Goal: Transaction & Acquisition: Purchase product/service

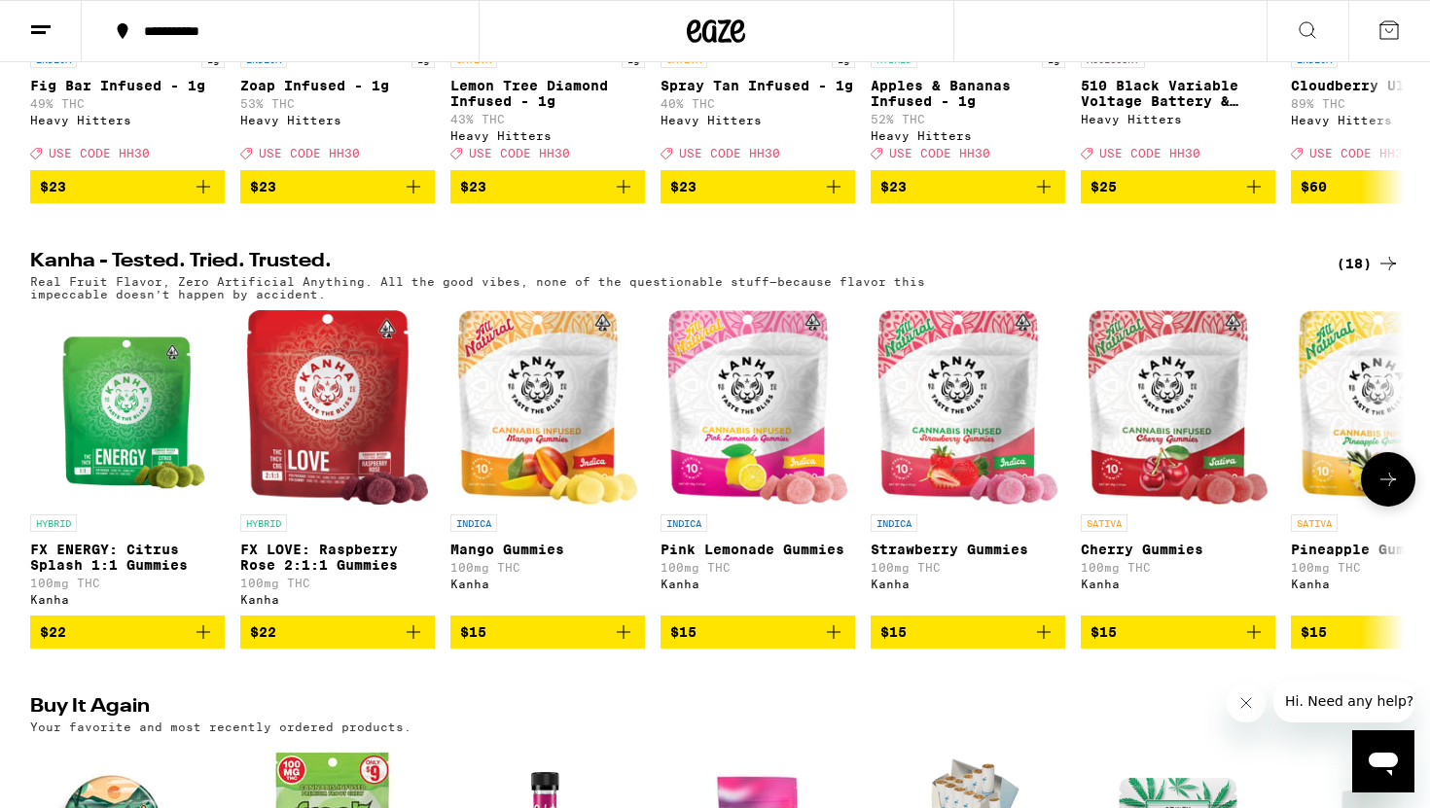
scroll to position [937, 0]
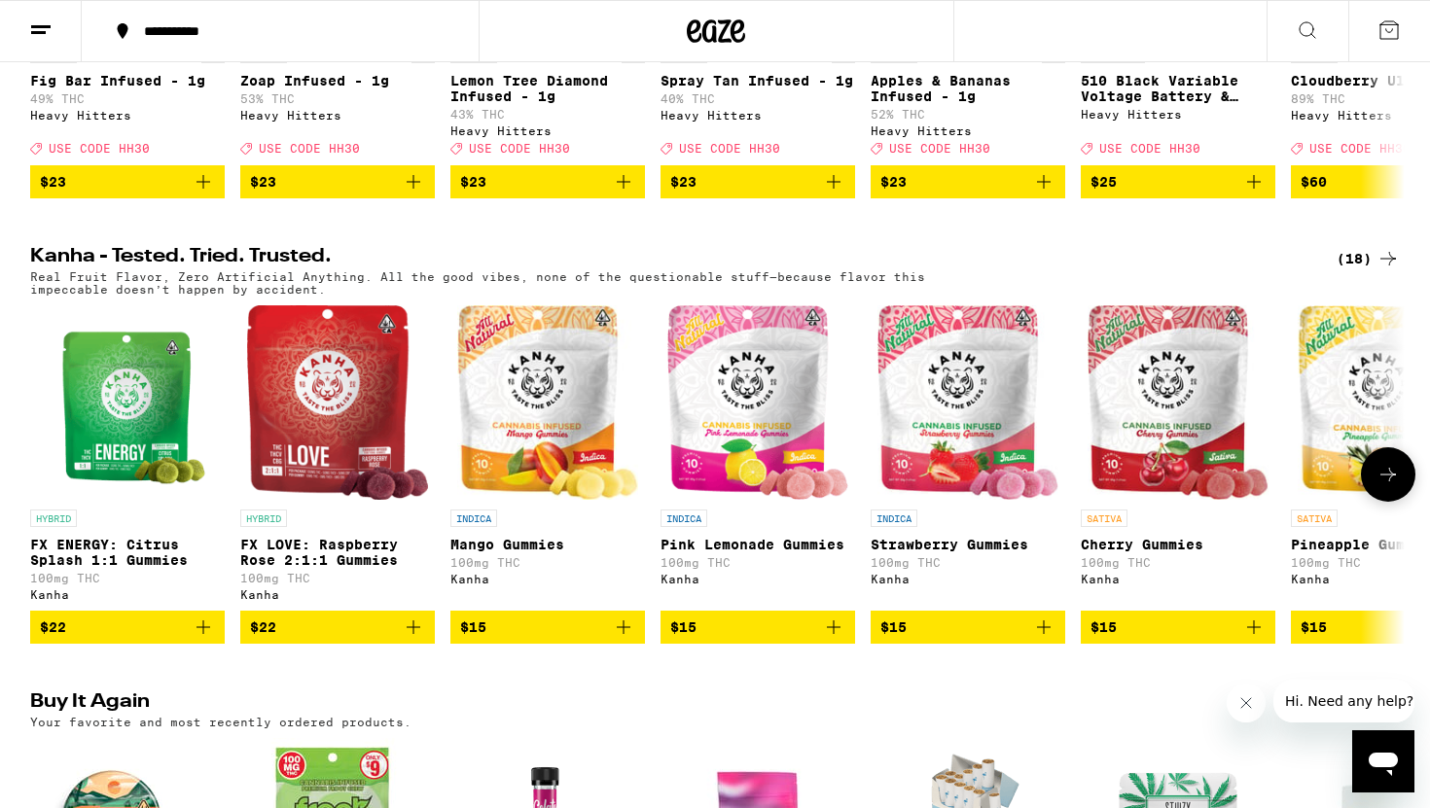
click at [214, 639] on icon "Add to bag" at bounding box center [203, 627] width 23 height 23
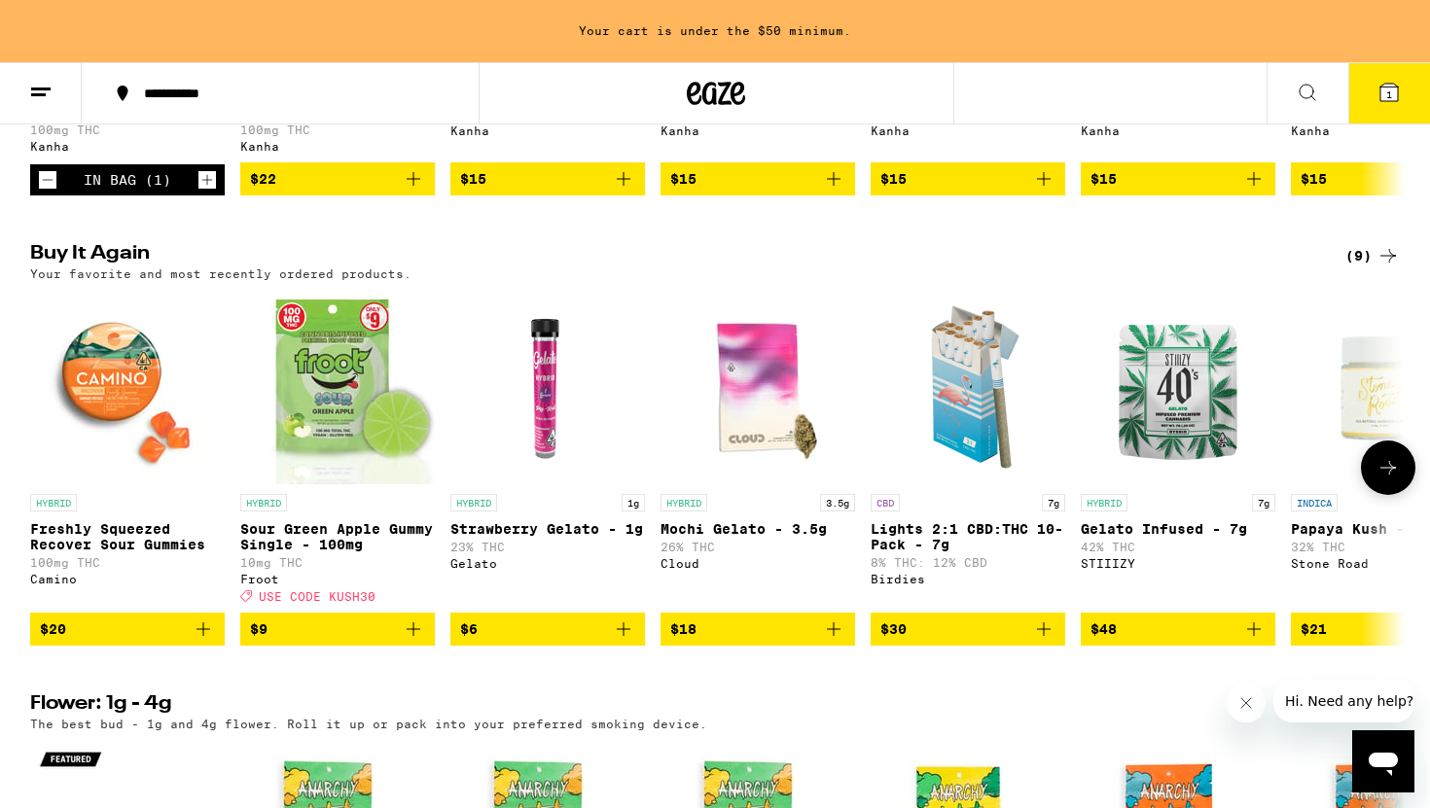
scroll to position [1449, 0]
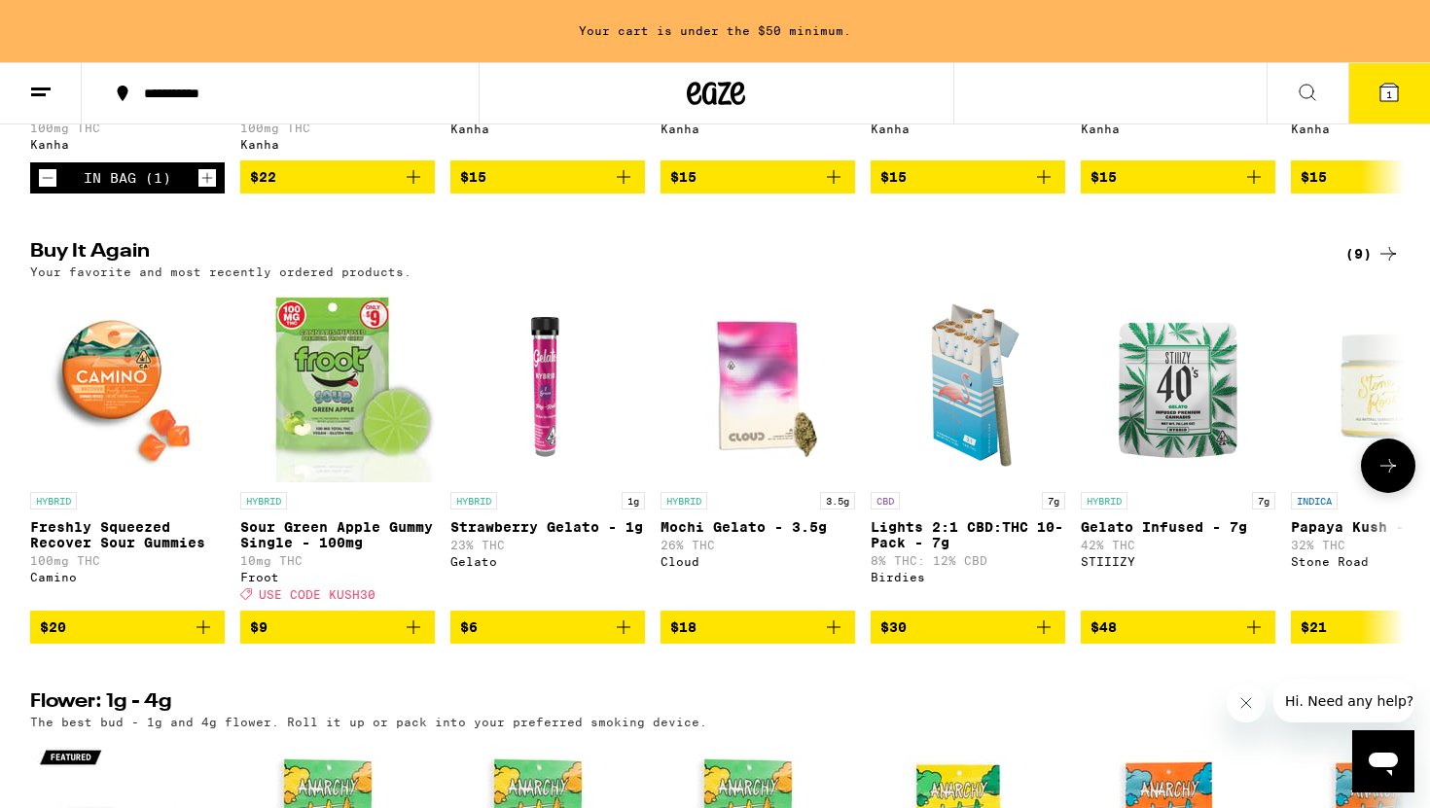
click at [1389, 478] on icon at bounding box center [1387, 465] width 23 height 23
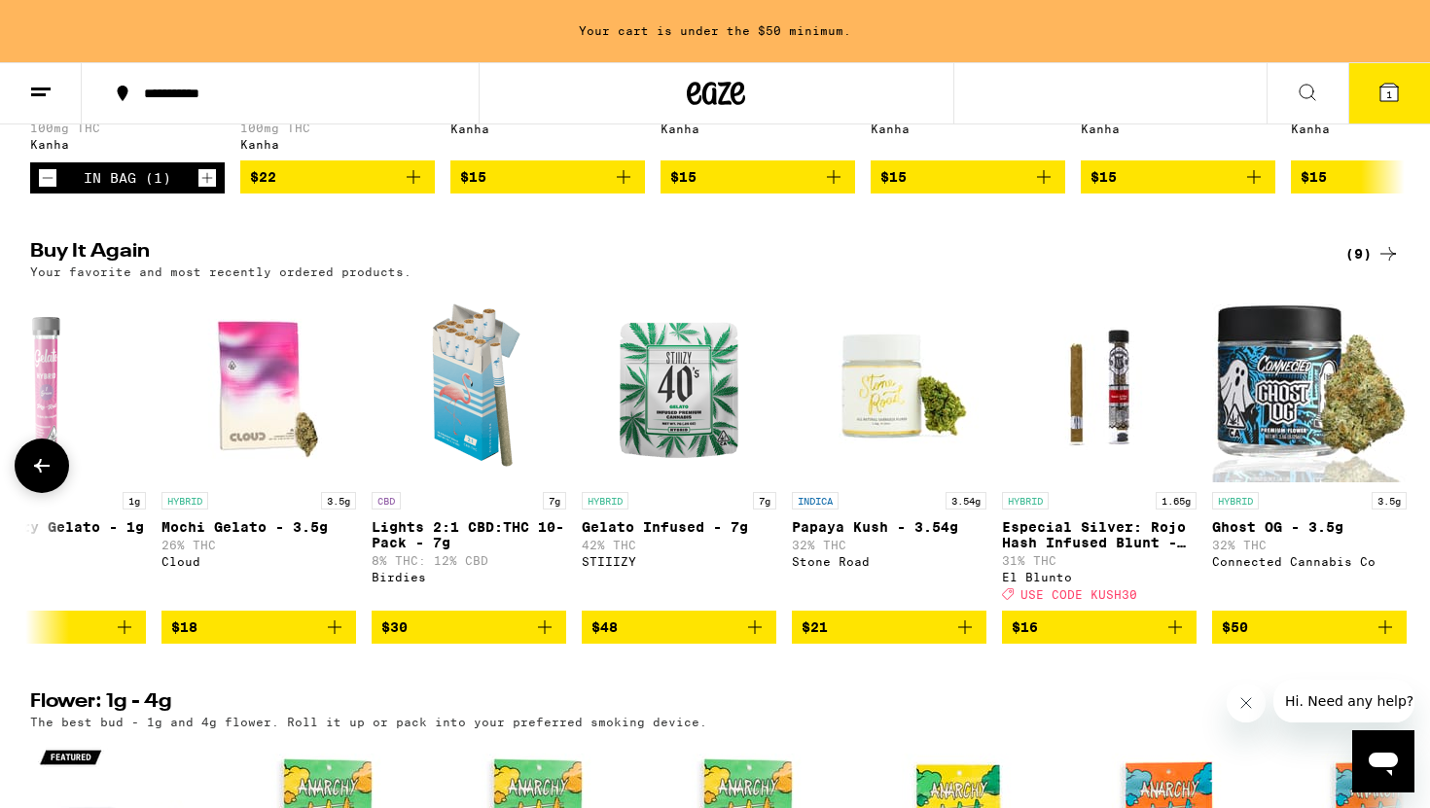
scroll to position [0, 521]
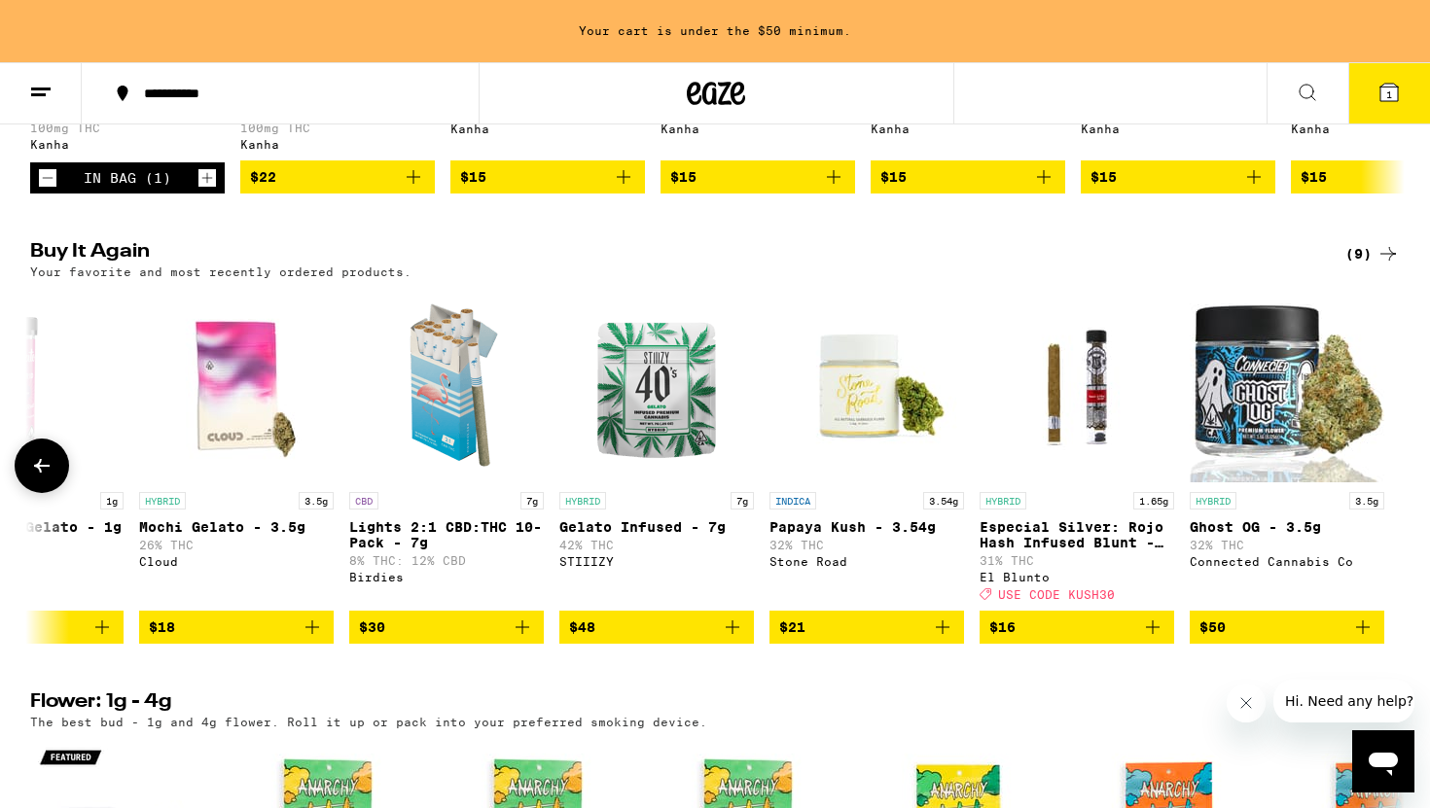
click at [35, 478] on icon at bounding box center [41, 465] width 23 height 23
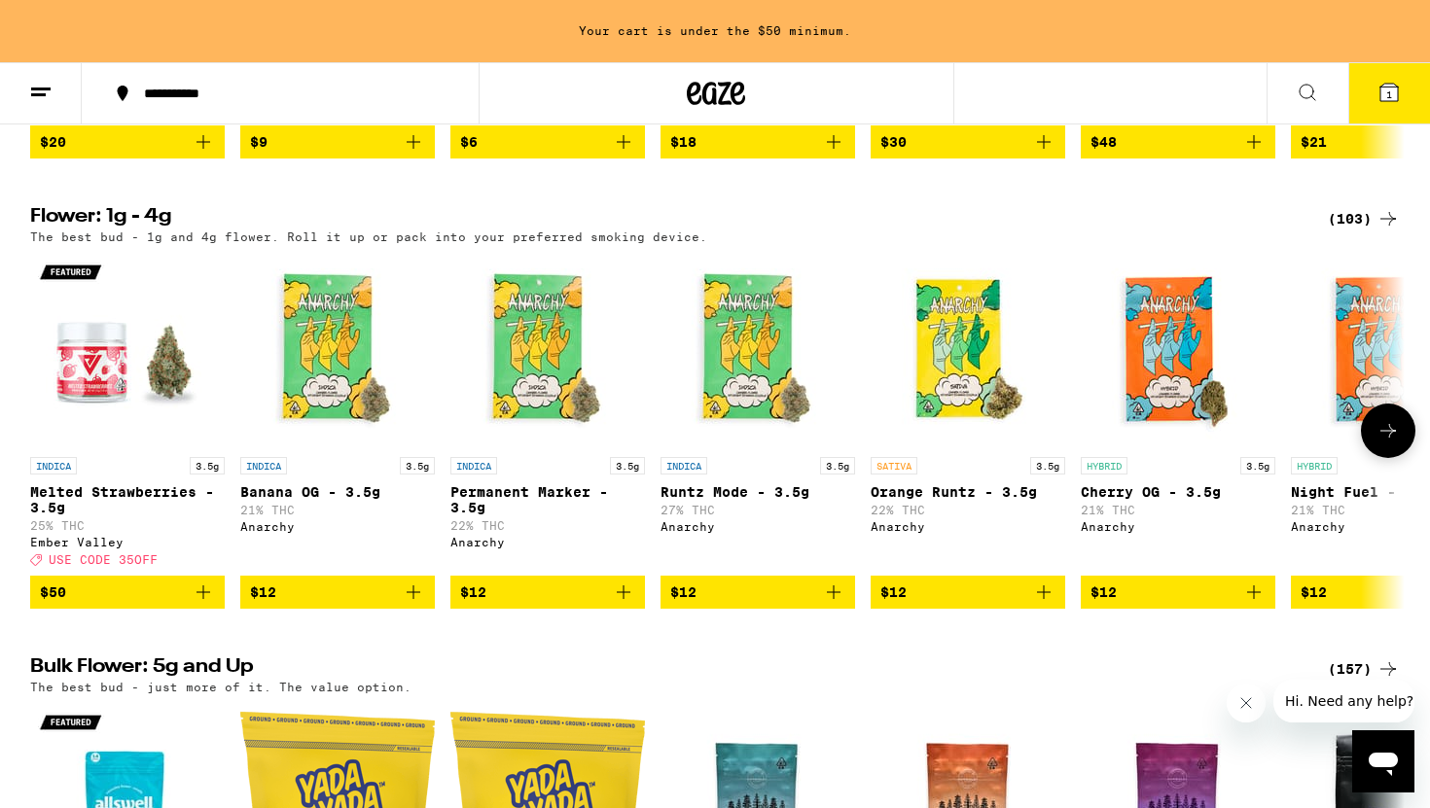
scroll to position [1935, 0]
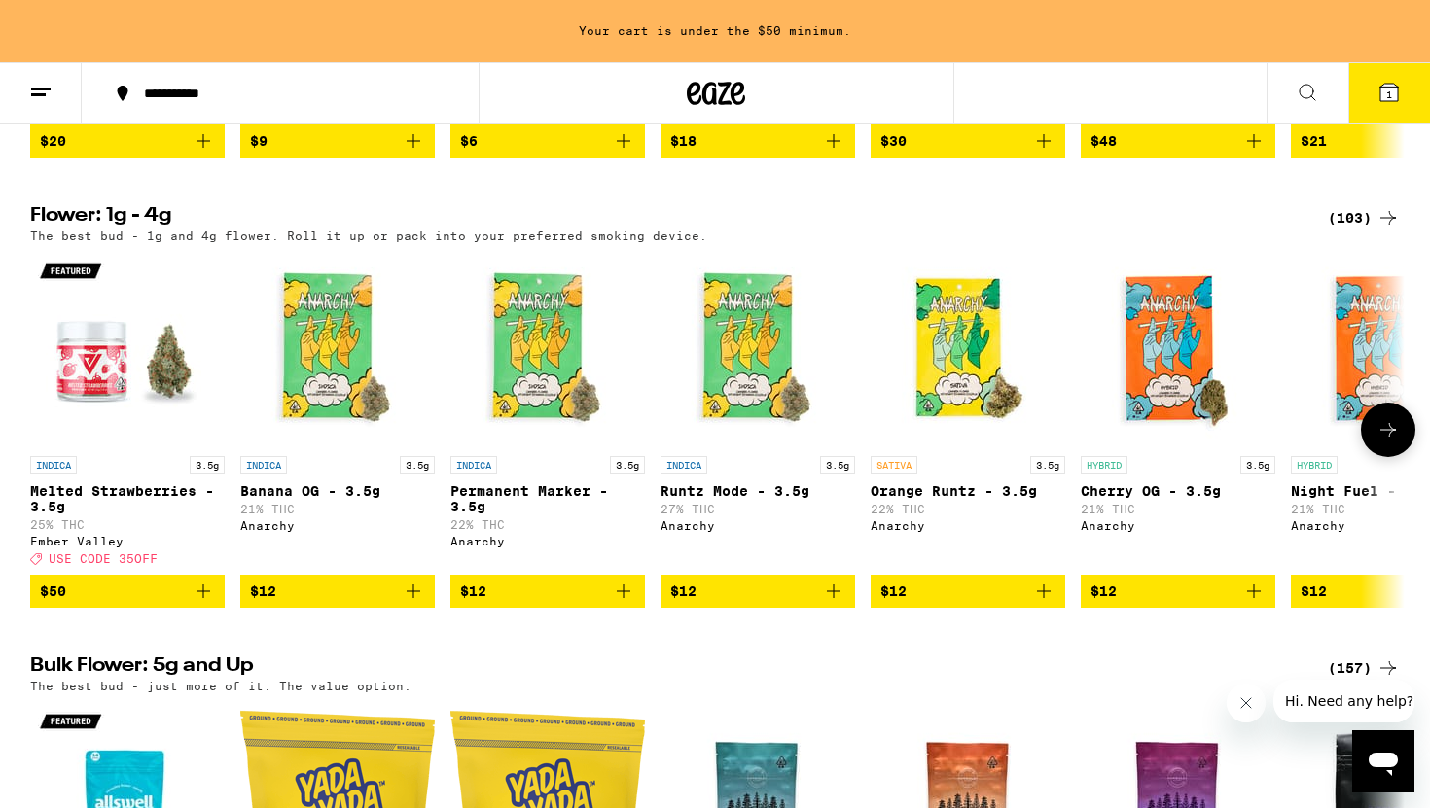
click at [1398, 442] on icon at bounding box center [1387, 429] width 23 height 23
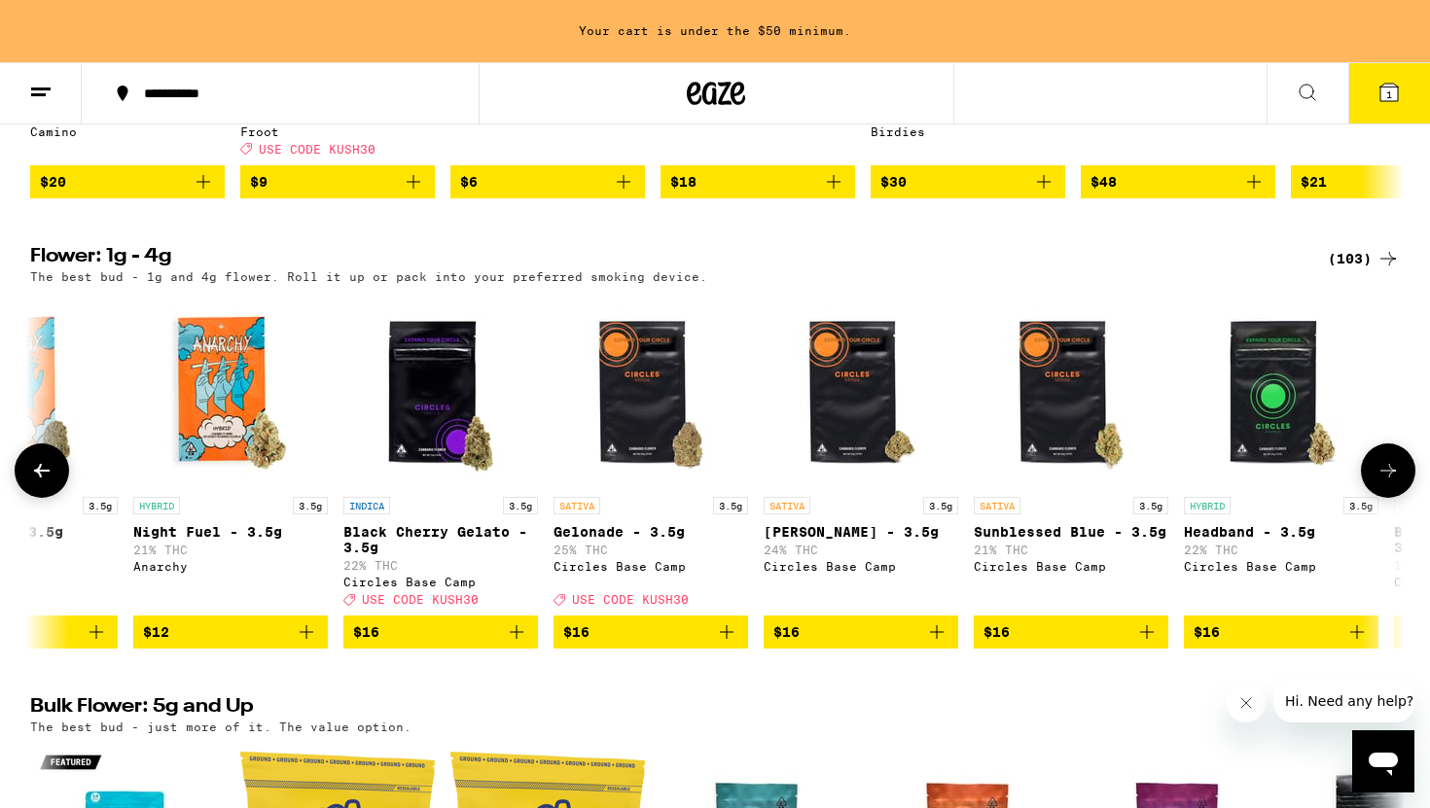
scroll to position [1893, 0]
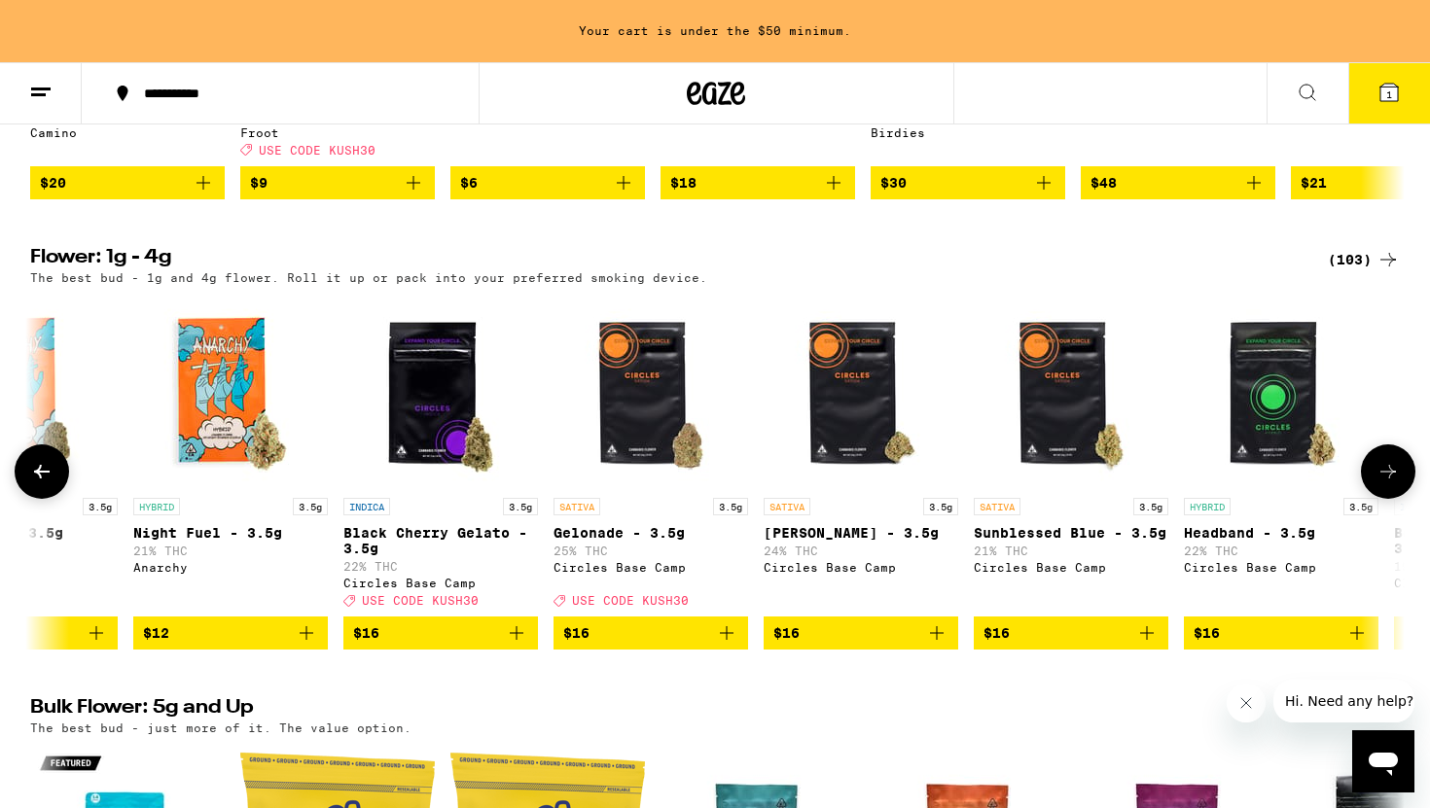
click at [1397, 483] on icon at bounding box center [1387, 471] width 23 height 23
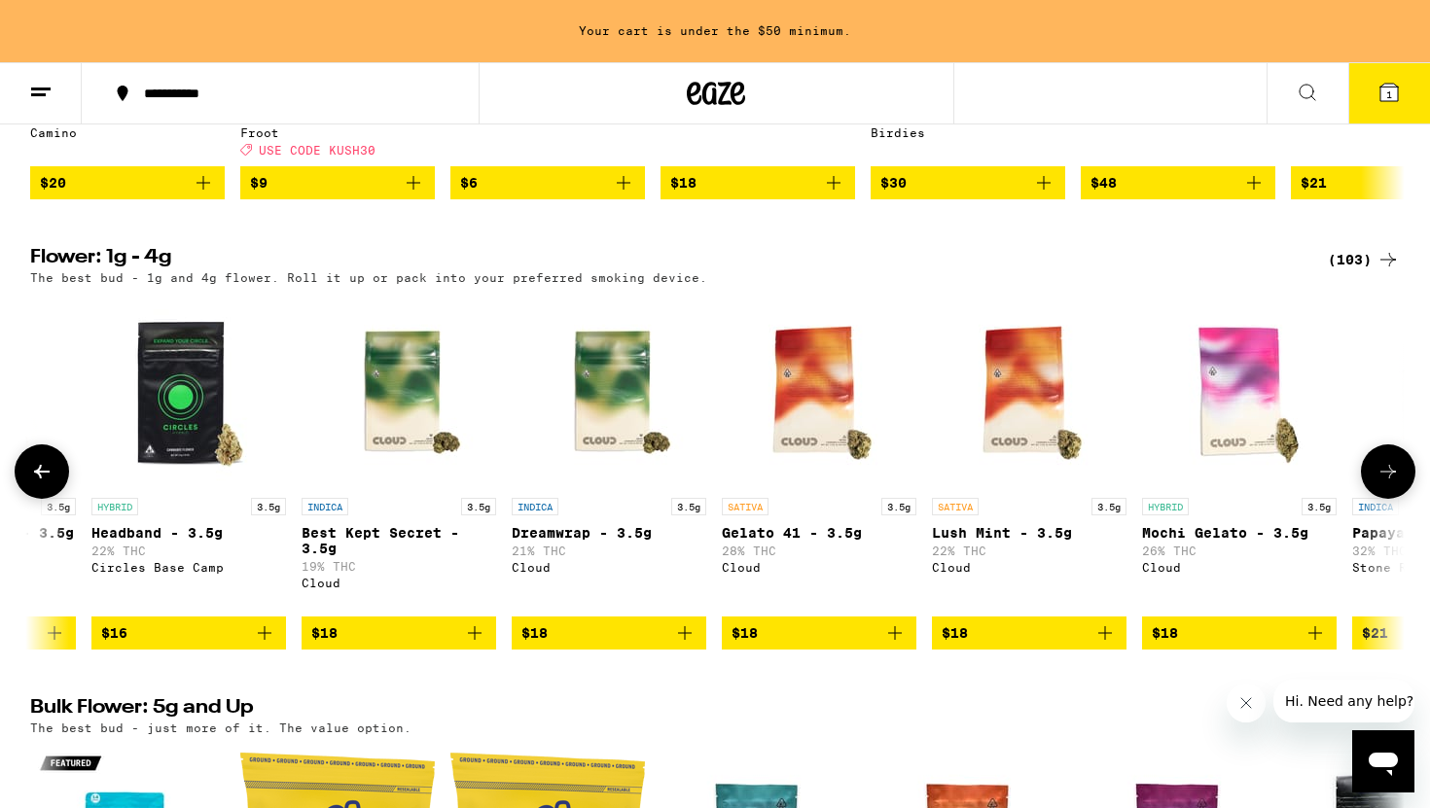
scroll to position [0, 2315]
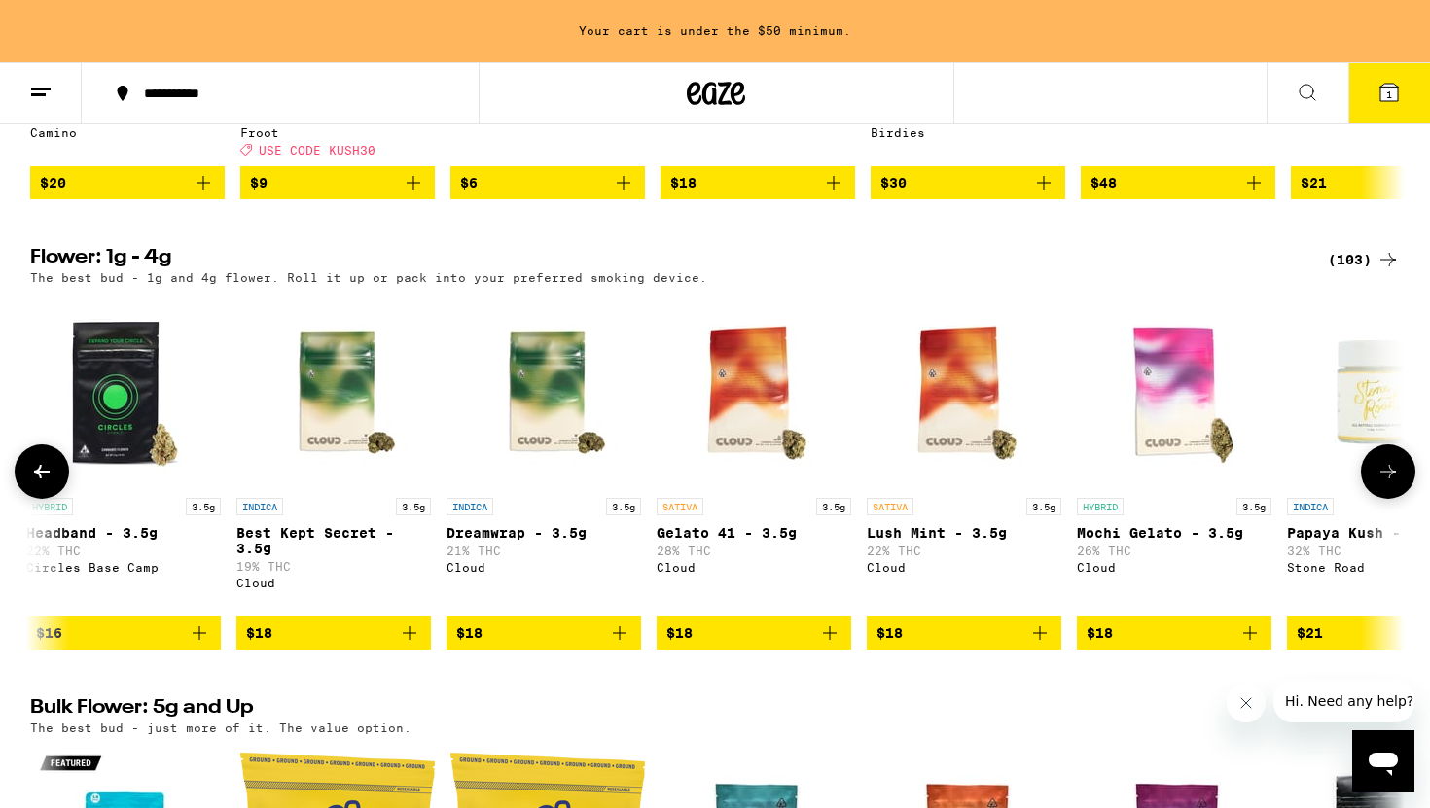
click at [1404, 499] on button at bounding box center [1388, 471] width 54 height 54
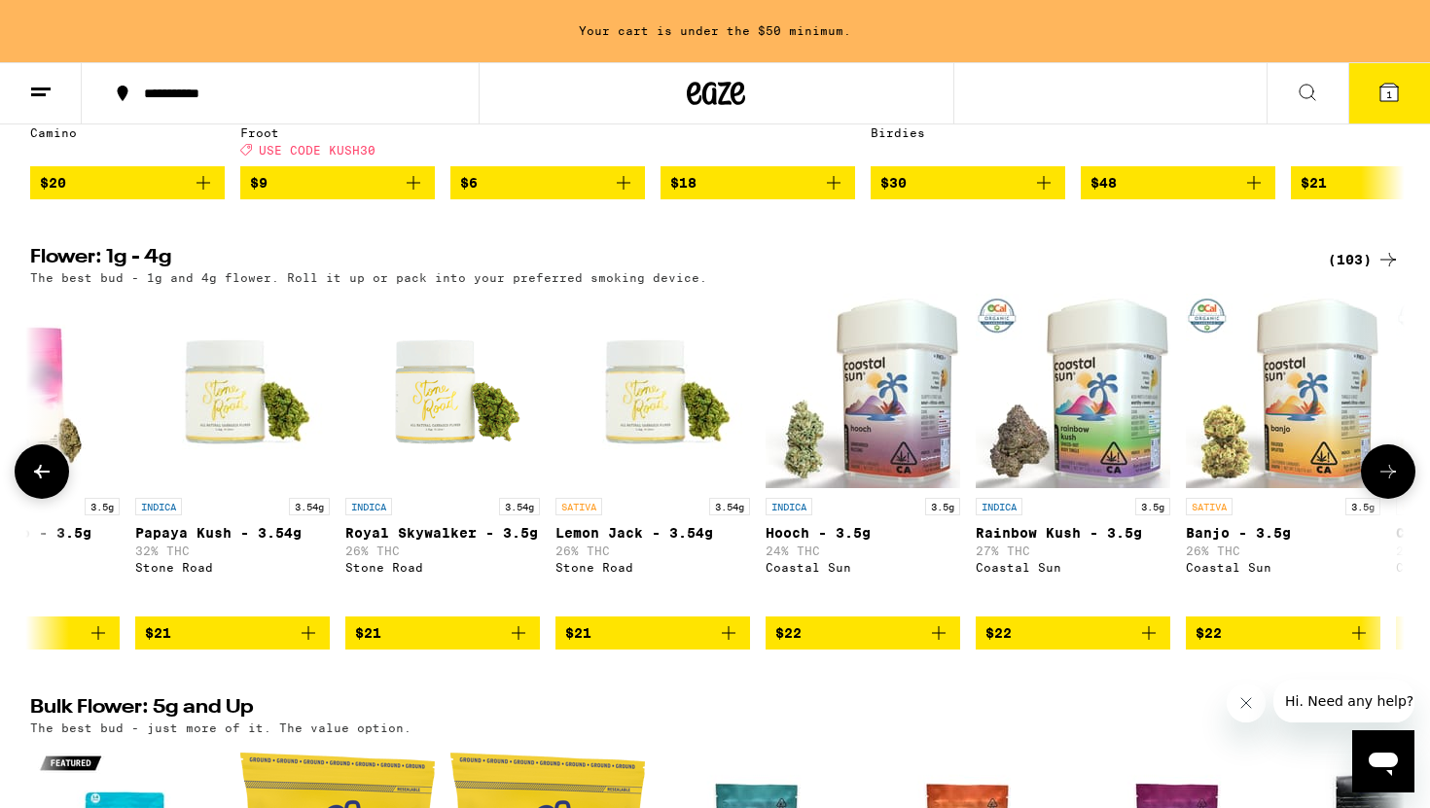
scroll to position [0, 3472]
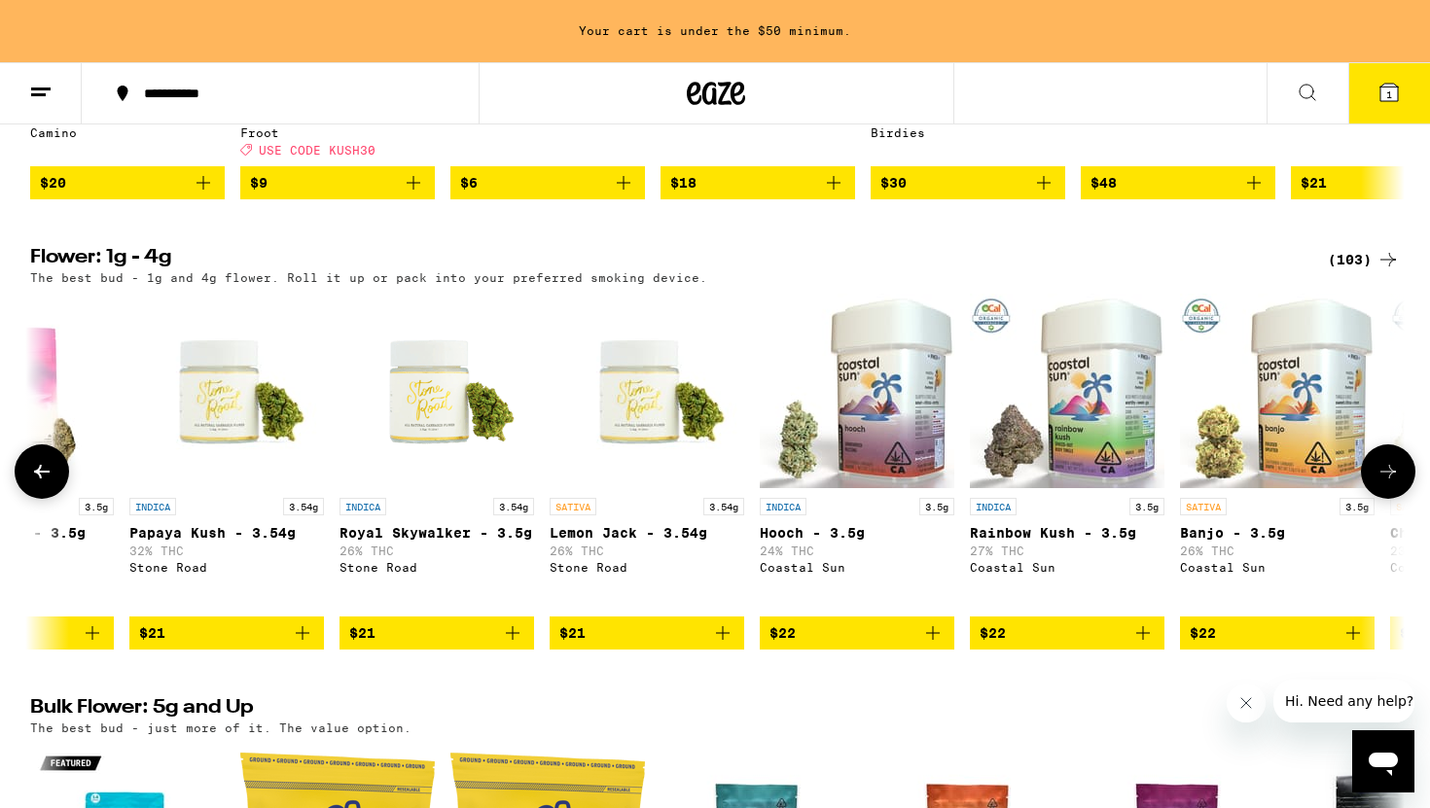
click at [1404, 499] on button at bounding box center [1388, 471] width 54 height 54
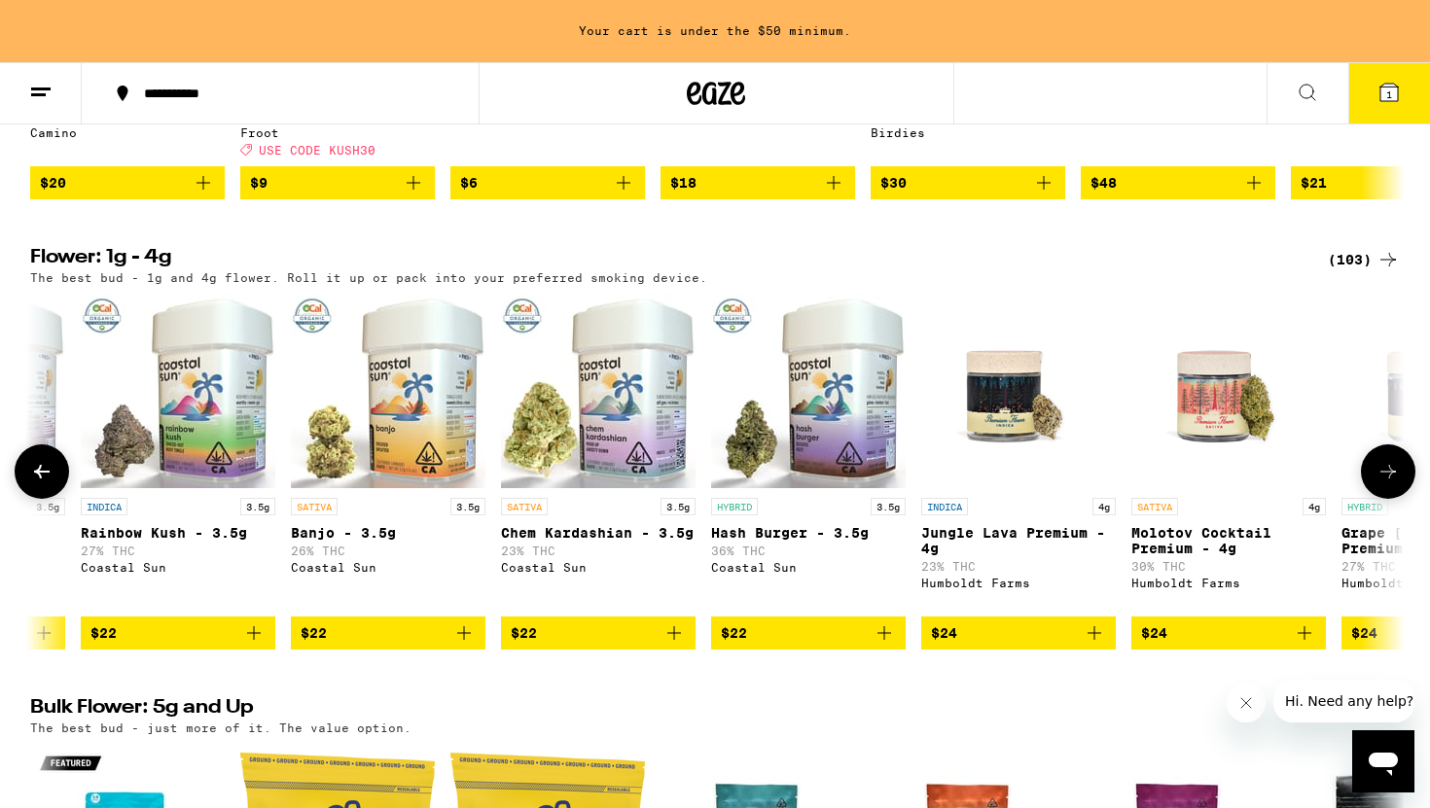
scroll to position [0, 4629]
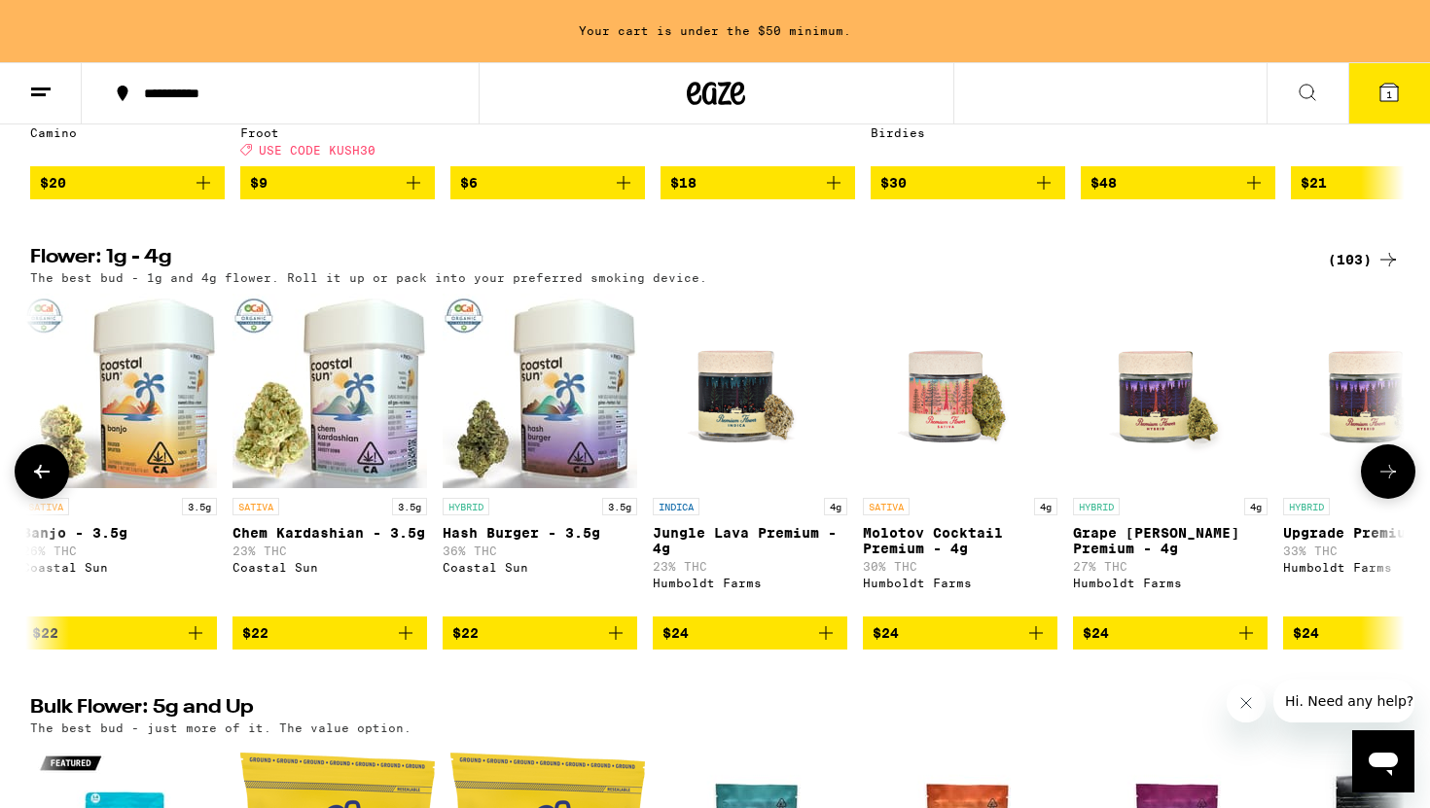
click at [1405, 499] on button at bounding box center [1388, 471] width 54 height 54
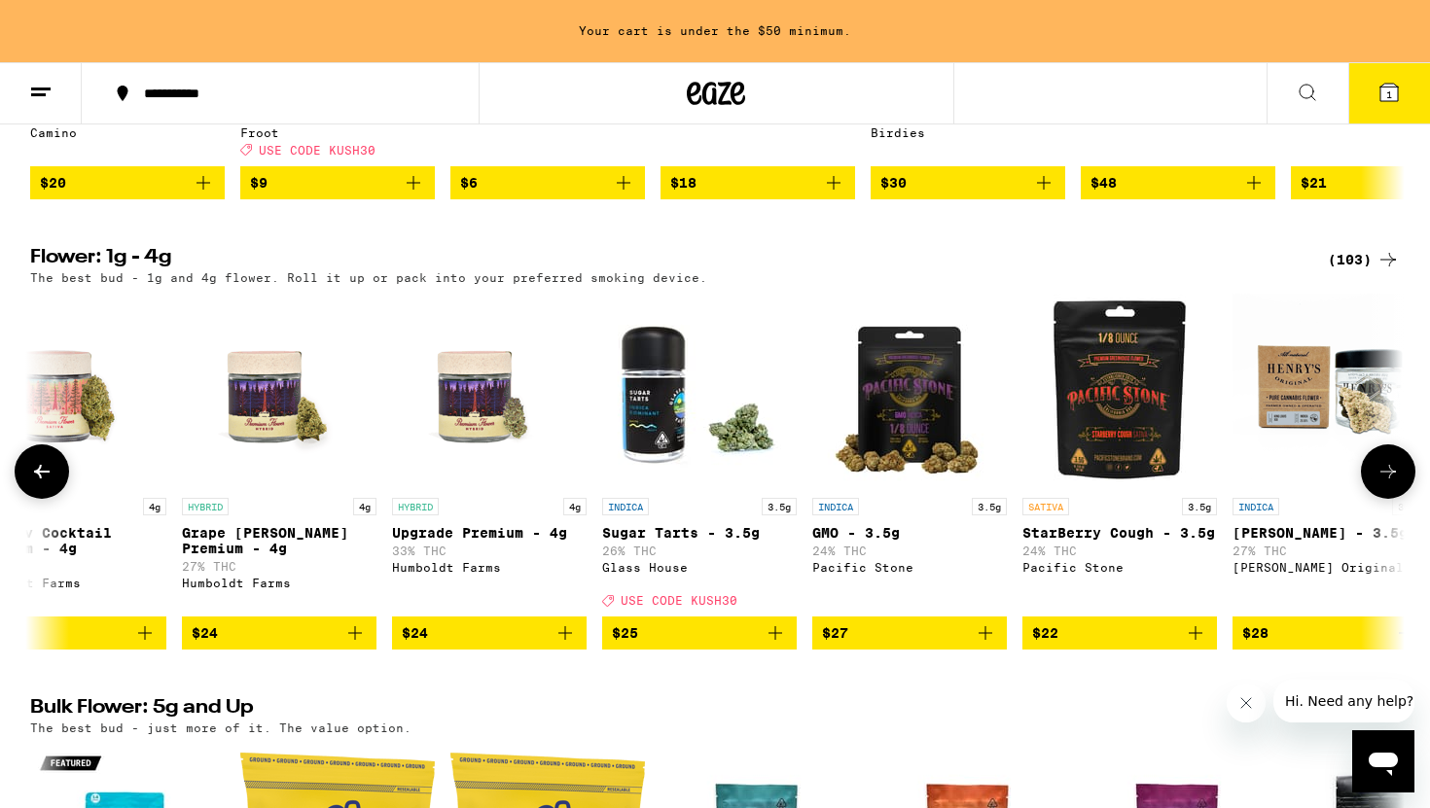
scroll to position [0, 5786]
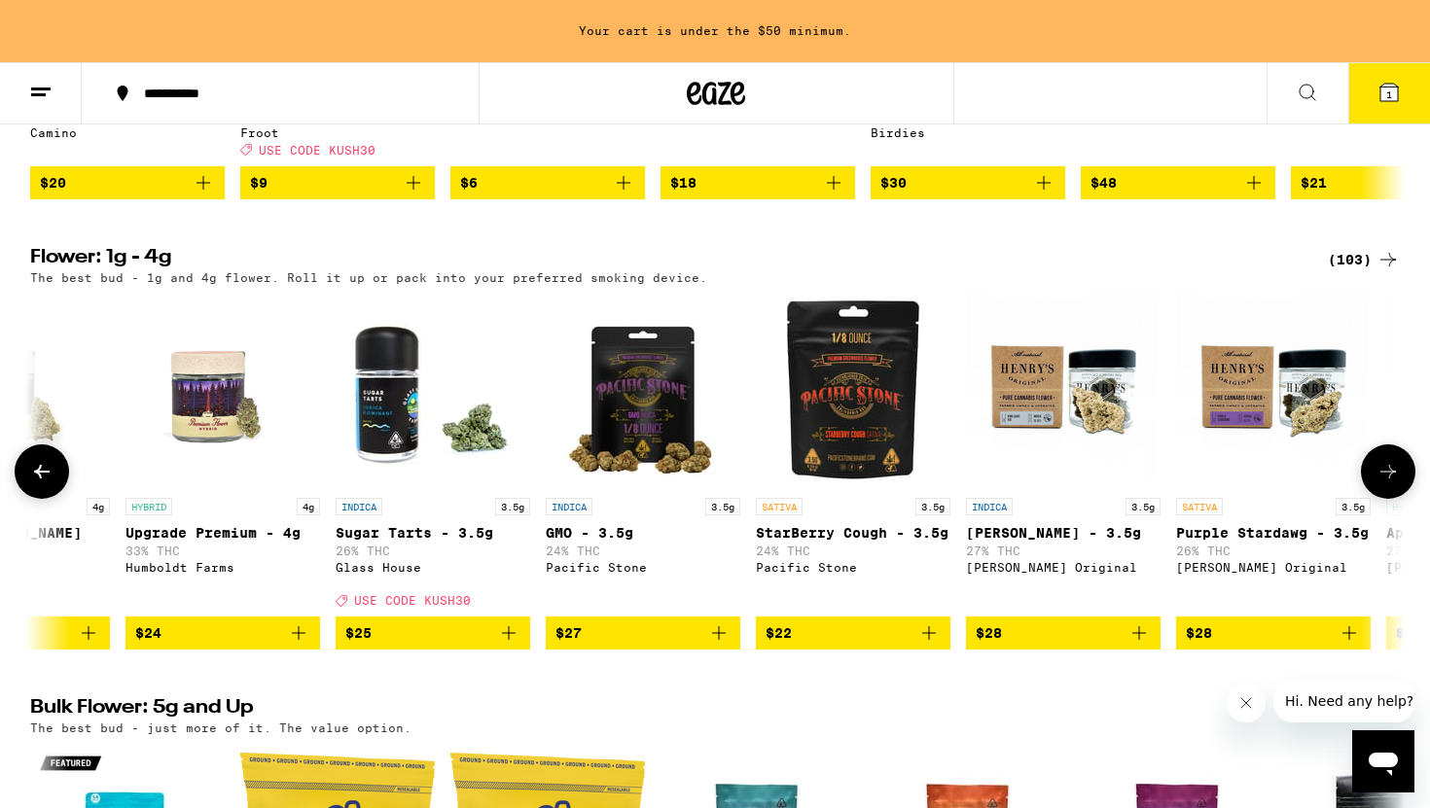
click at [34, 483] on icon at bounding box center [41, 471] width 23 height 23
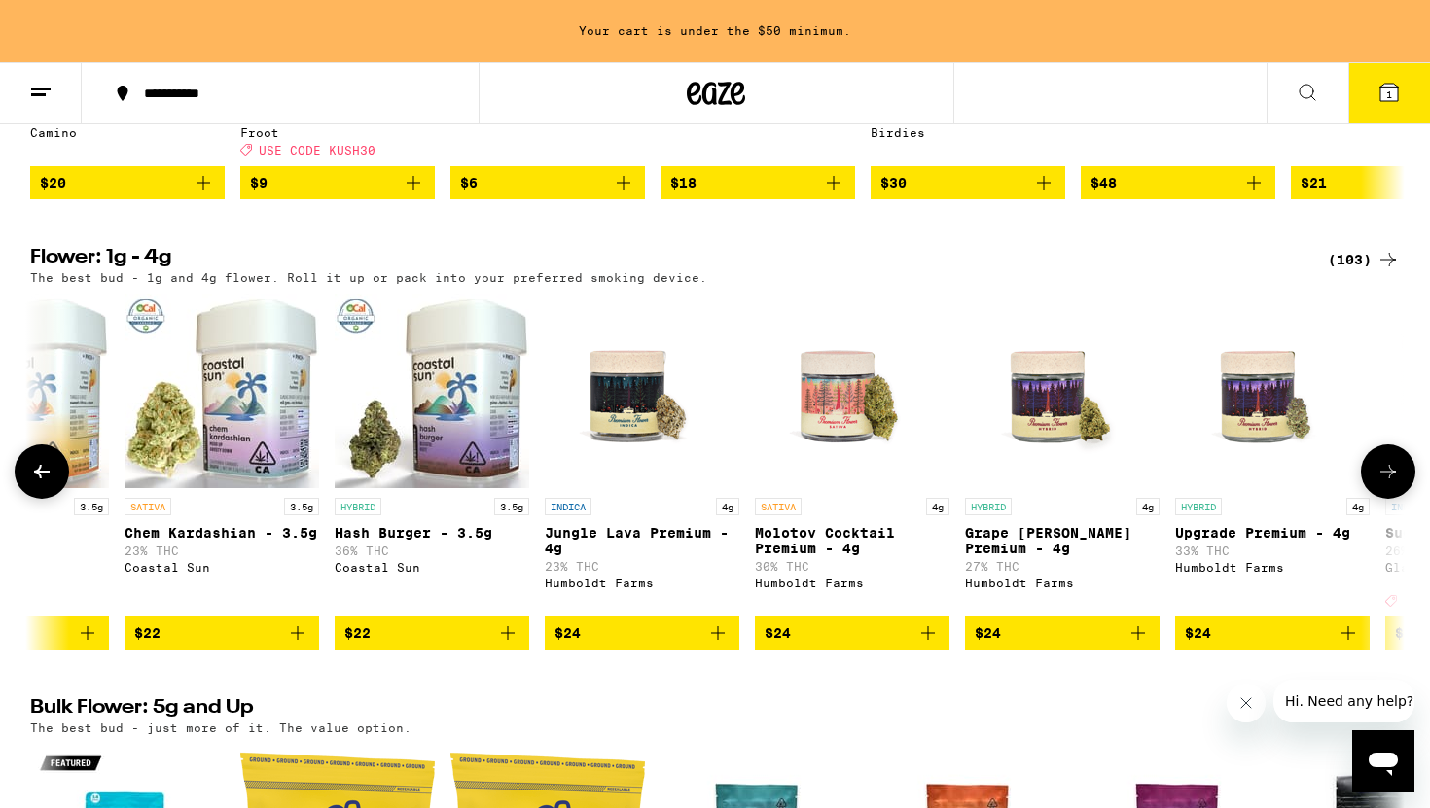
scroll to position [0, 4629]
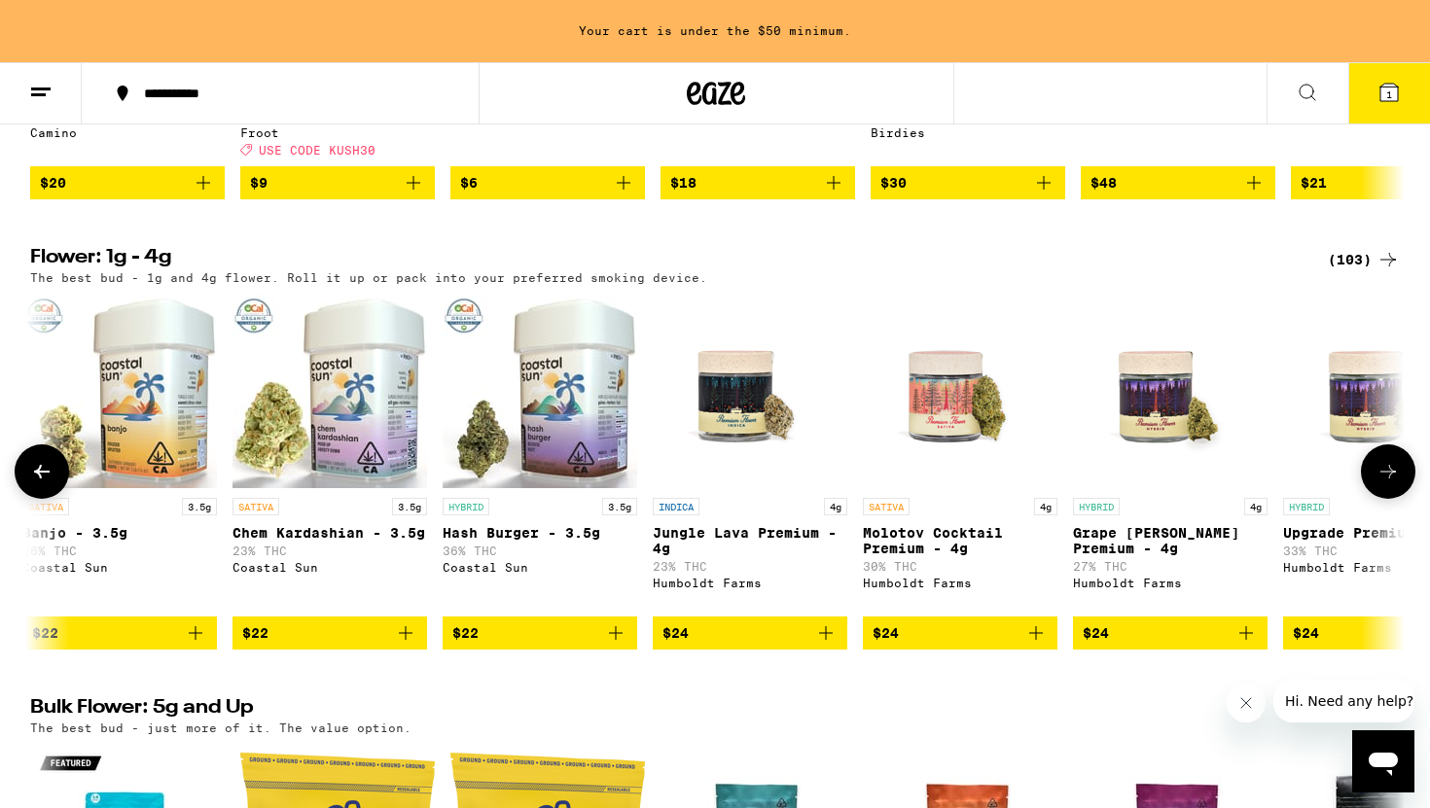
click at [1120, 645] on span "$24" at bounding box center [1169, 632] width 175 height 23
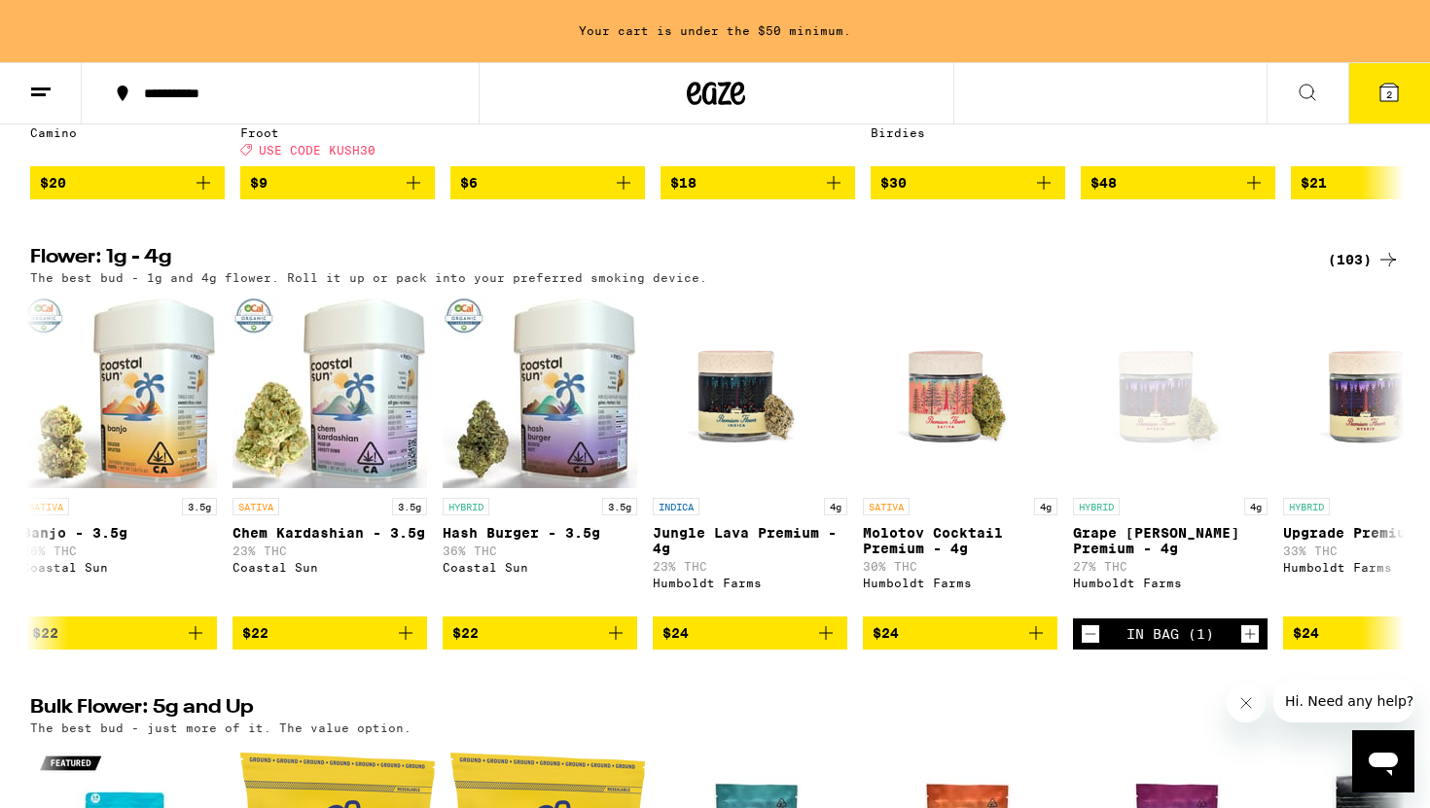
click at [1398, 92] on icon at bounding box center [1388, 92] width 23 height 23
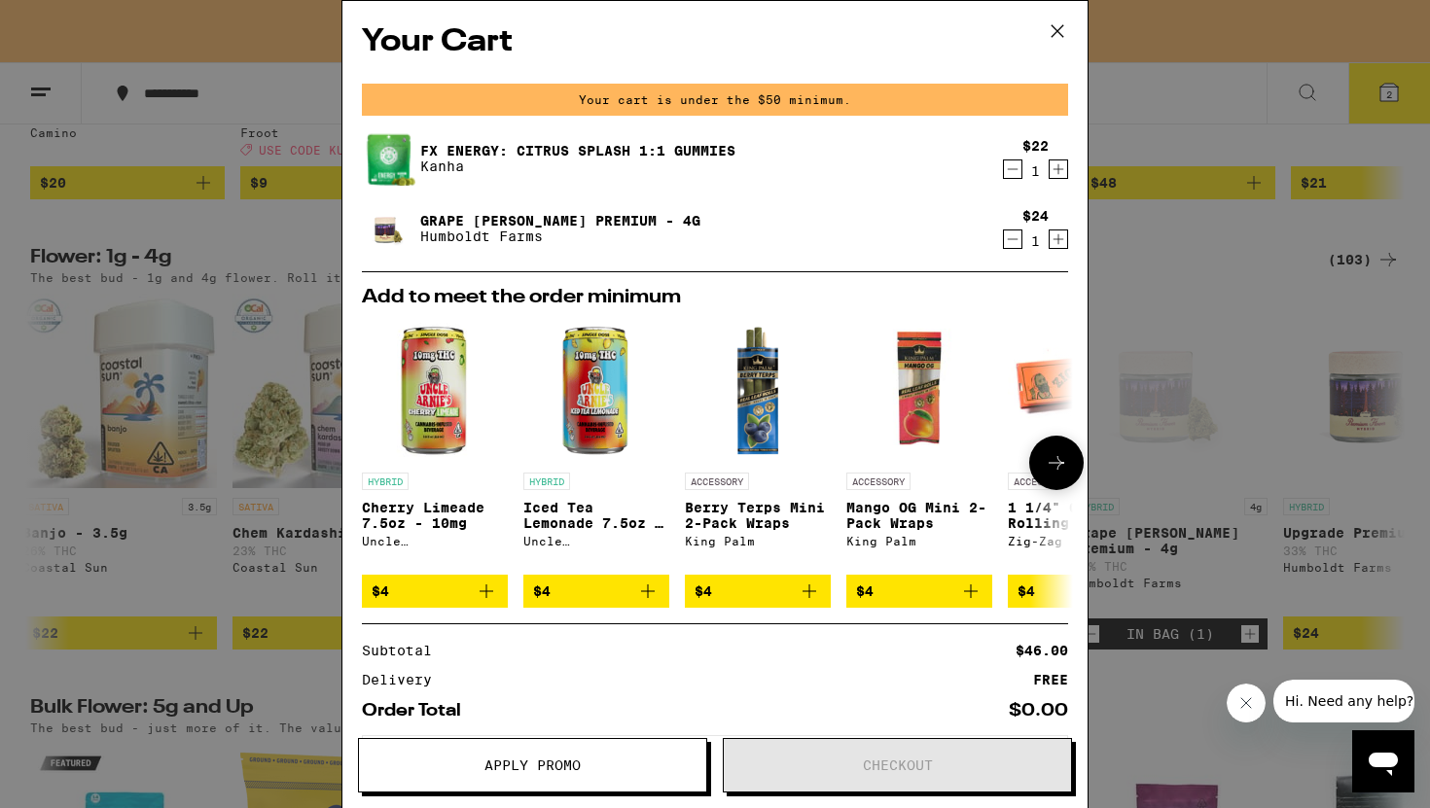
click at [481, 603] on icon "Add to bag" at bounding box center [486, 591] width 23 height 23
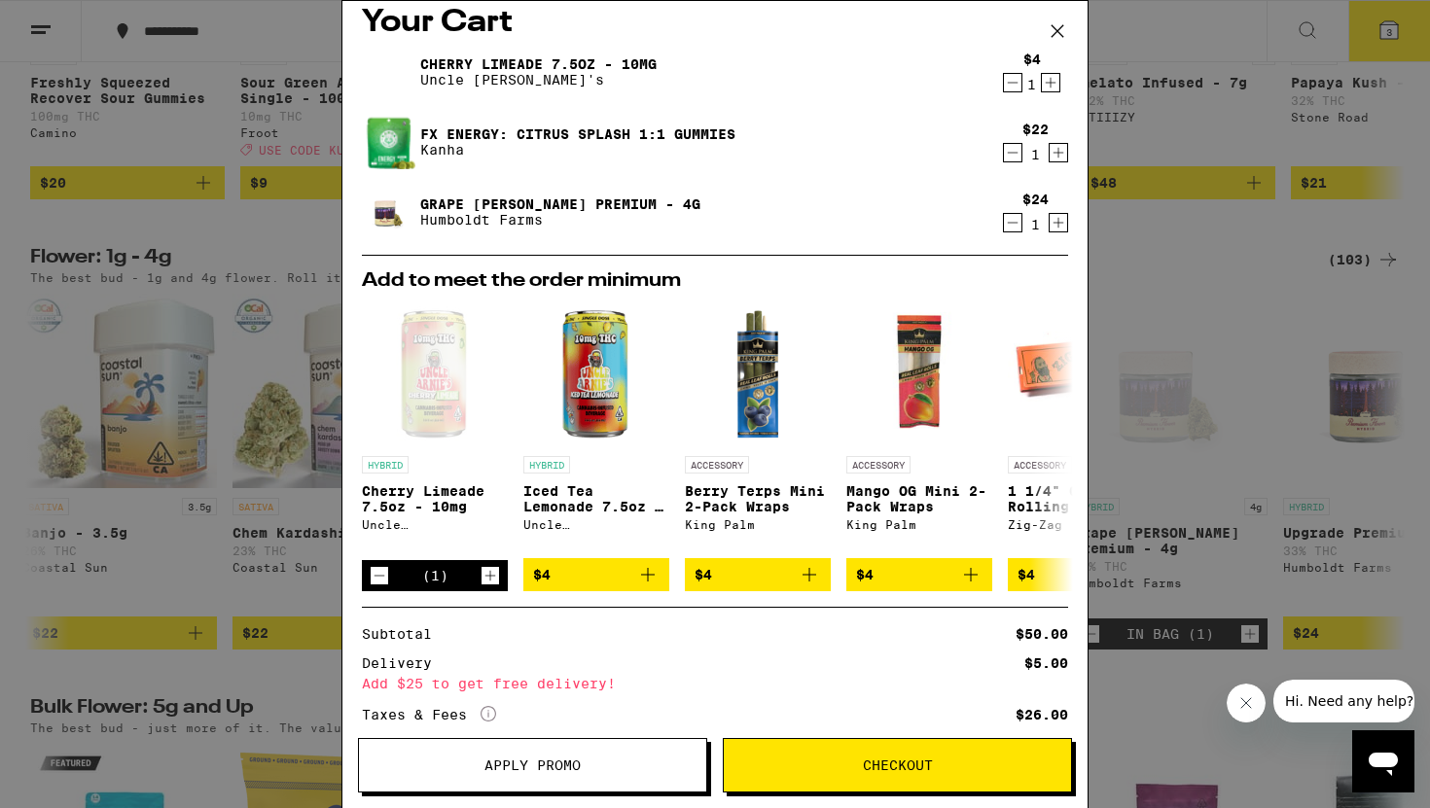
scroll to position [12, 0]
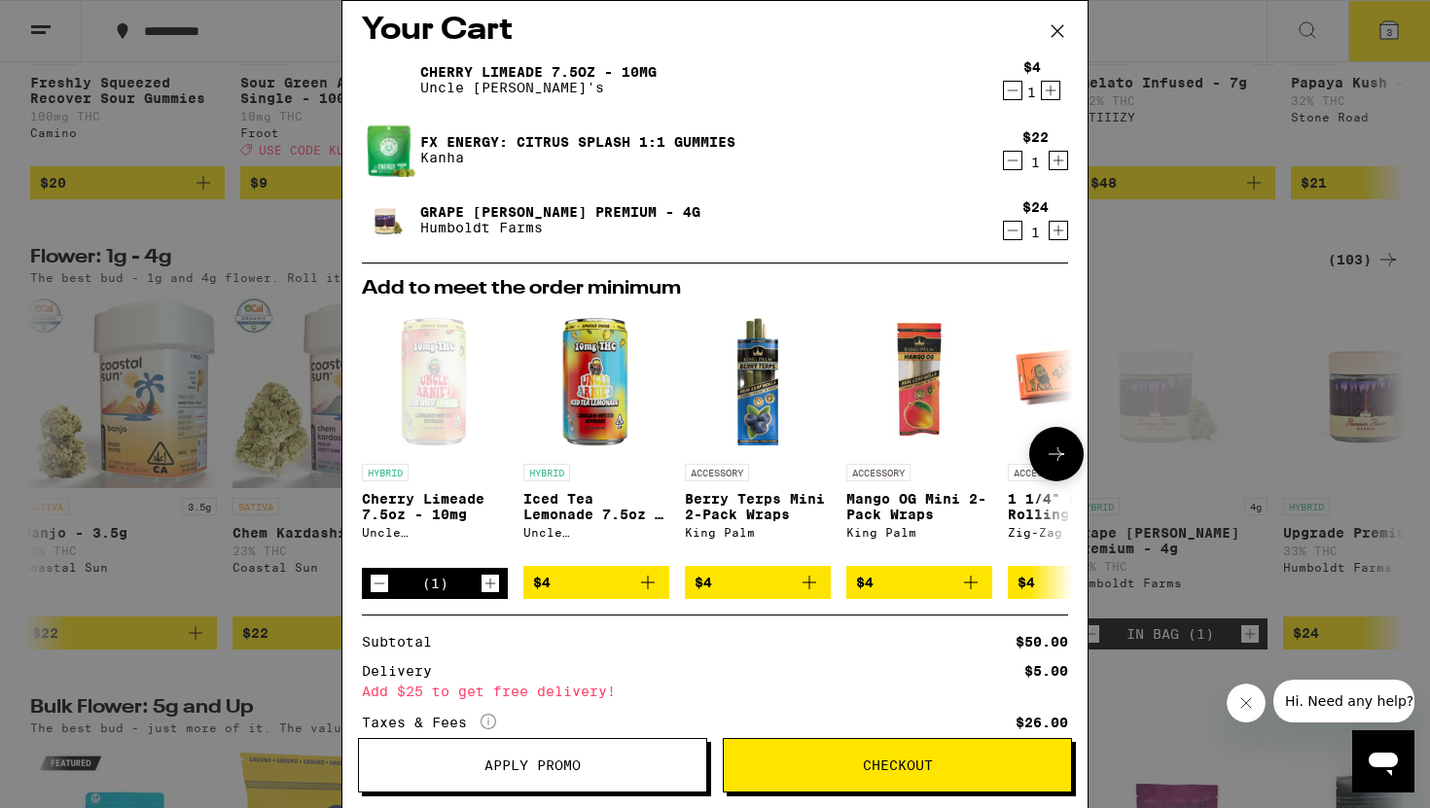
click at [1053, 463] on icon at bounding box center [1055, 453] width 23 height 23
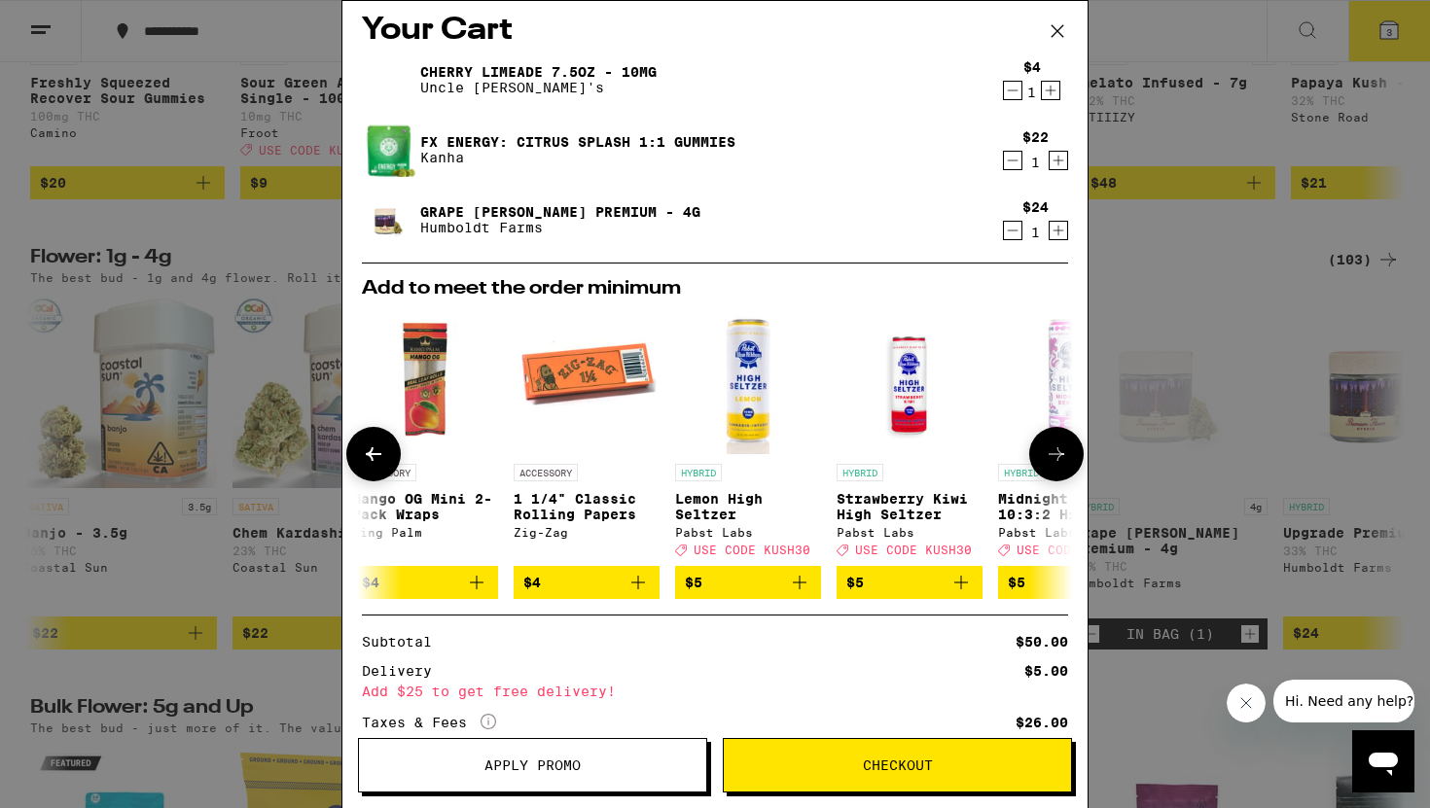
click at [1053, 463] on icon at bounding box center [1055, 453] width 23 height 23
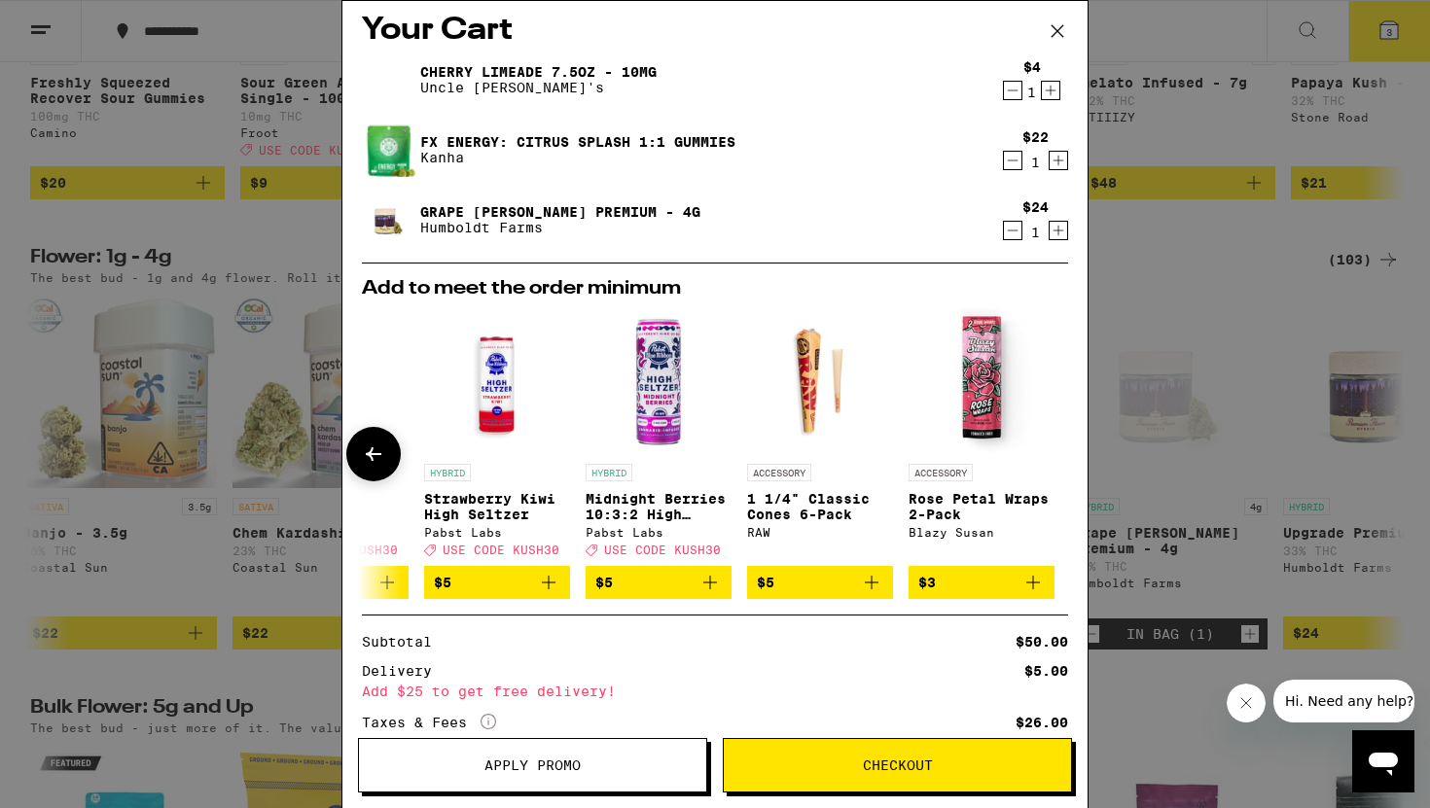
scroll to position [0, 908]
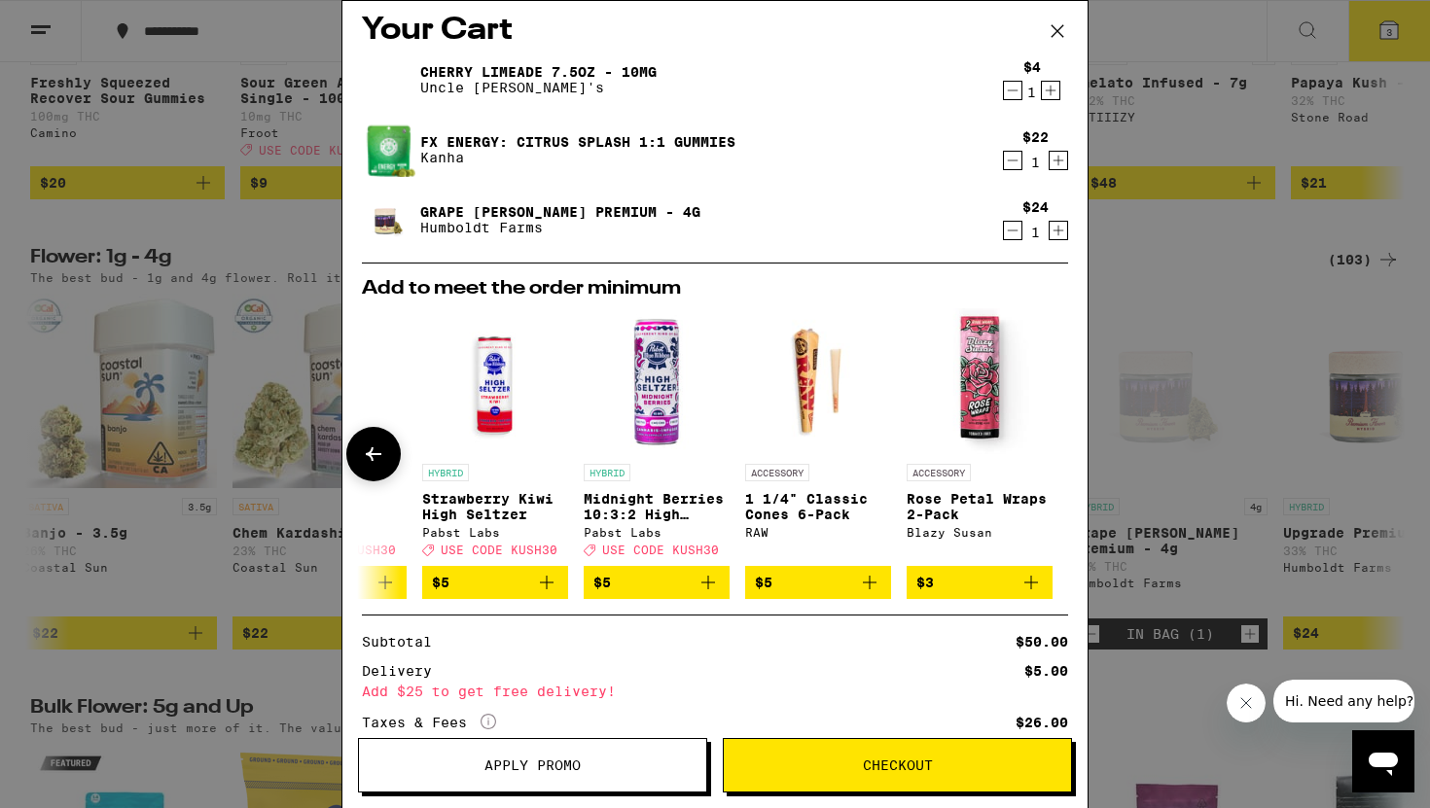
click at [388, 448] on button at bounding box center [373, 454] width 54 height 54
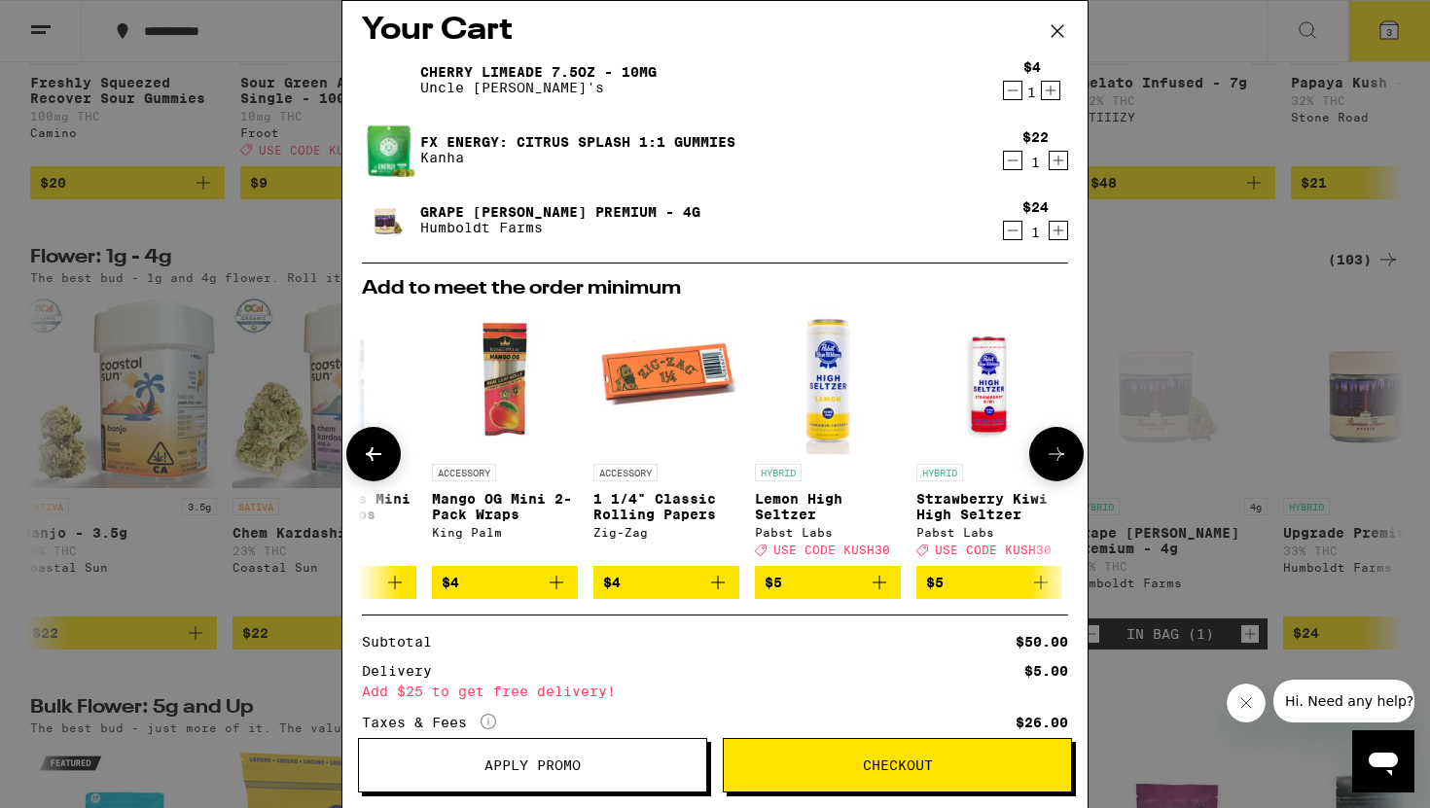
click at [388, 448] on button at bounding box center [373, 454] width 54 height 54
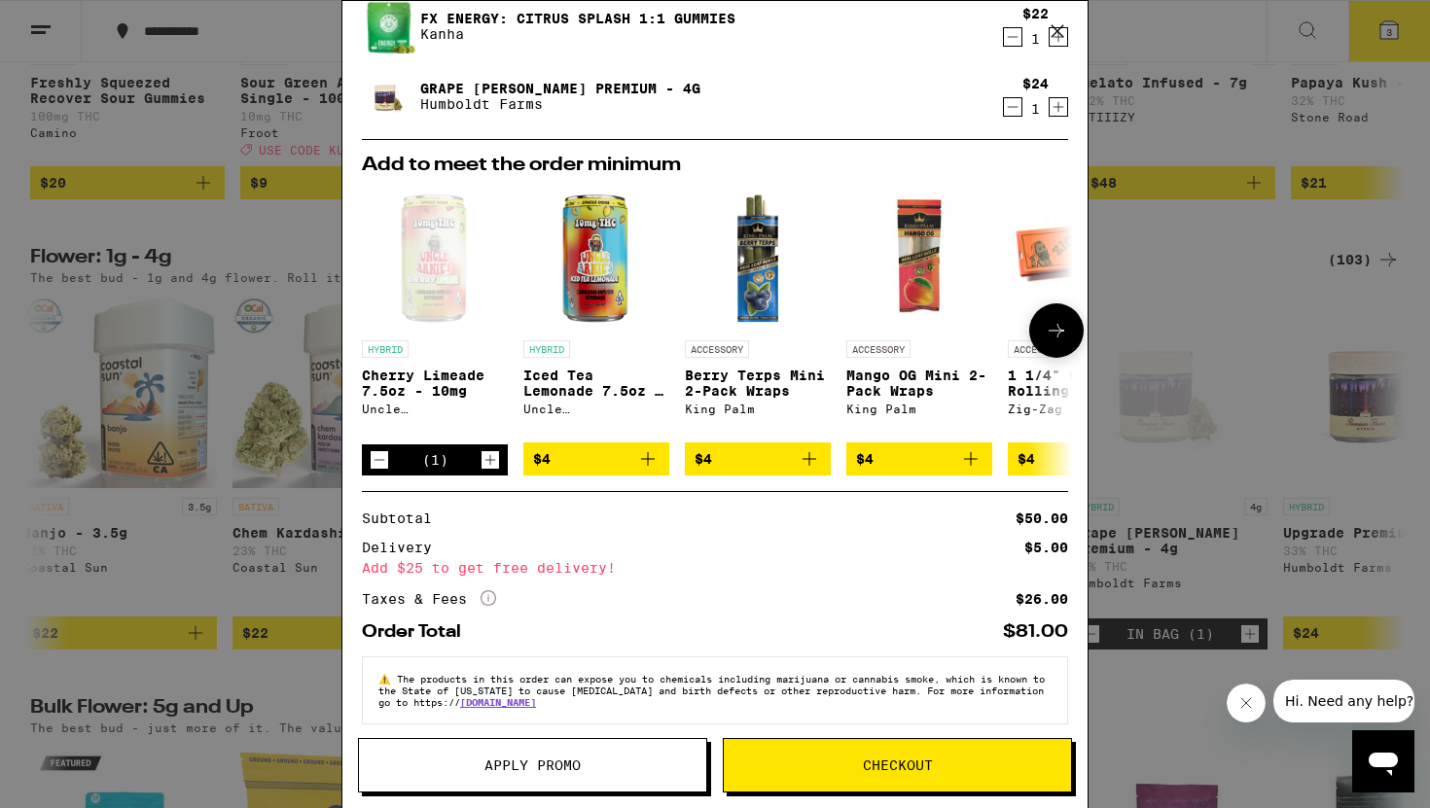
scroll to position [138, 0]
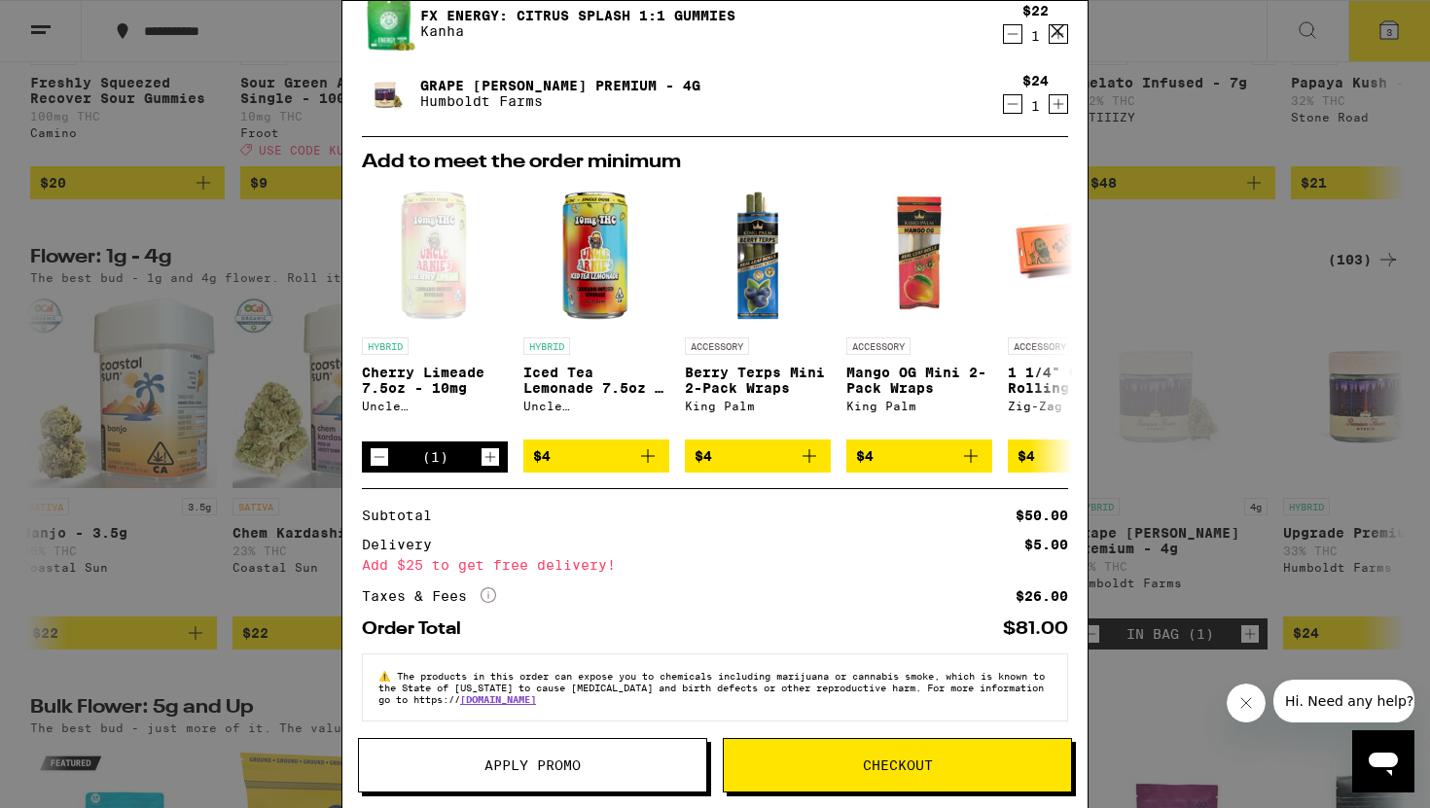
click at [490, 602] on icon "More Info" at bounding box center [488, 595] width 16 height 16
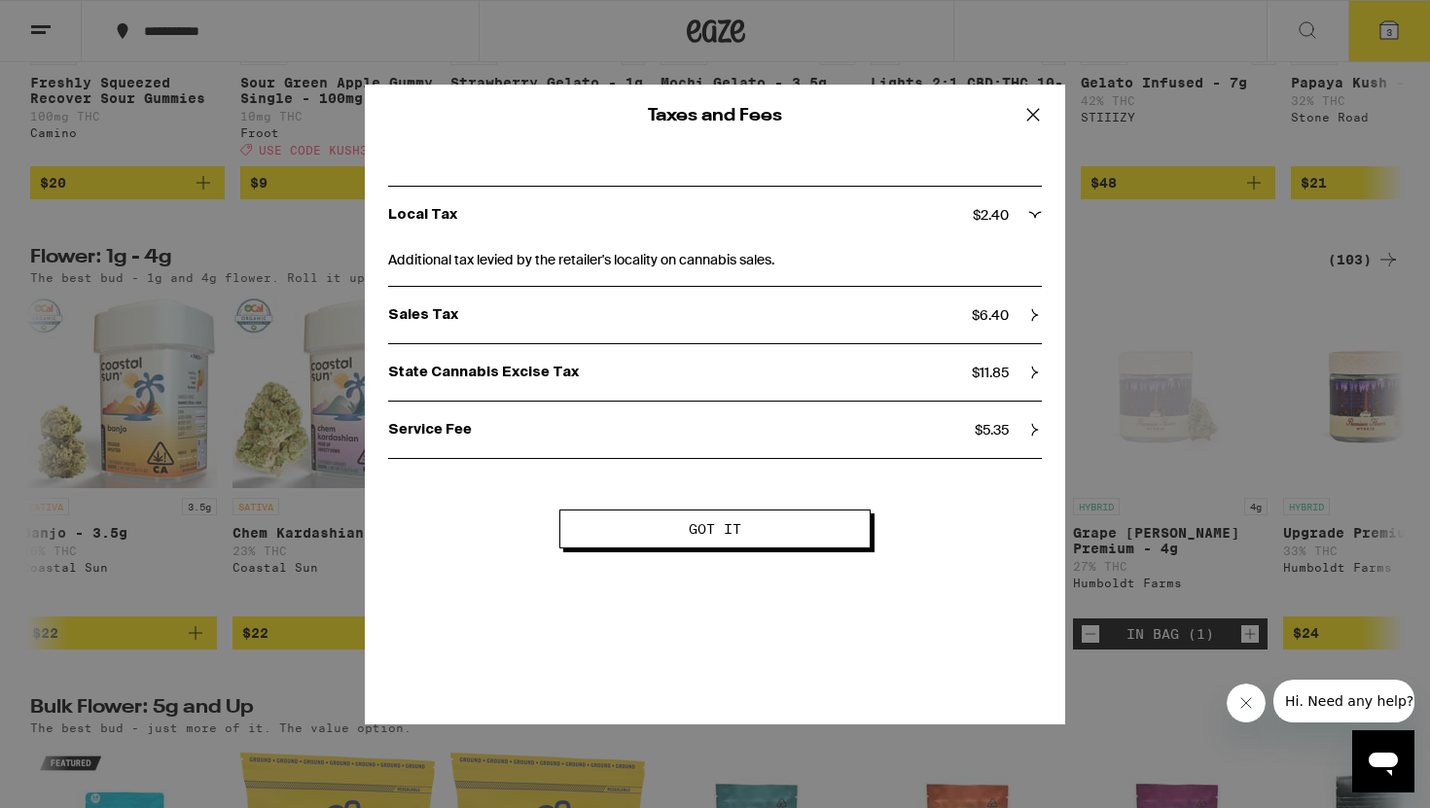
click at [613, 532] on button "Got it" at bounding box center [714, 529] width 311 height 39
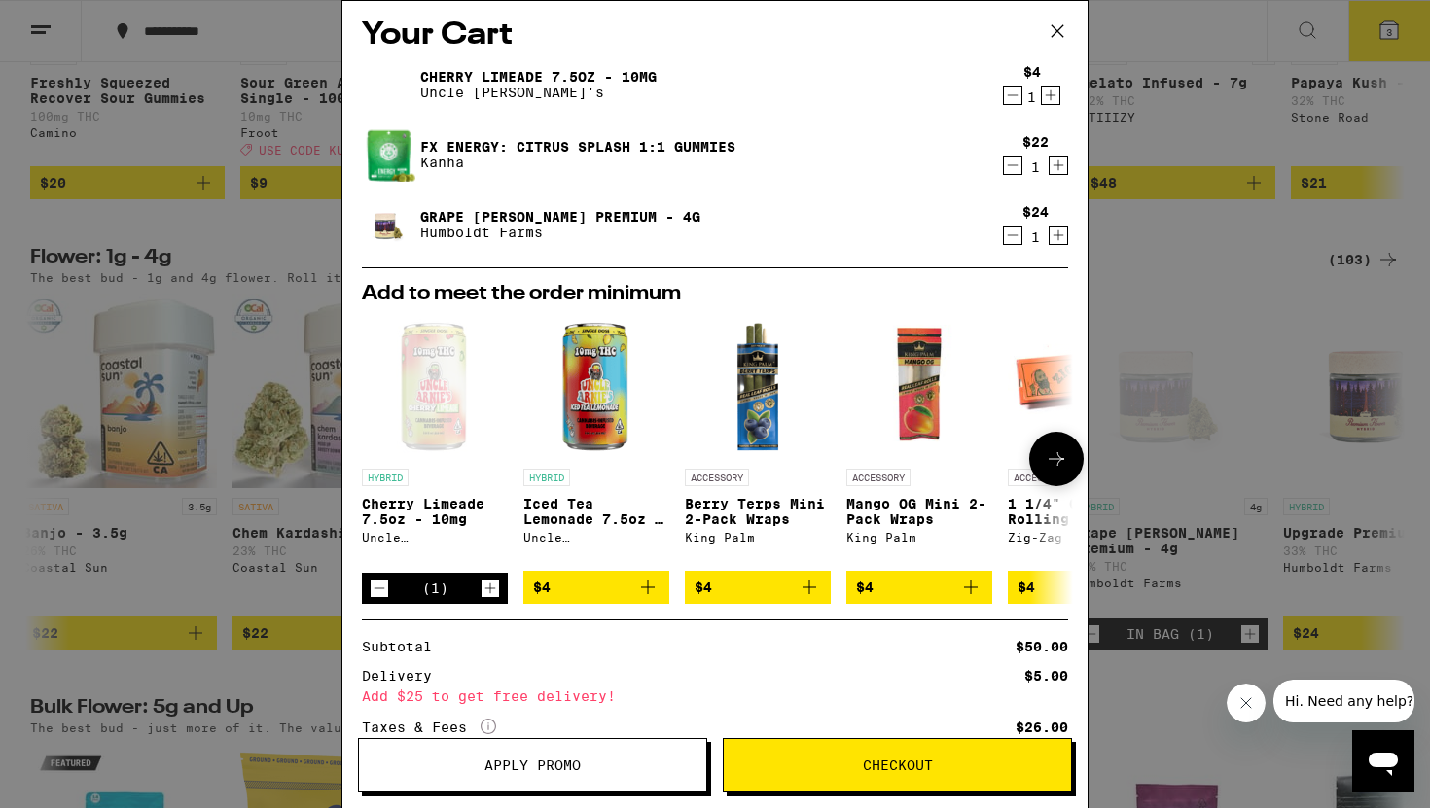
scroll to position [0, 0]
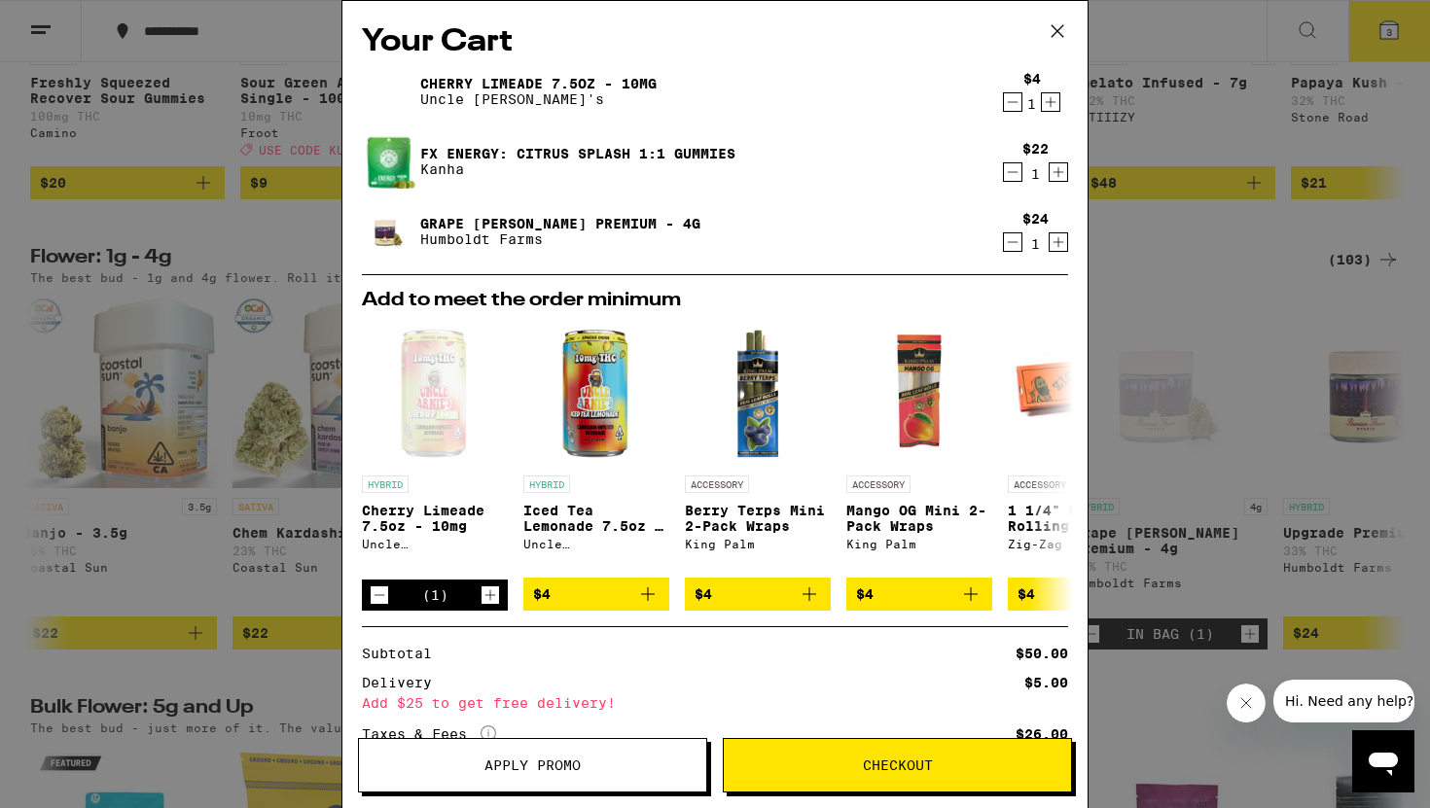
click at [1013, 170] on icon "Decrement" at bounding box center [1013, 171] width 18 height 23
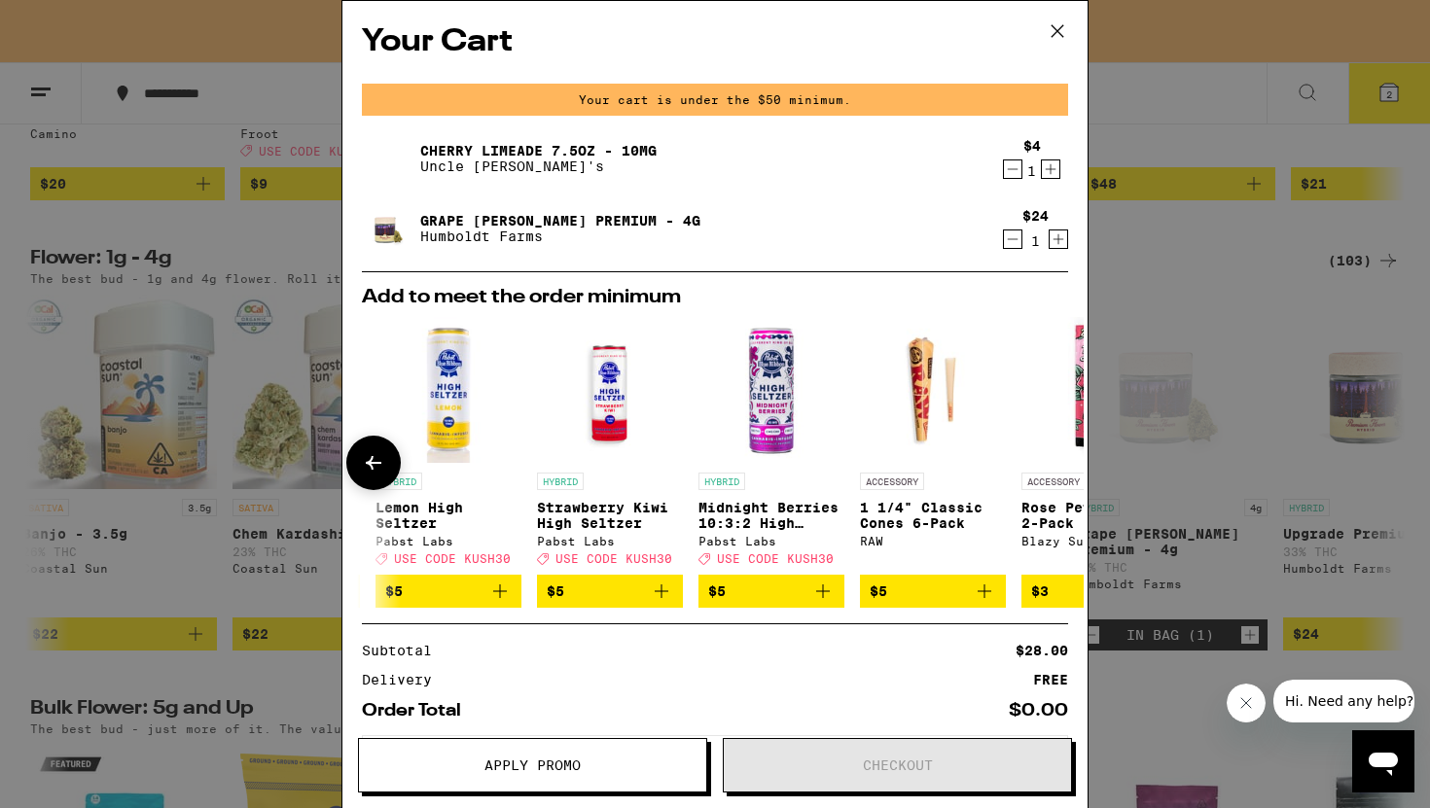
scroll to position [0, 908]
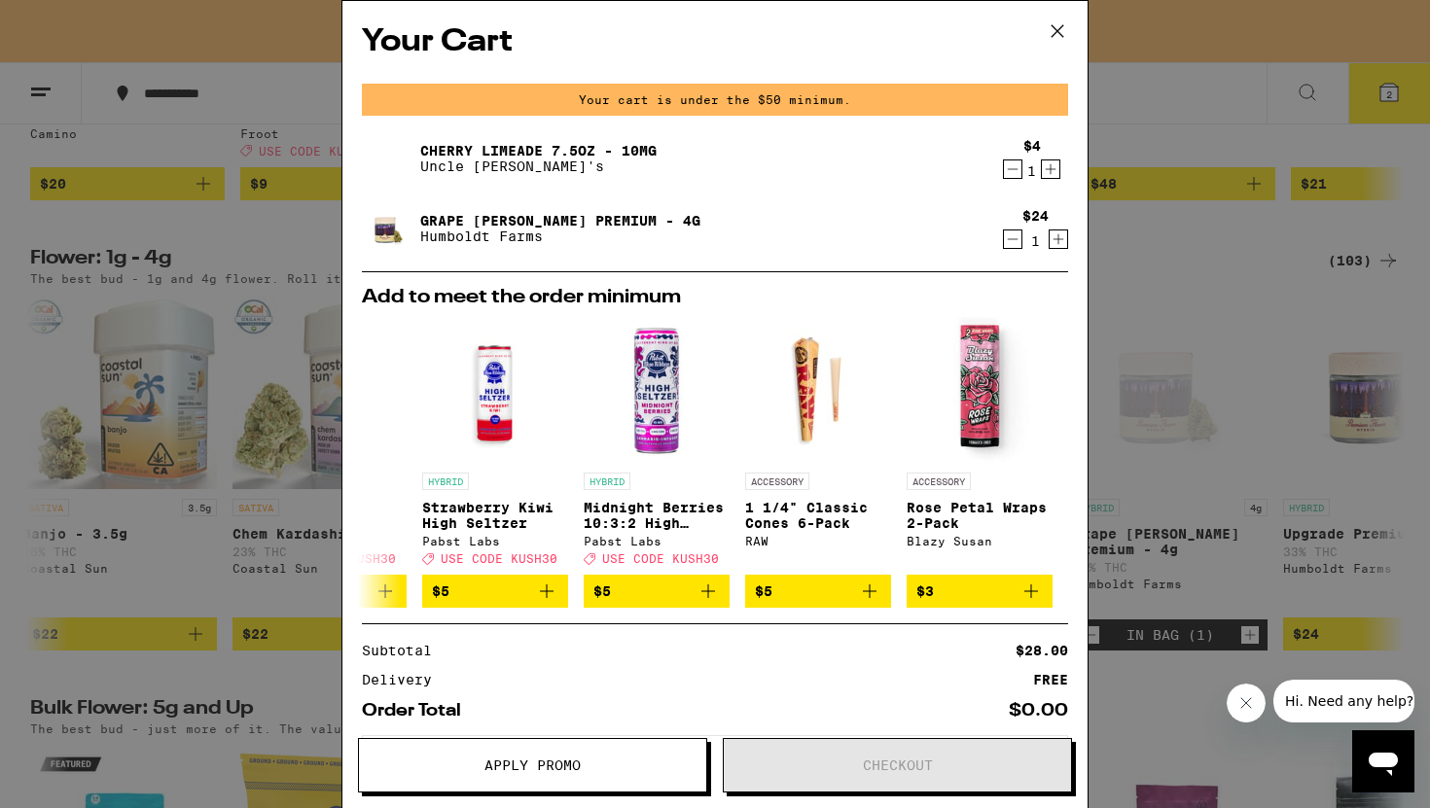
click at [1056, 24] on icon at bounding box center [1057, 31] width 29 height 29
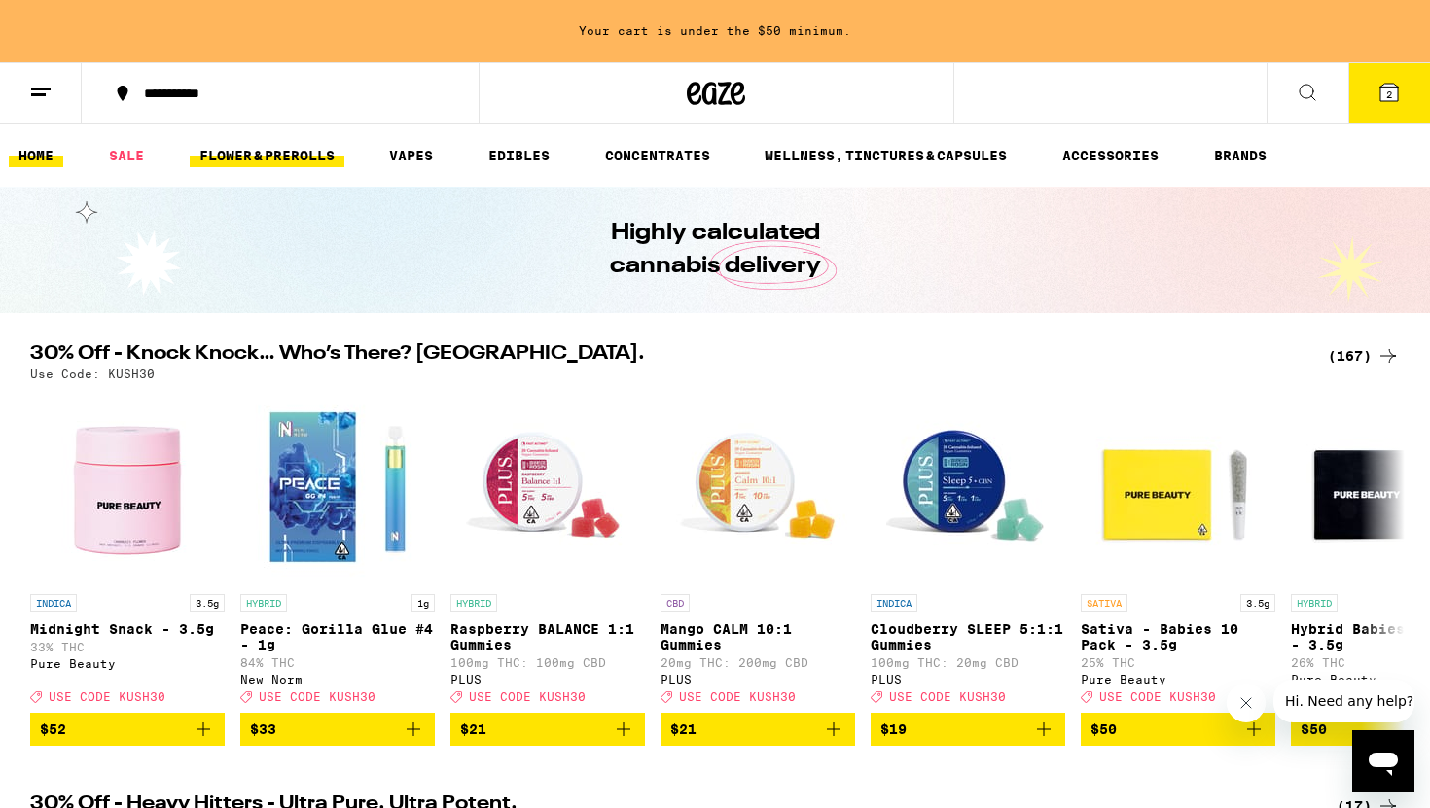
click at [280, 146] on link "FLOWER & PREROLLS" at bounding box center [267, 155] width 155 height 23
click at [281, 166] on link "FLOWER & PREROLLS" at bounding box center [267, 155] width 155 height 23
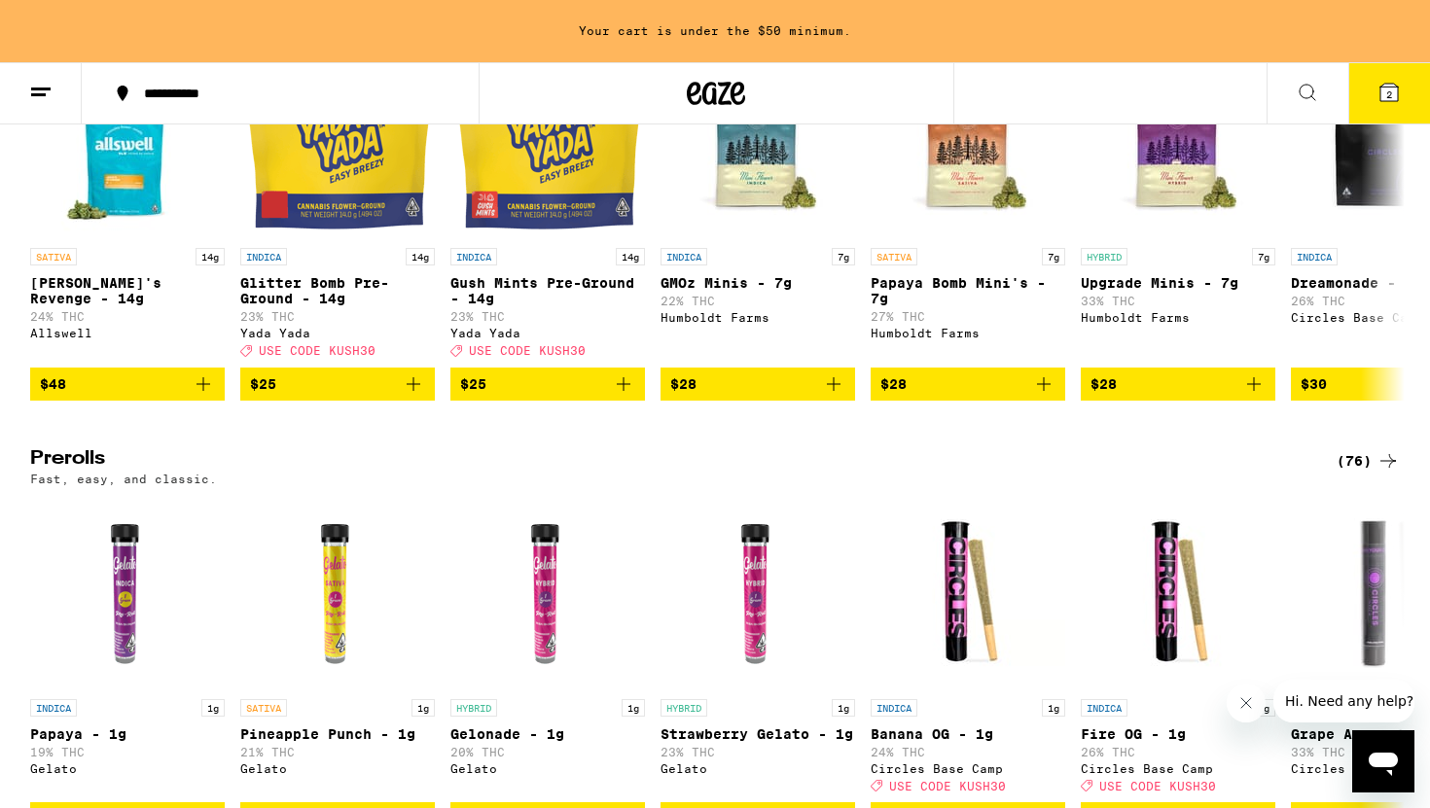
scroll to position [1101, 0]
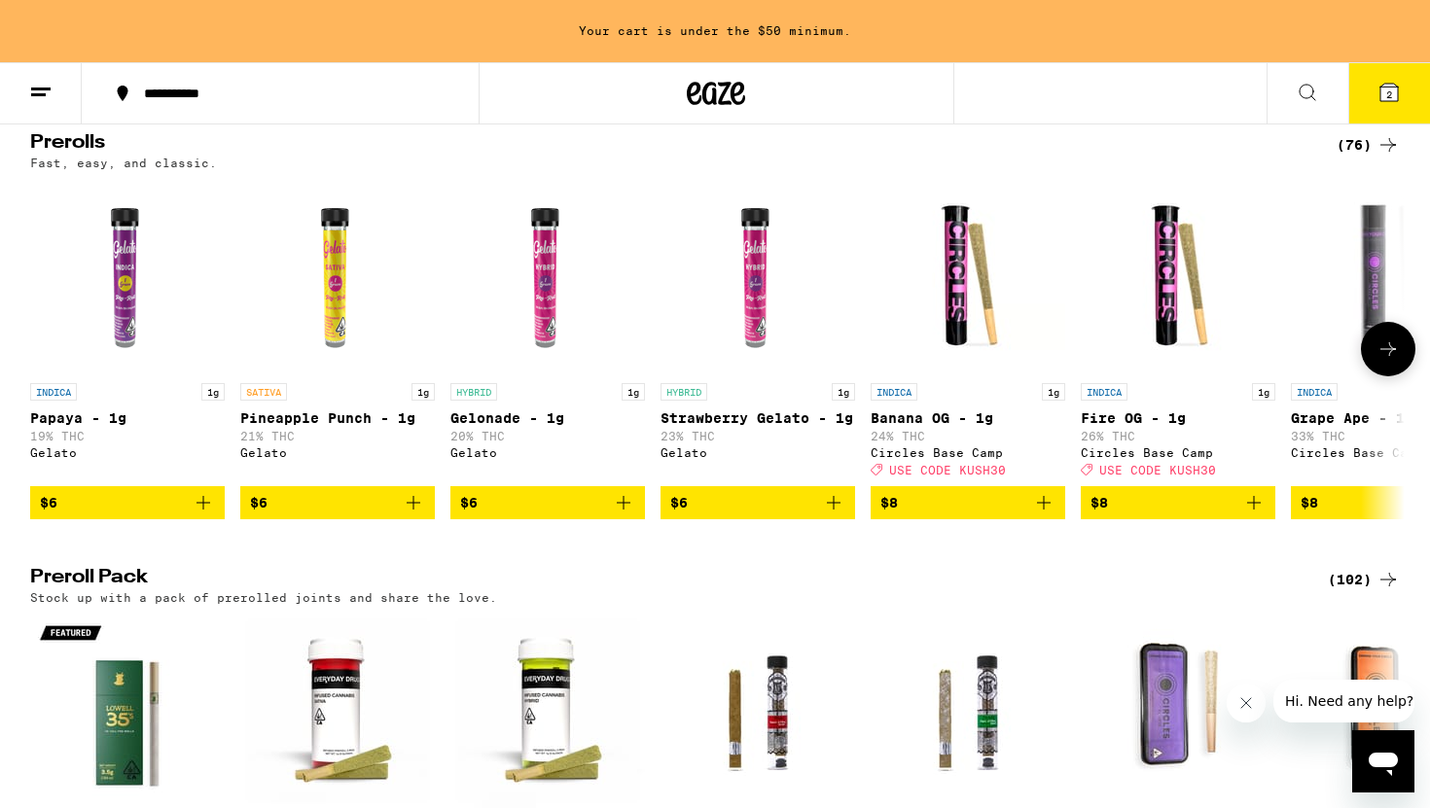
click at [1375, 376] on button at bounding box center [1388, 349] width 54 height 54
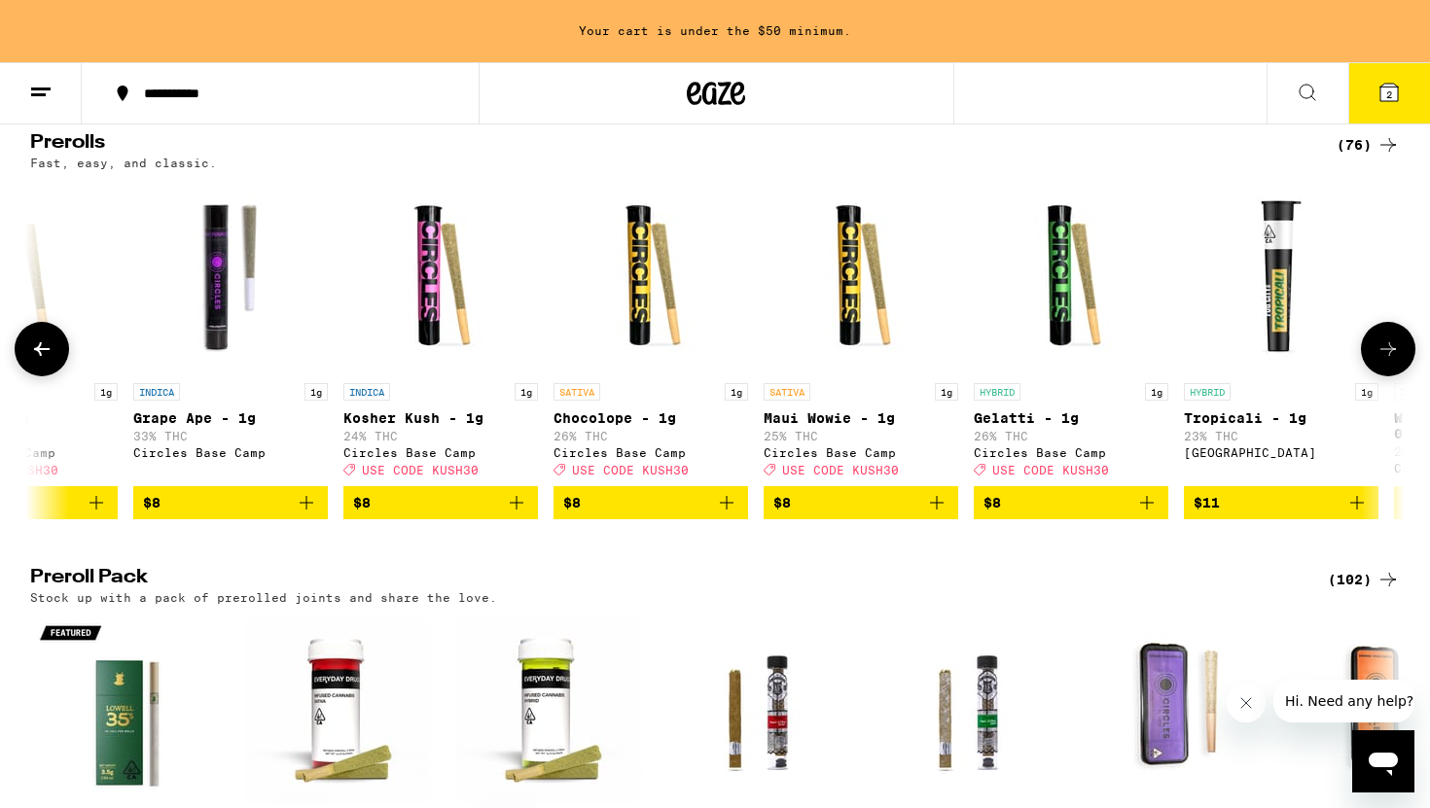
click at [1375, 376] on button at bounding box center [1388, 349] width 54 height 54
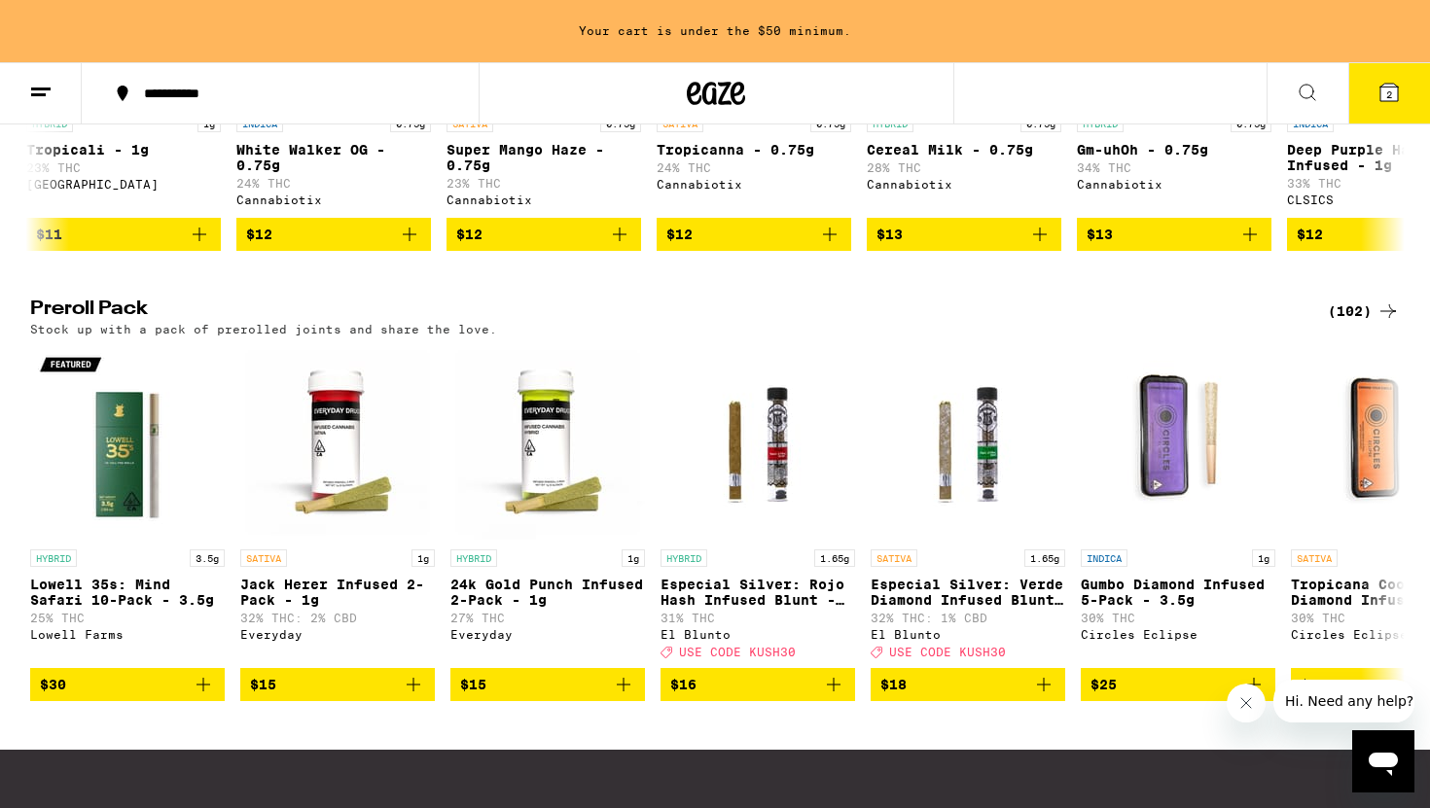
scroll to position [1366, 0]
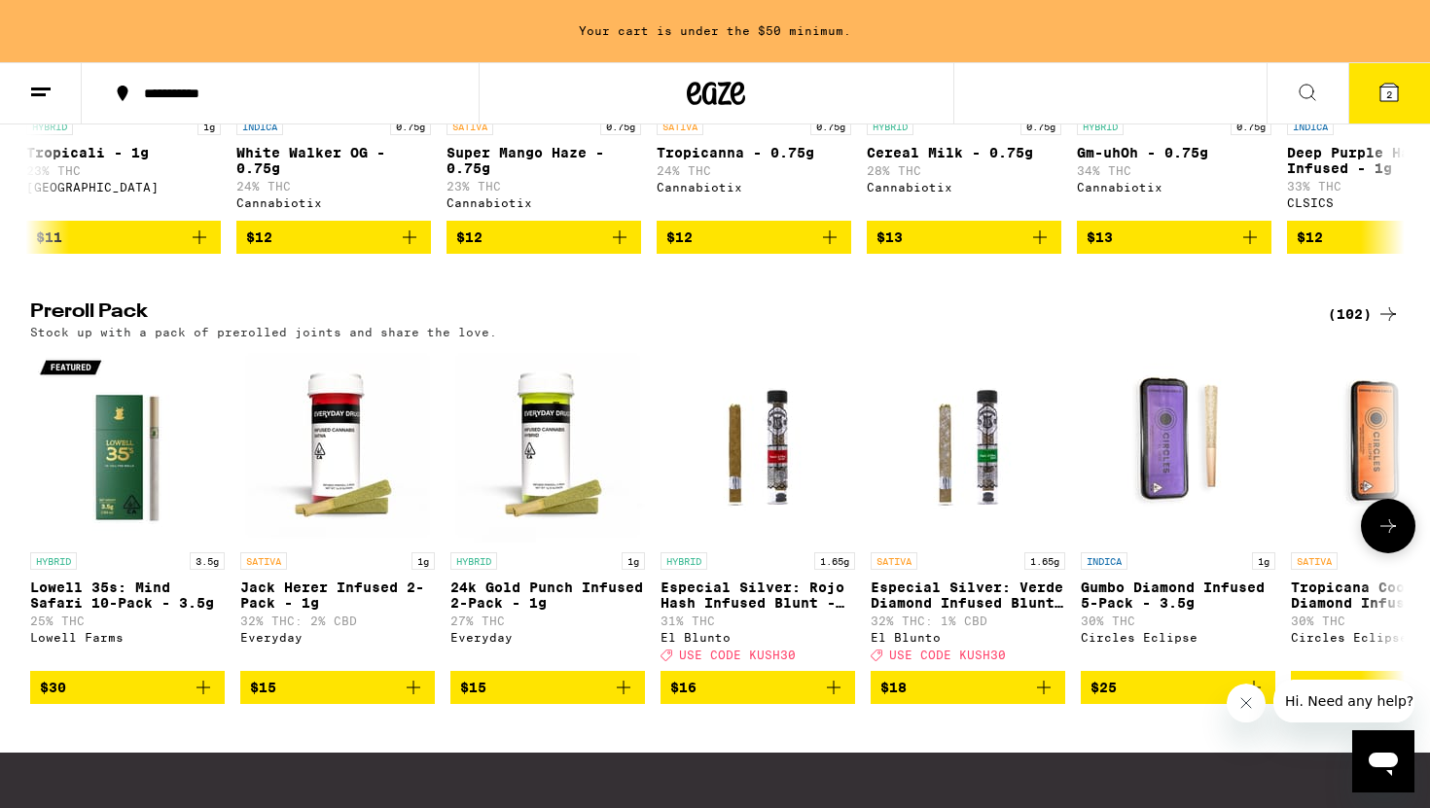
click at [1376, 538] on icon at bounding box center [1387, 525] width 23 height 23
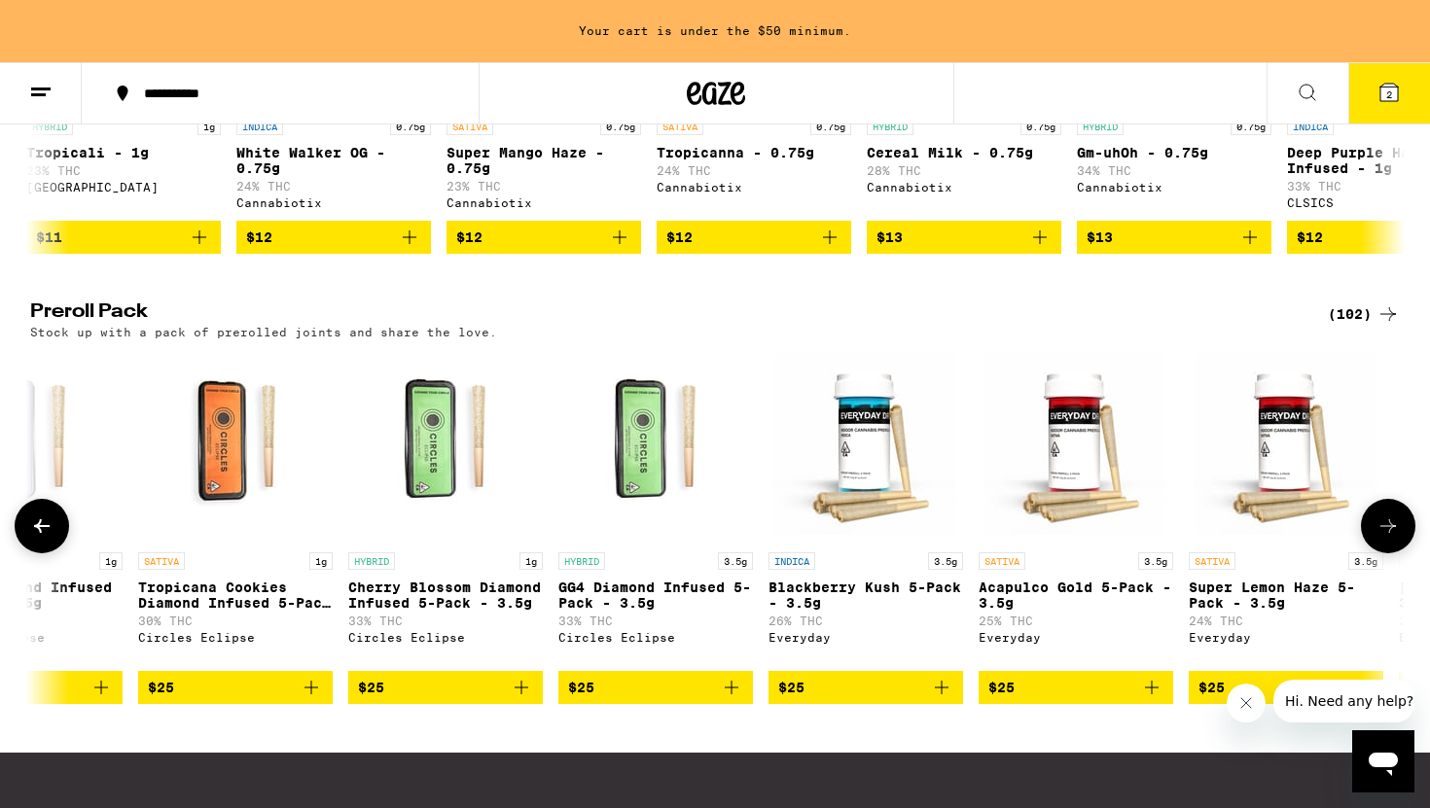
scroll to position [0, 1157]
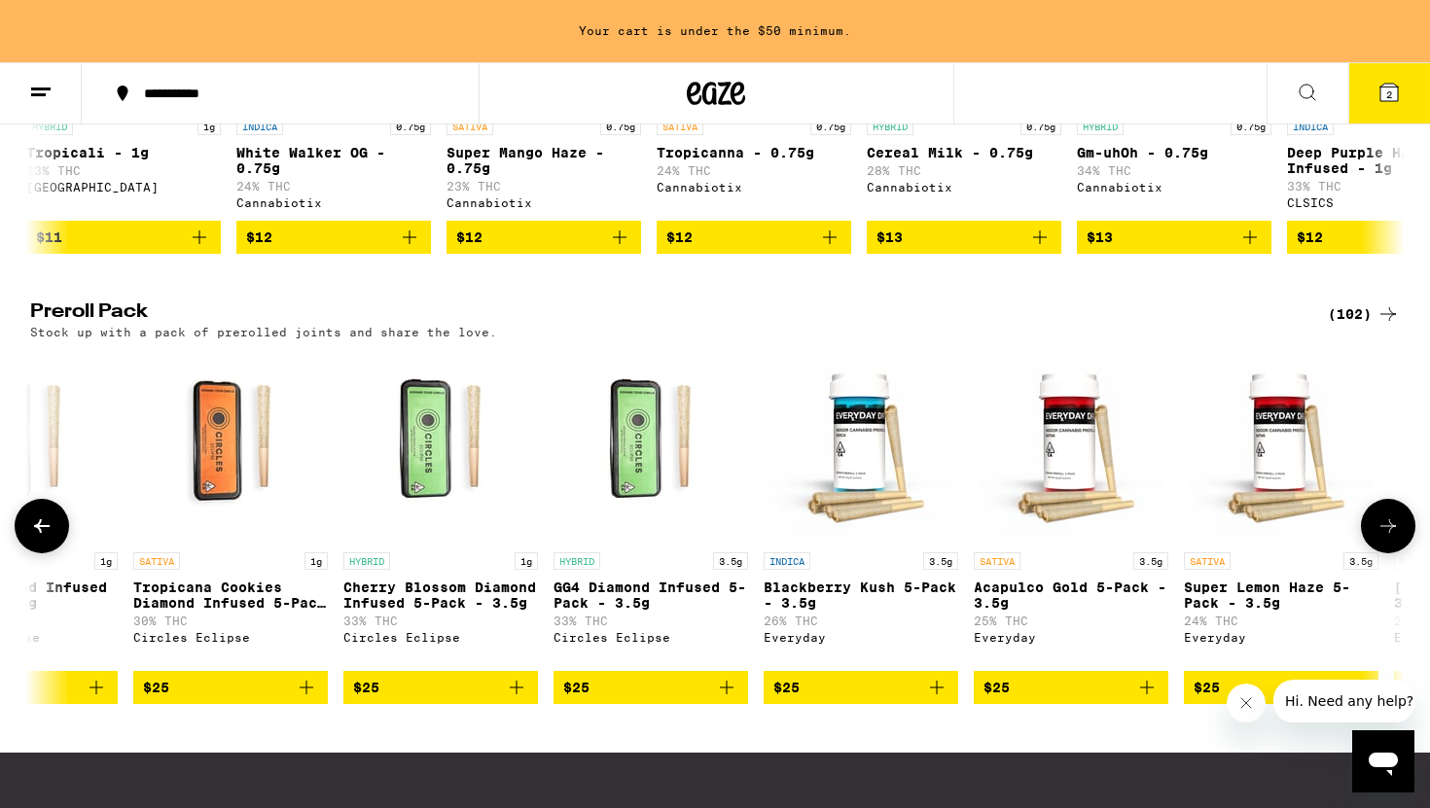
click at [30, 553] on button at bounding box center [42, 526] width 54 height 54
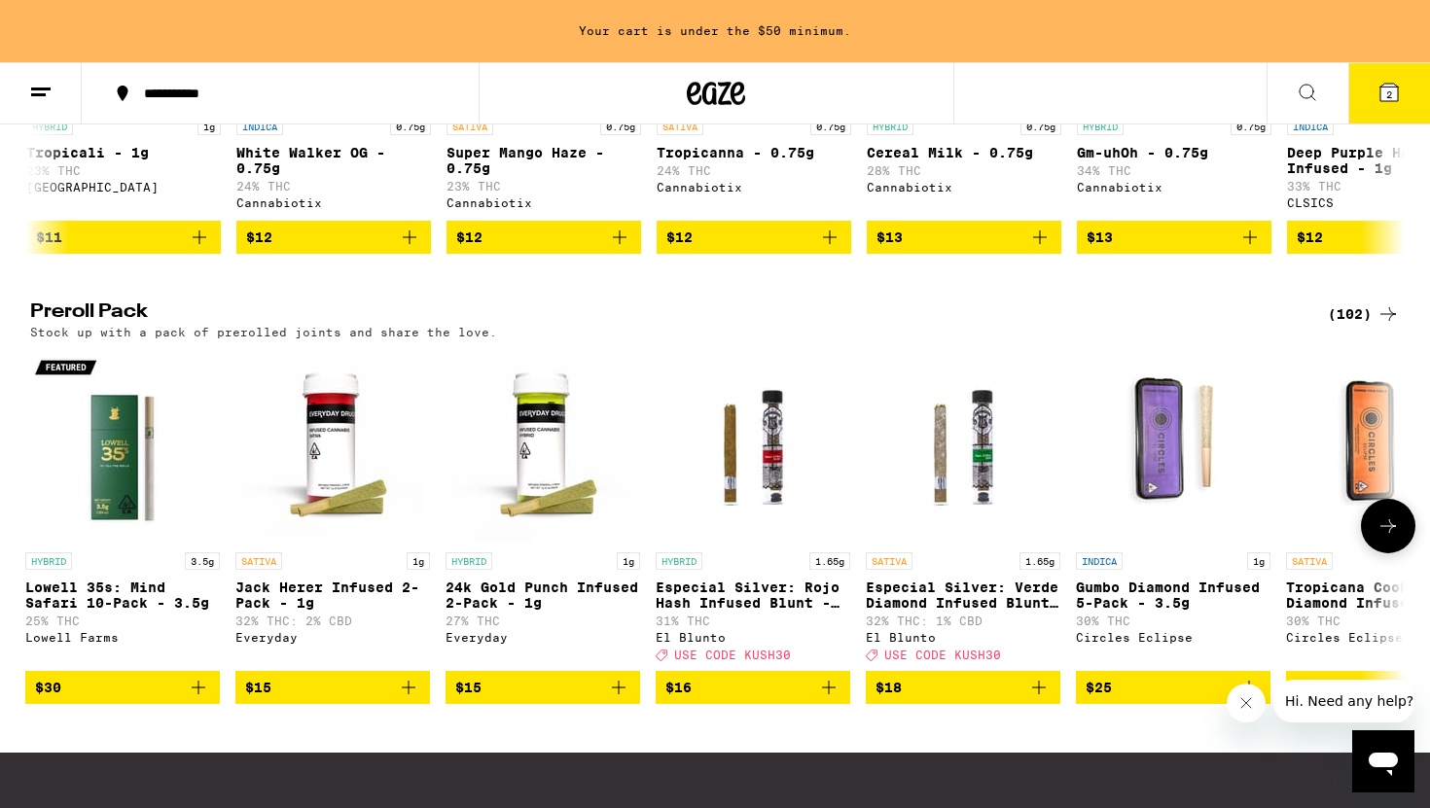
scroll to position [0, 0]
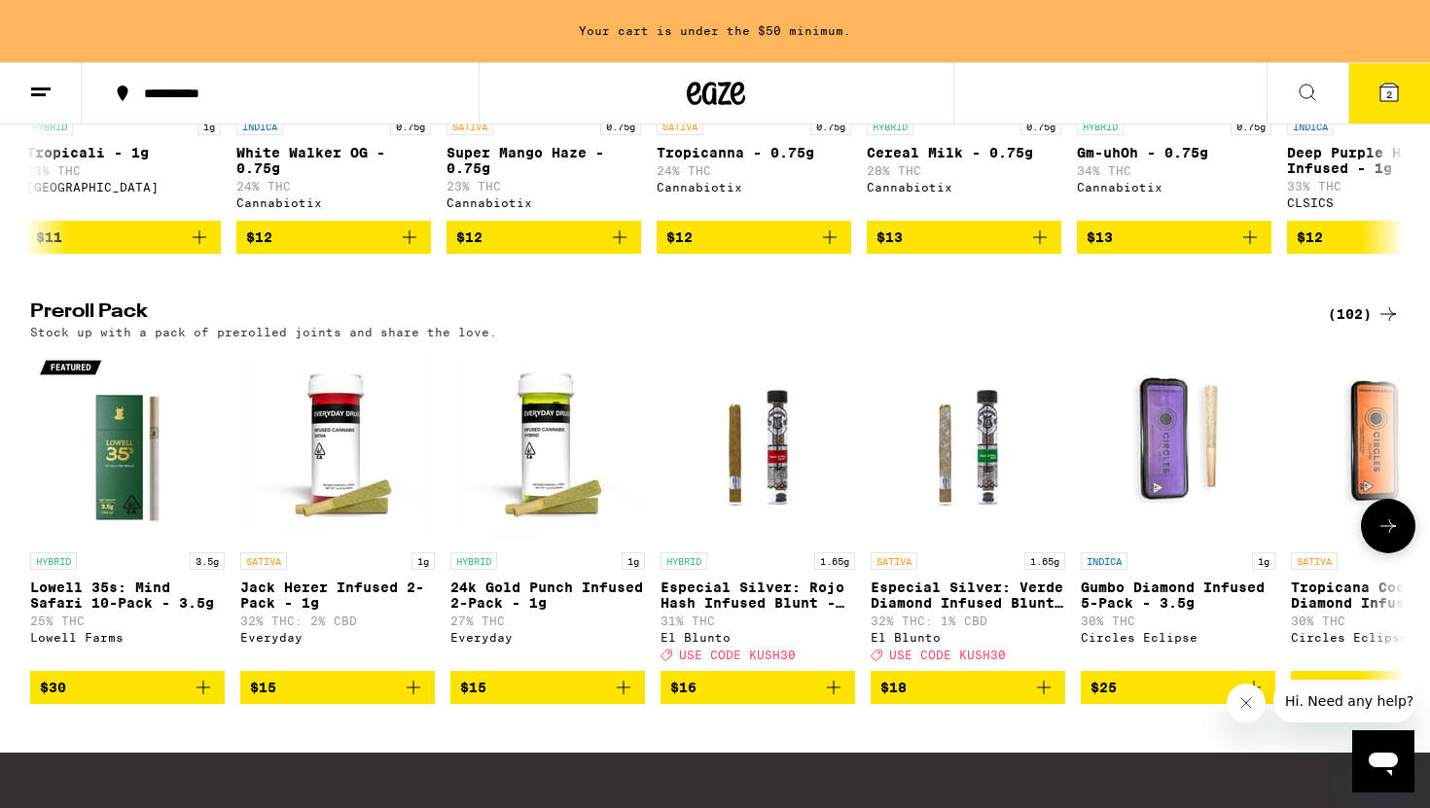
click at [1384, 538] on icon at bounding box center [1387, 525] width 23 height 23
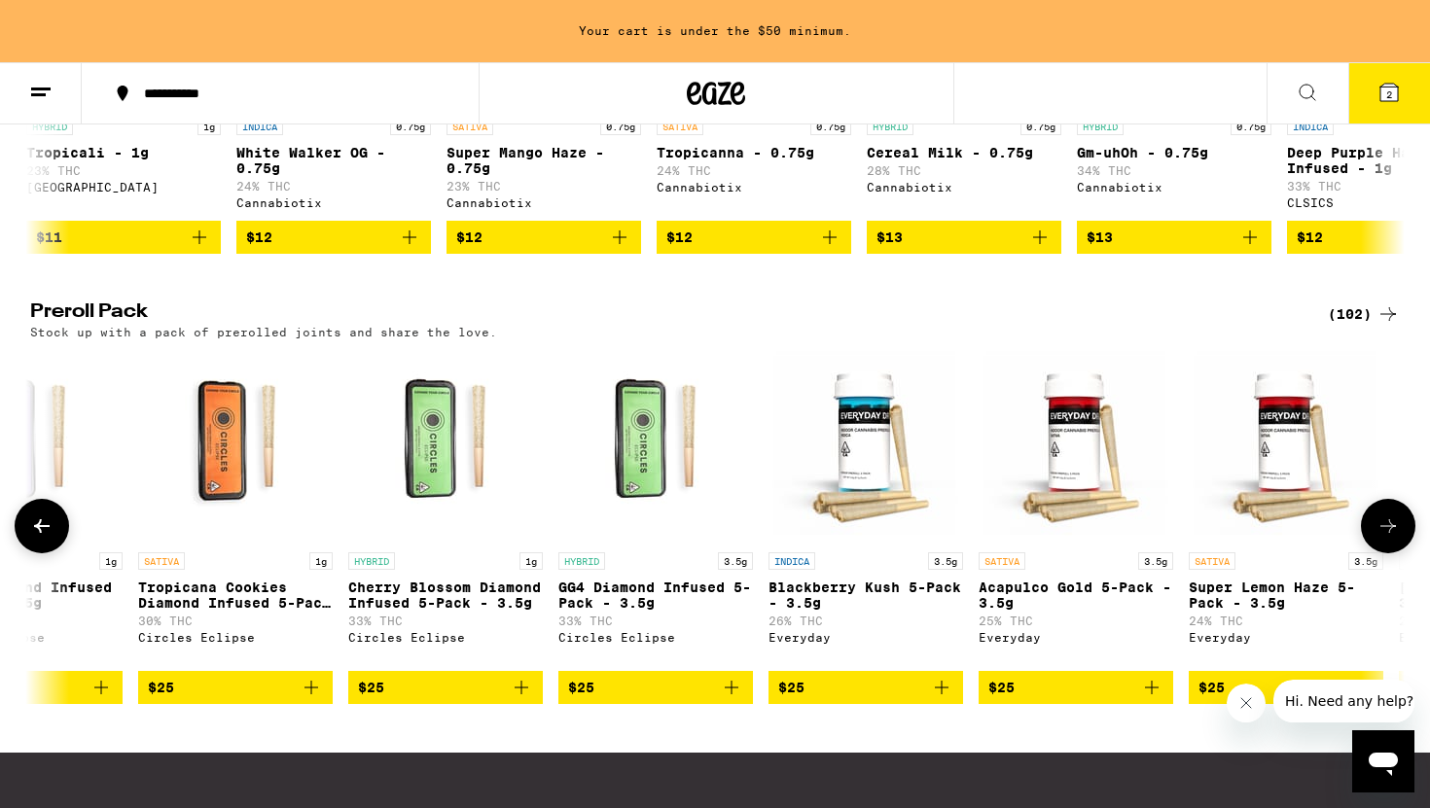
scroll to position [0, 1157]
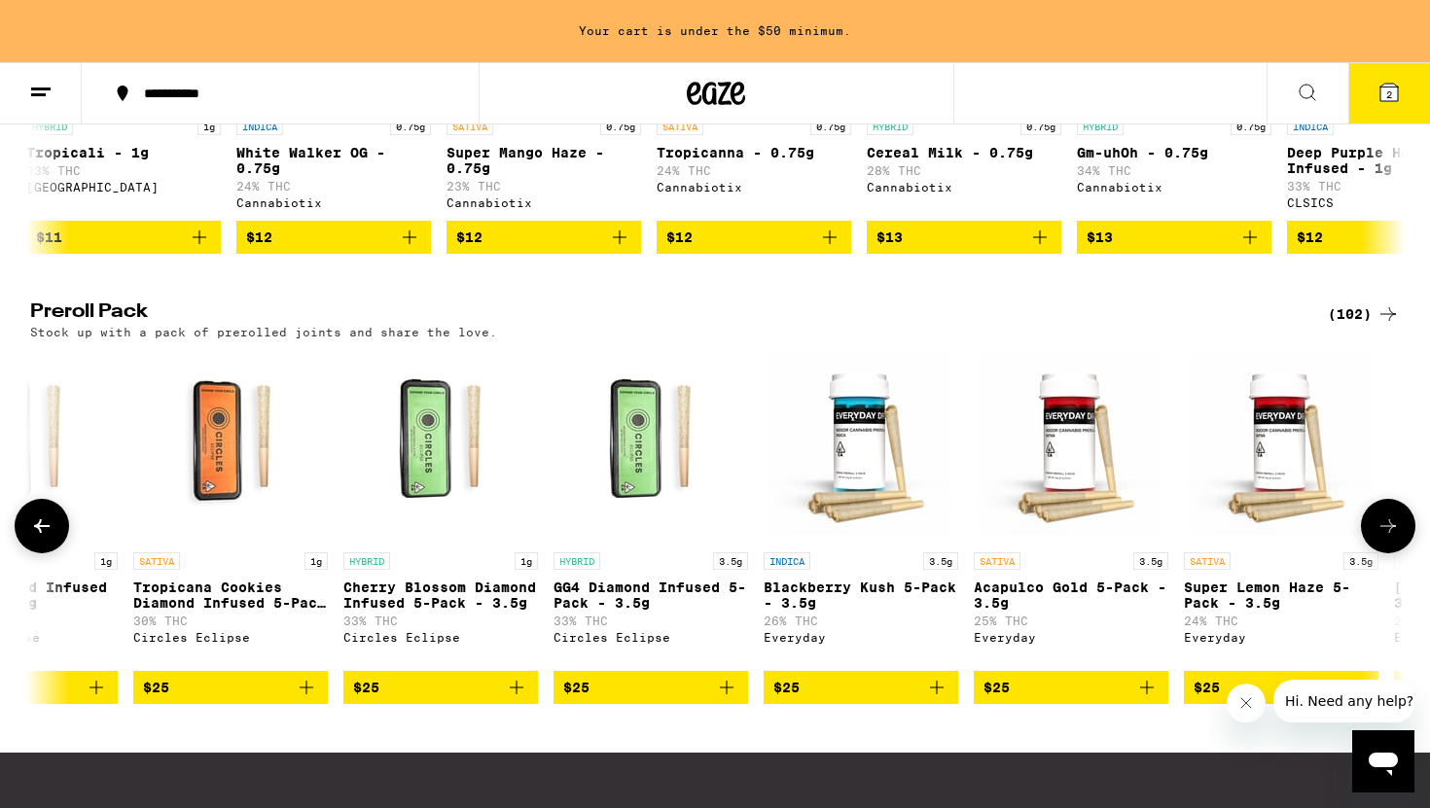
click at [1374, 553] on button at bounding box center [1388, 526] width 54 height 54
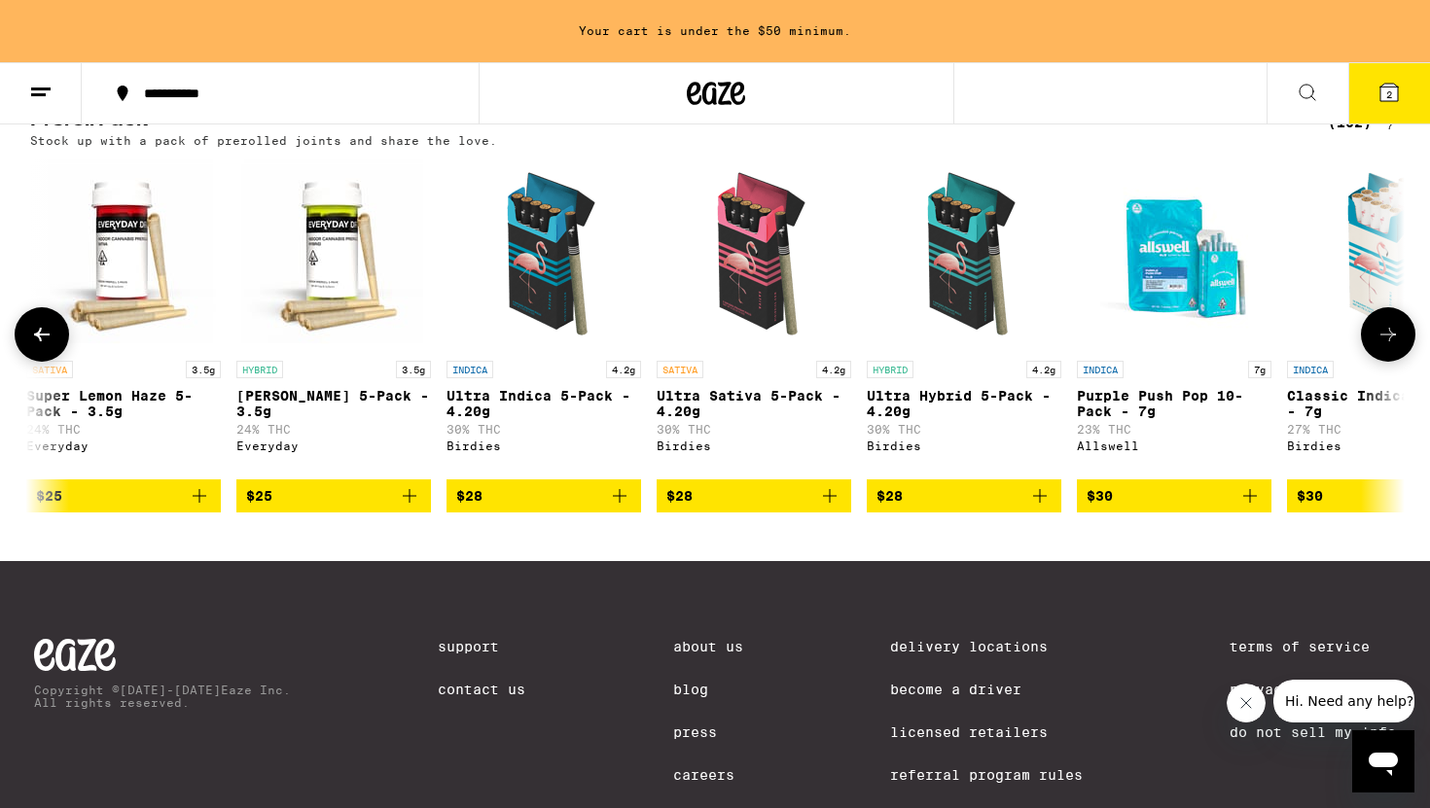
scroll to position [1556, 0]
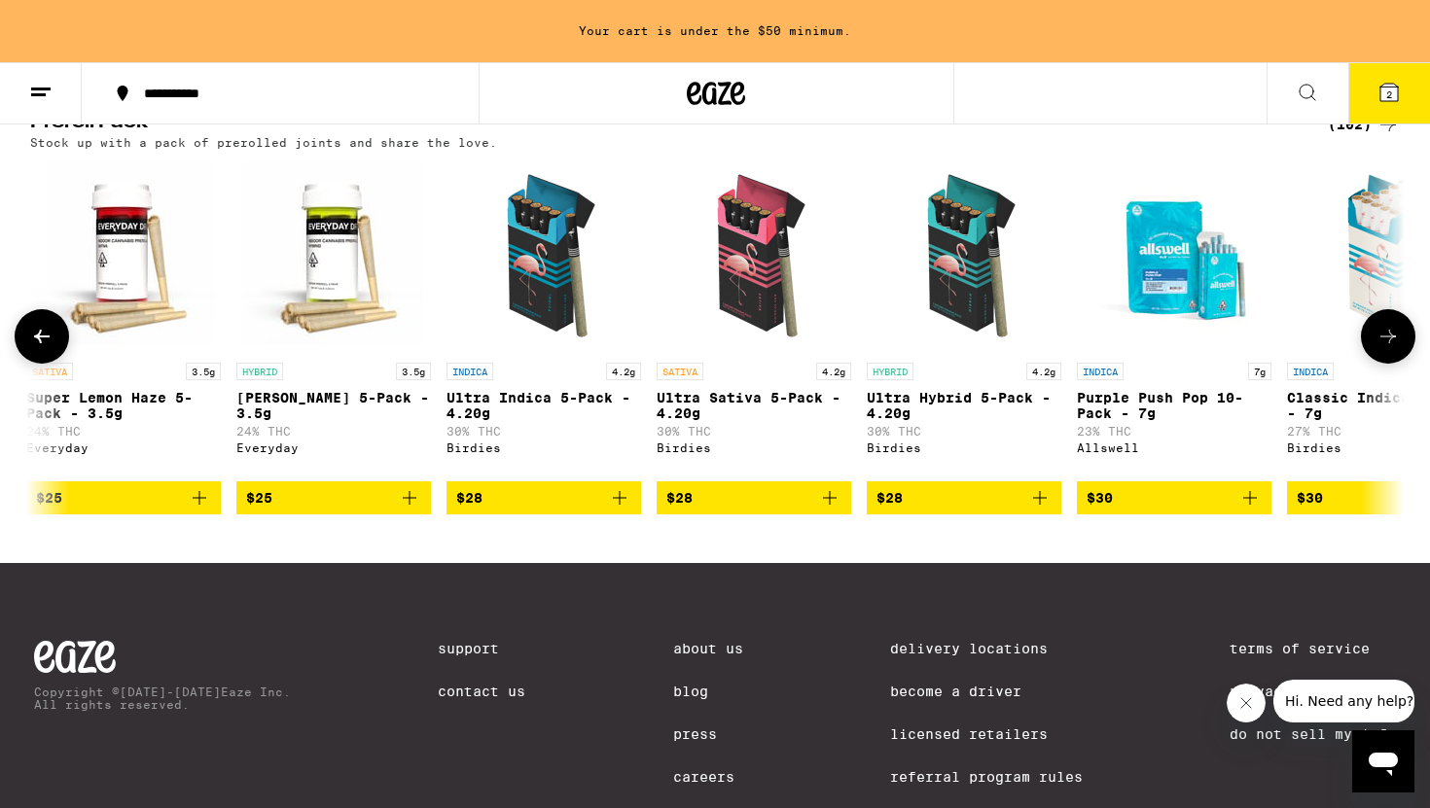
click at [49, 348] on icon at bounding box center [41, 336] width 23 height 23
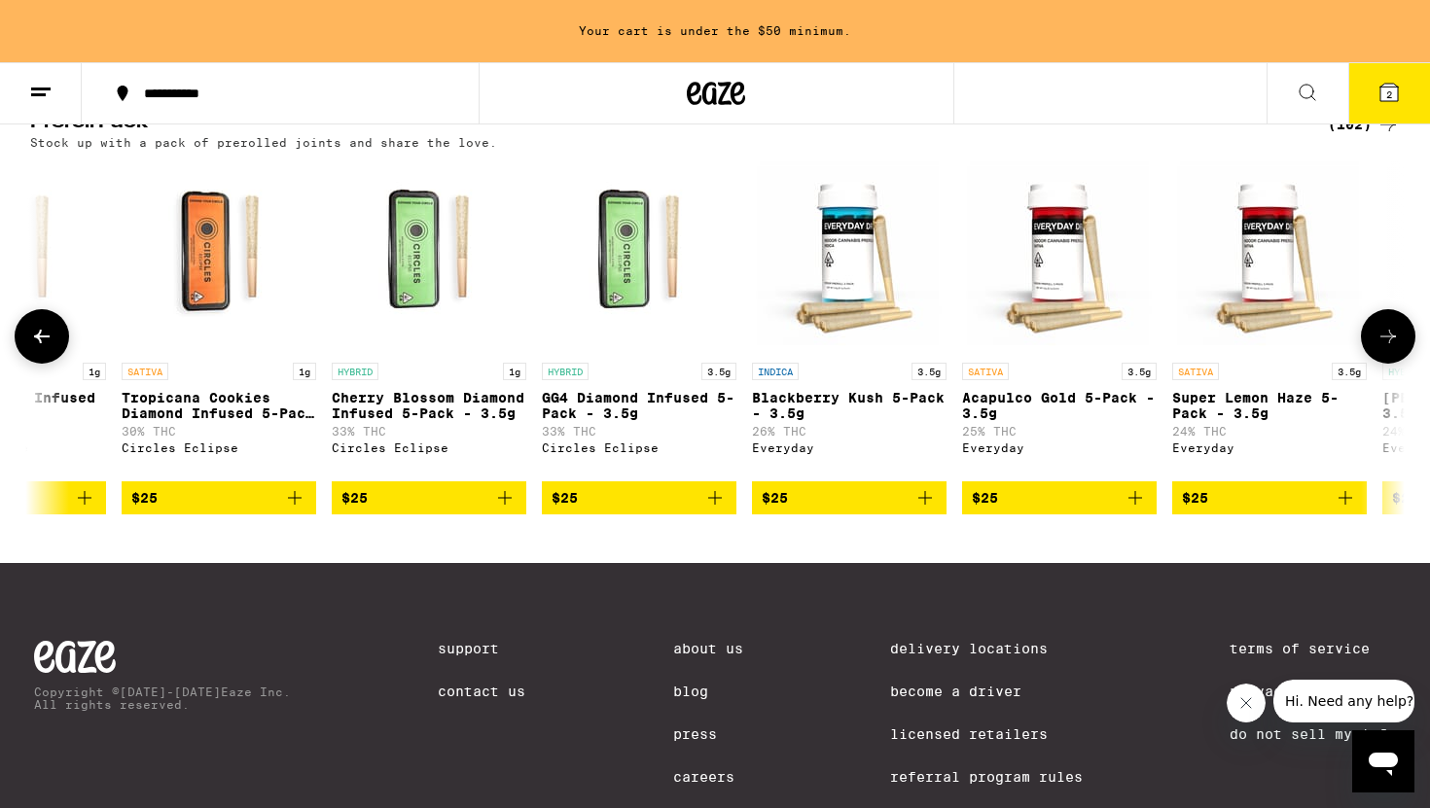
scroll to position [0, 1157]
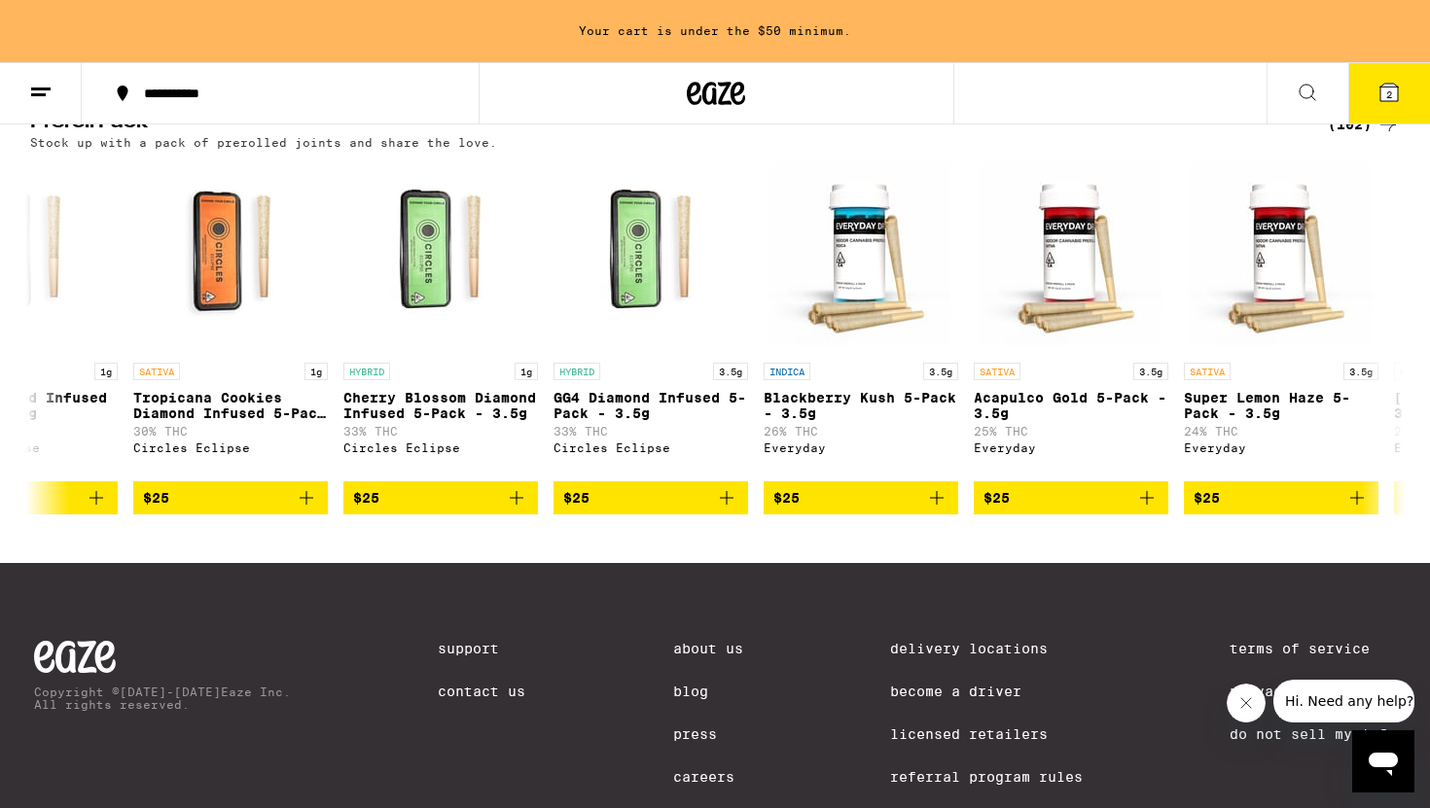
click at [1357, 136] on div "(102)" at bounding box center [1363, 124] width 72 height 23
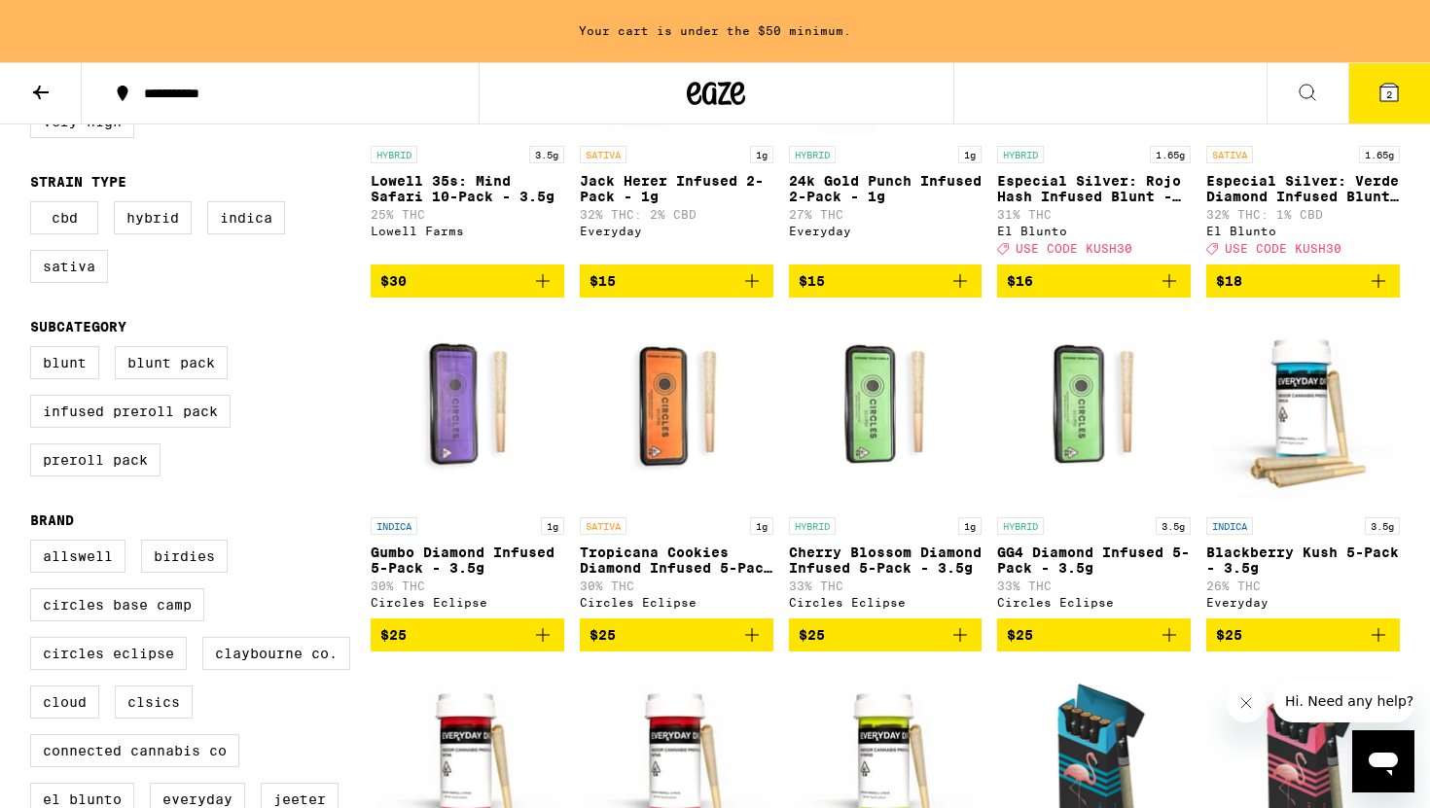
scroll to position [396, 0]
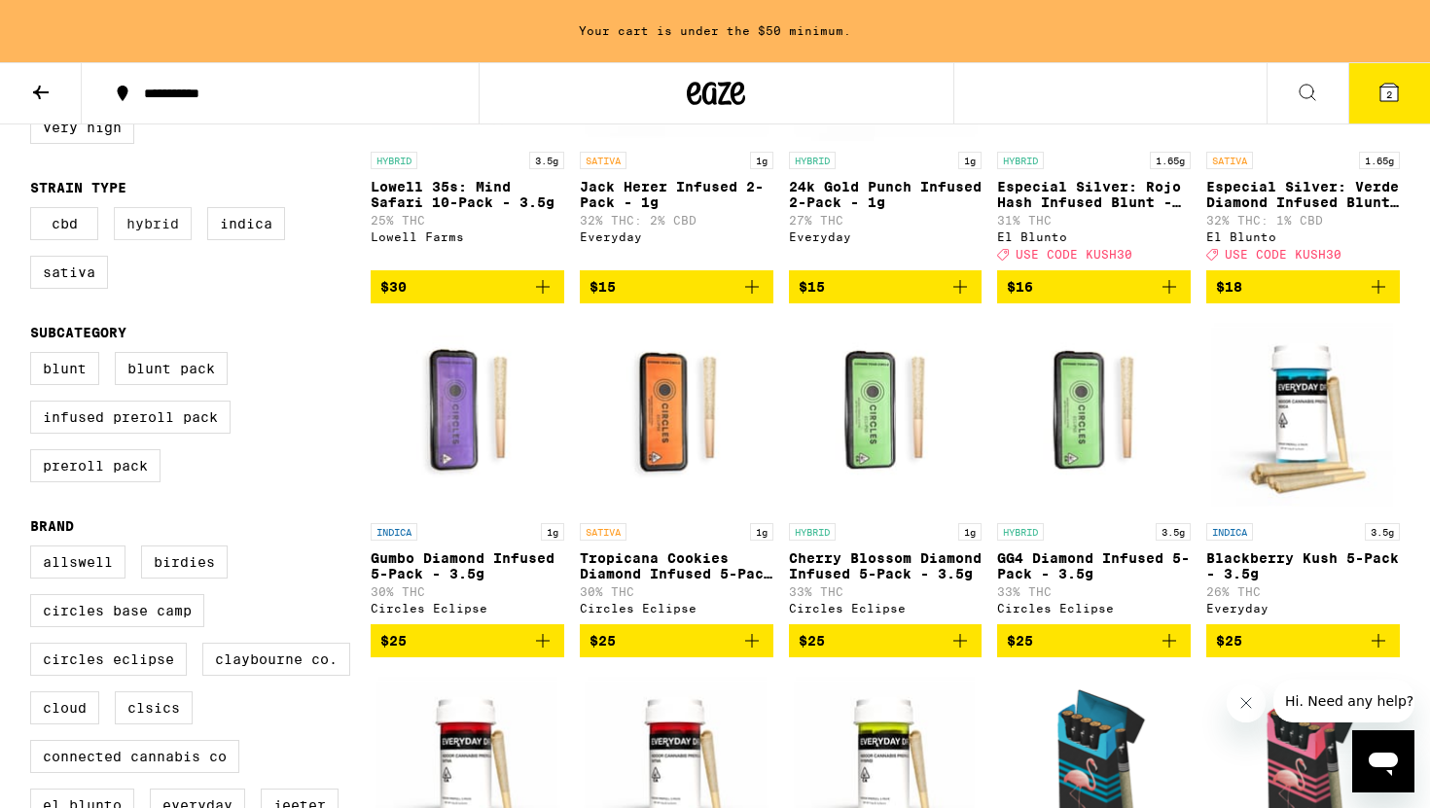
click at [148, 237] on label "Hybrid" at bounding box center [153, 223] width 78 height 33
click at [35, 211] on input "Hybrid" at bounding box center [34, 210] width 1 height 1
checkbox input "true"
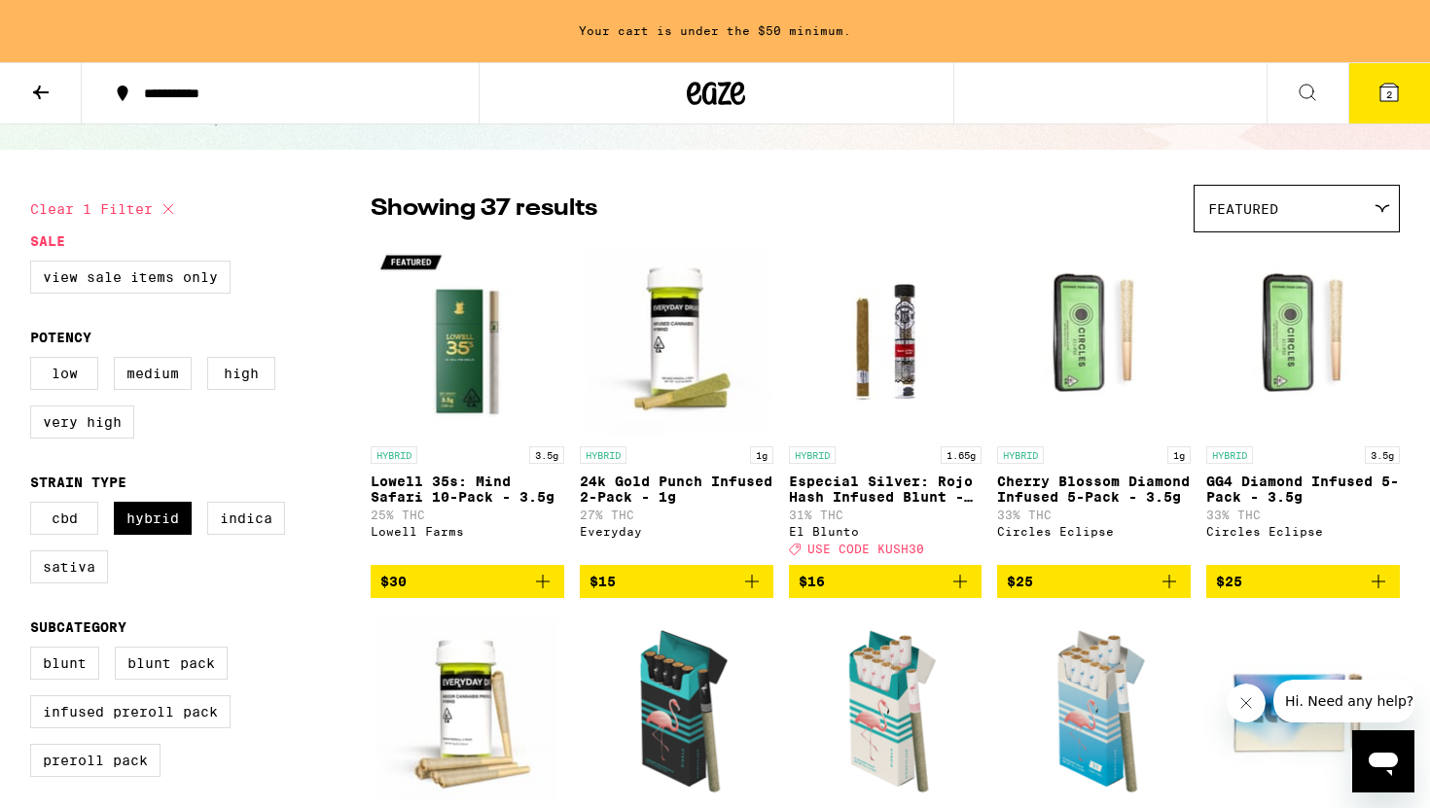
scroll to position [105, 0]
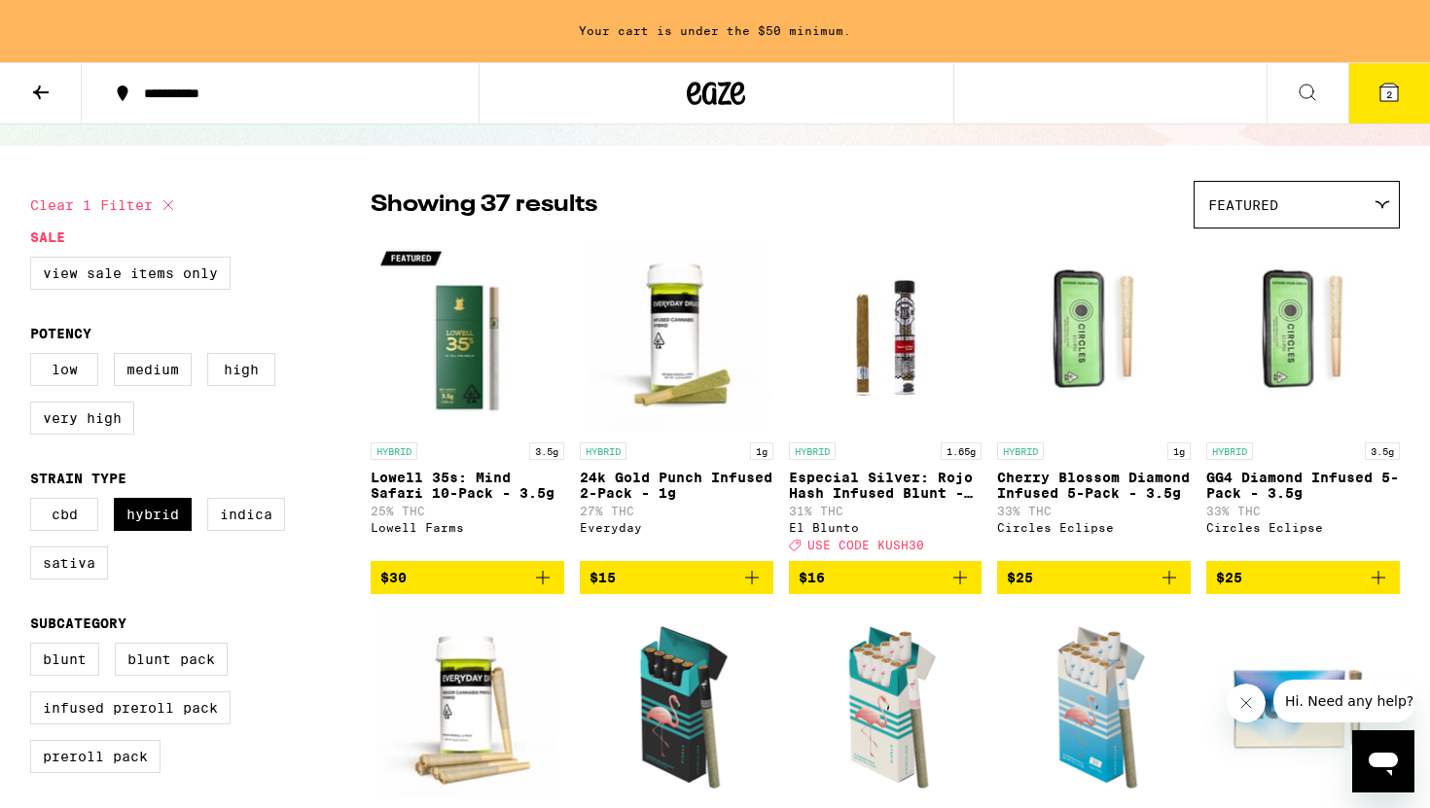
click at [761, 589] on icon "Add to bag" at bounding box center [751, 577] width 23 height 23
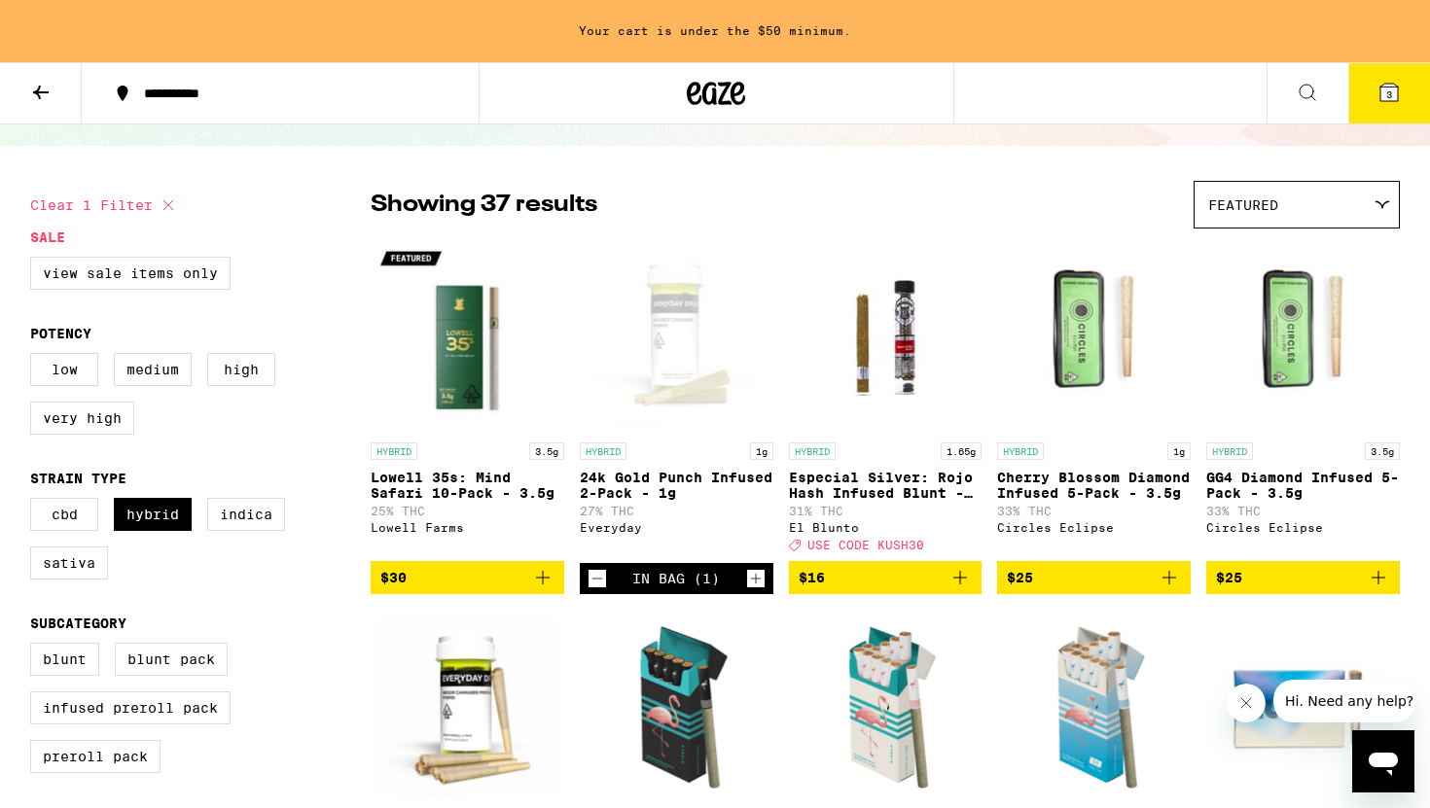
click at [1391, 94] on span "3" at bounding box center [1389, 94] width 6 height 12
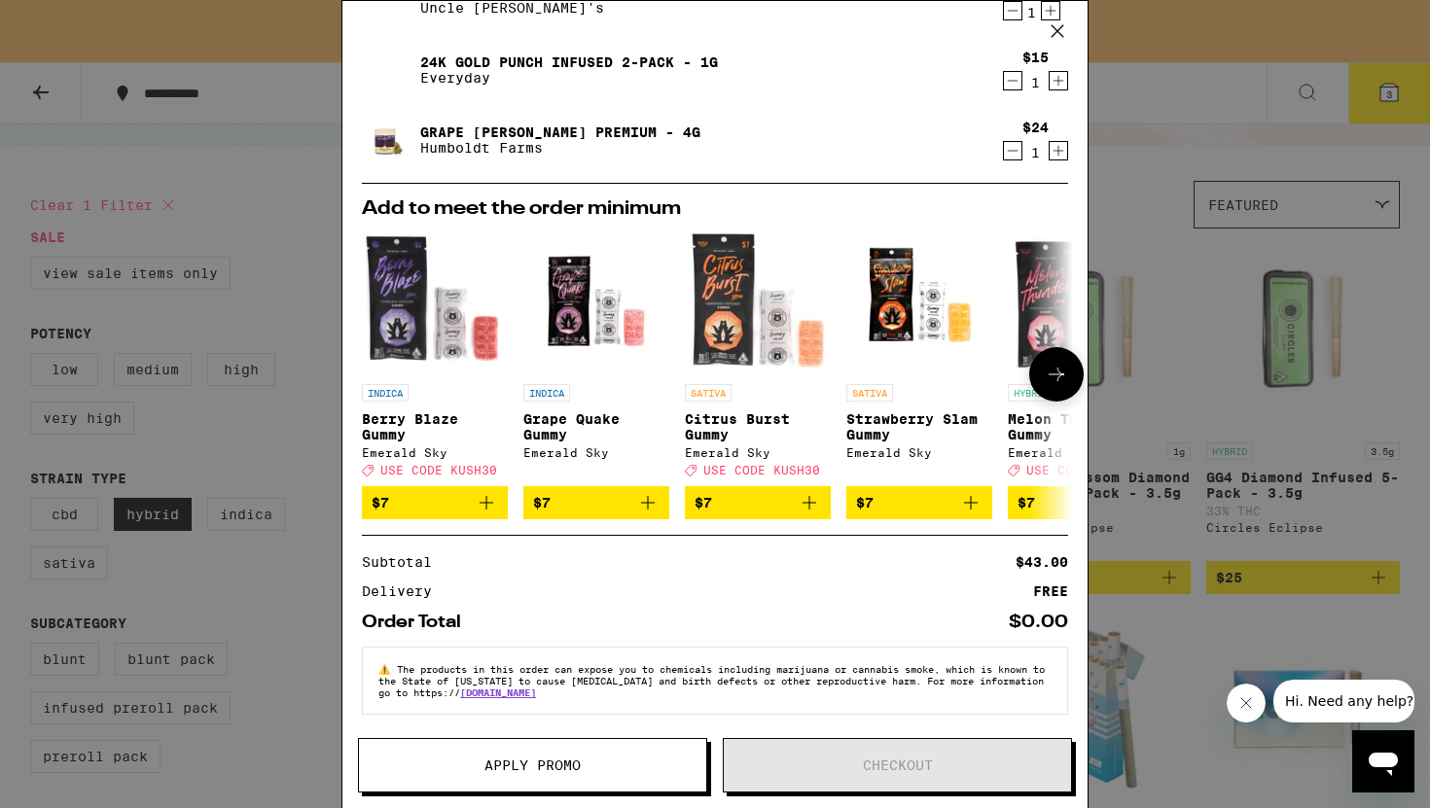
scroll to position [172, 0]
click at [1067, 369] on icon at bounding box center [1055, 374] width 23 height 23
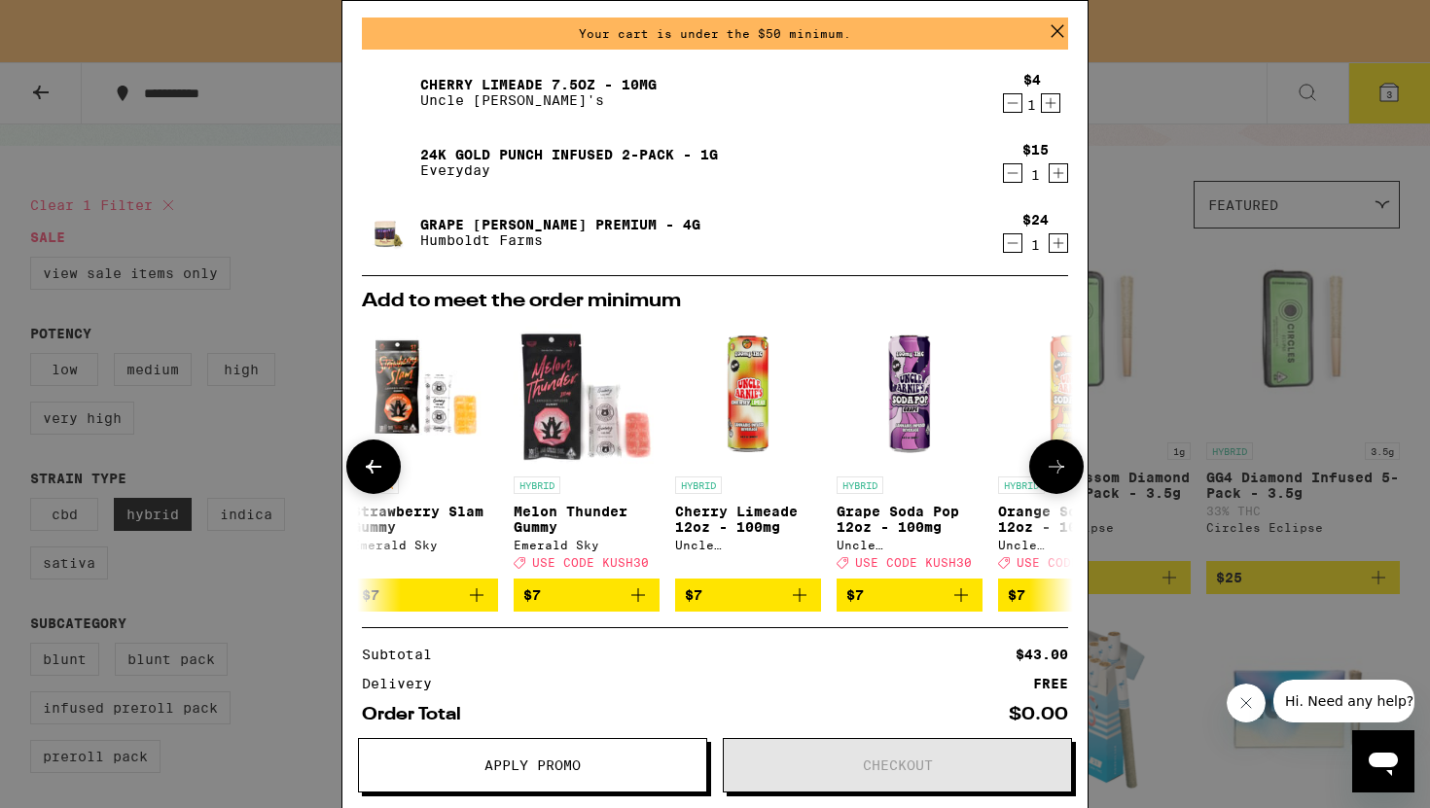
scroll to position [64, 0]
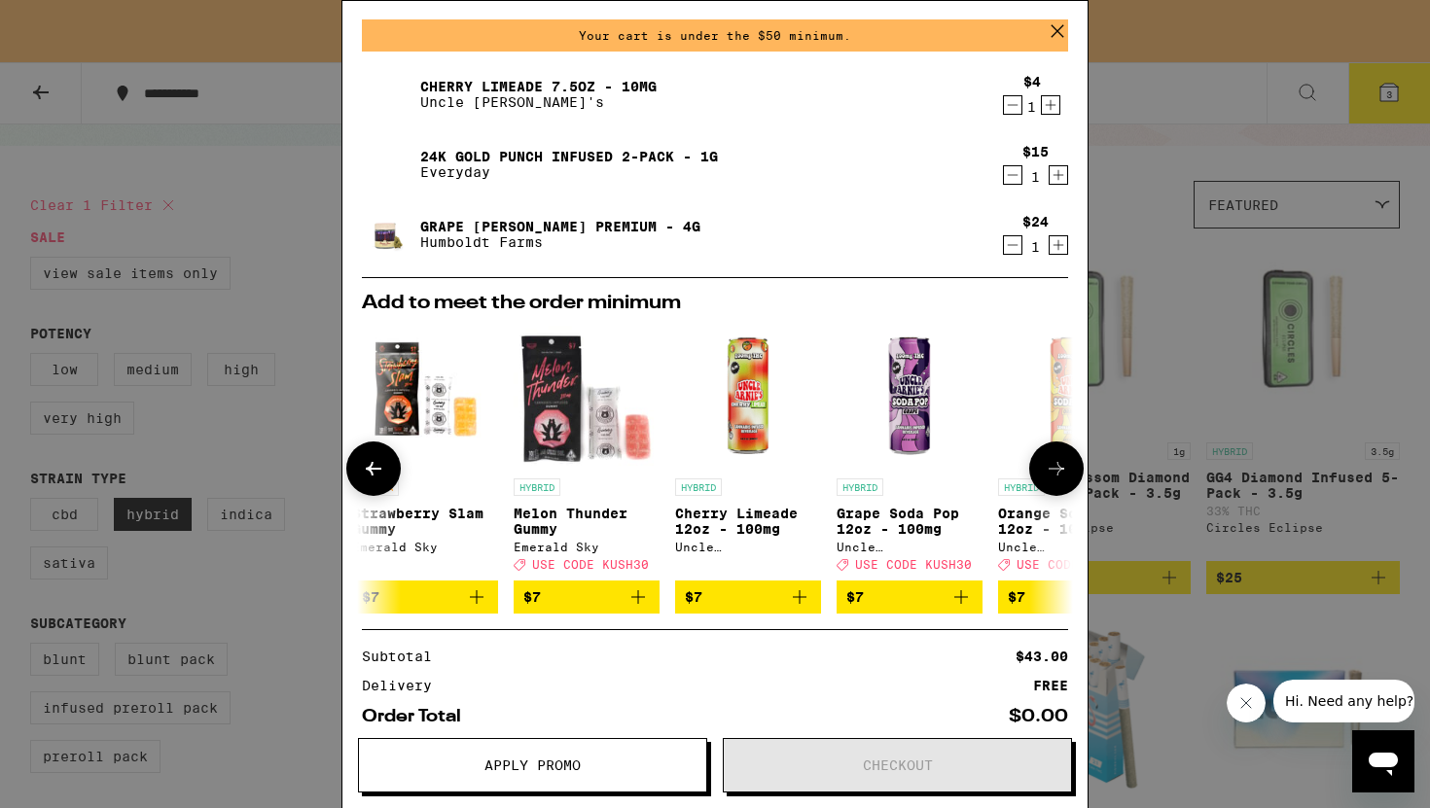
click at [1051, 480] on icon at bounding box center [1055, 468] width 23 height 23
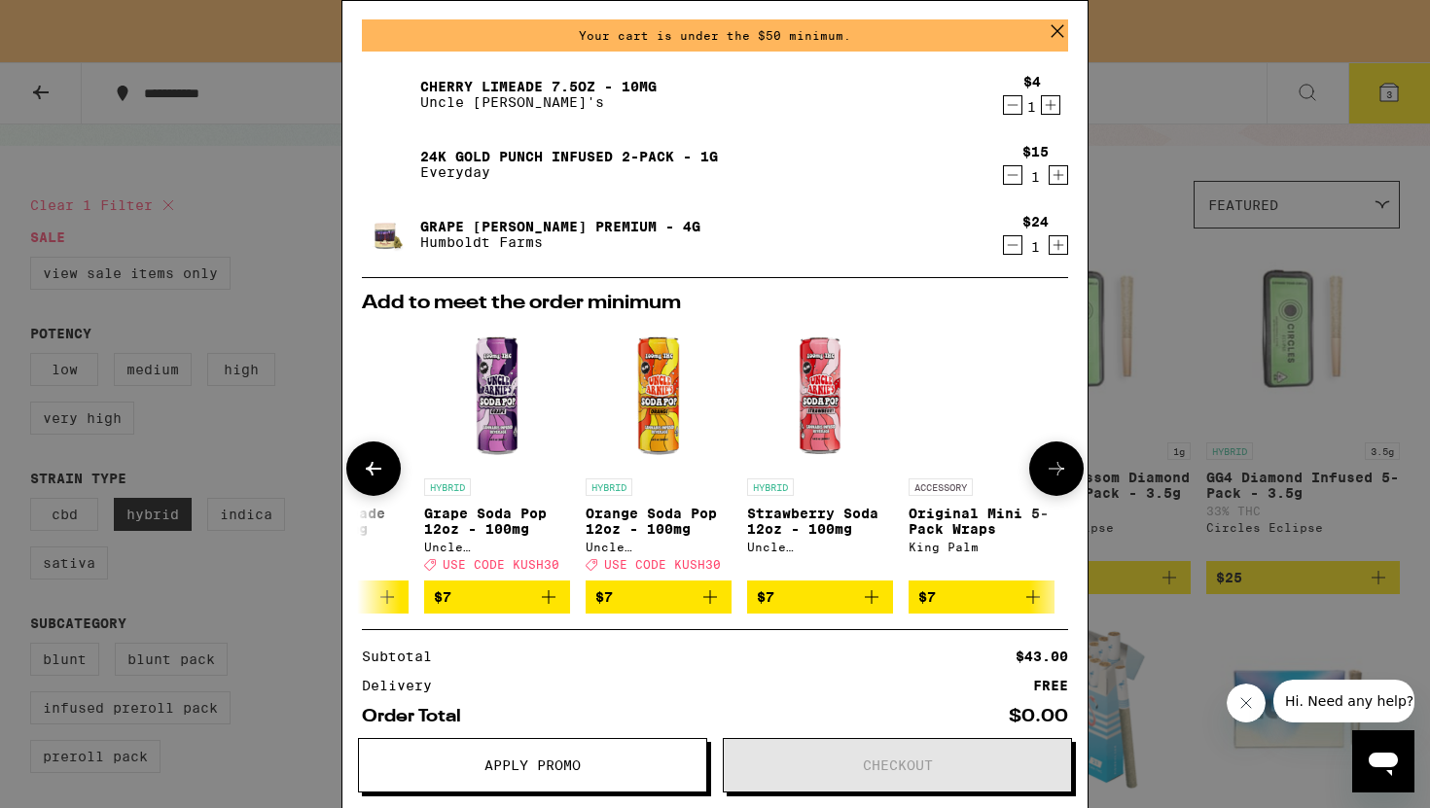
scroll to position [0, 908]
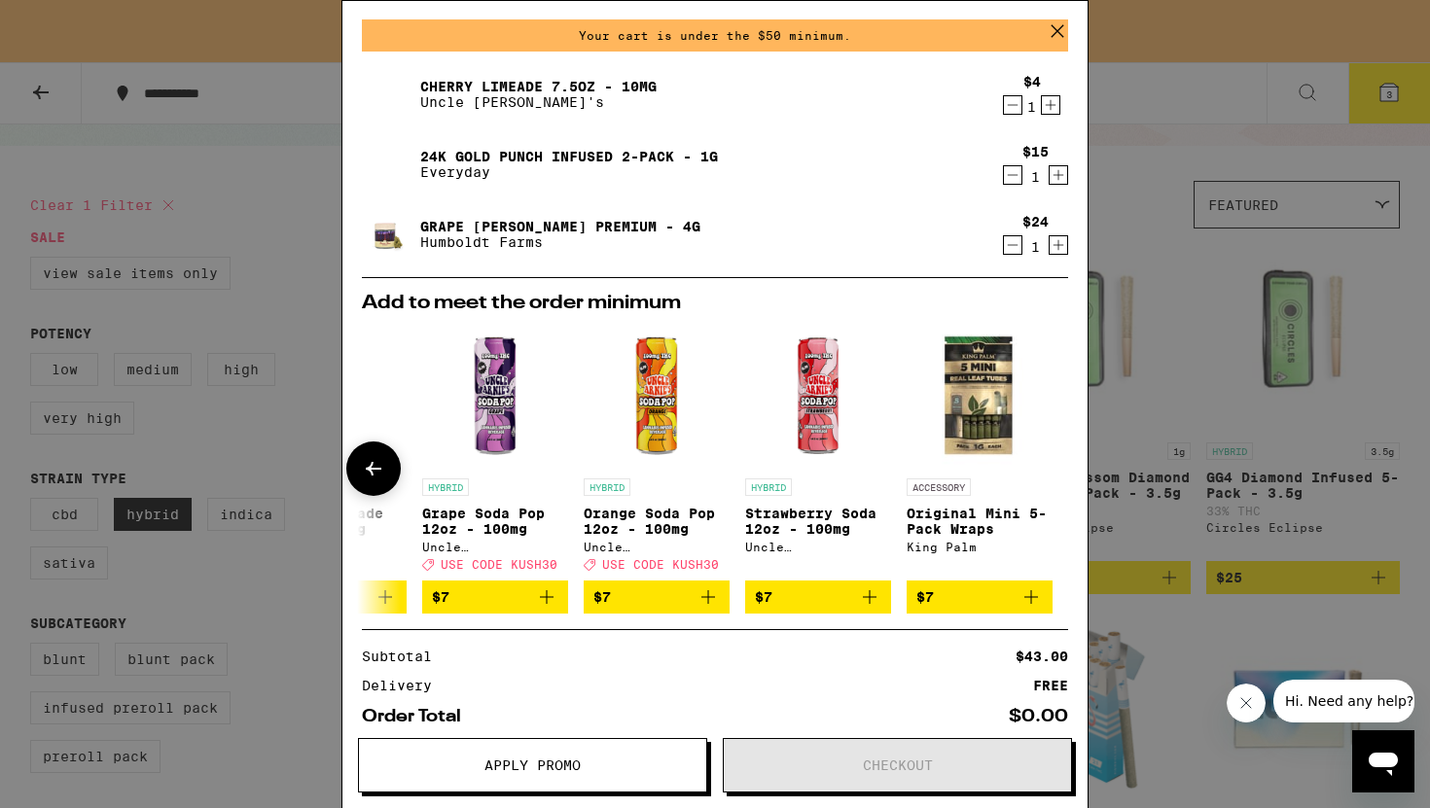
click at [874, 609] on icon "Add to bag" at bounding box center [869, 596] width 23 height 23
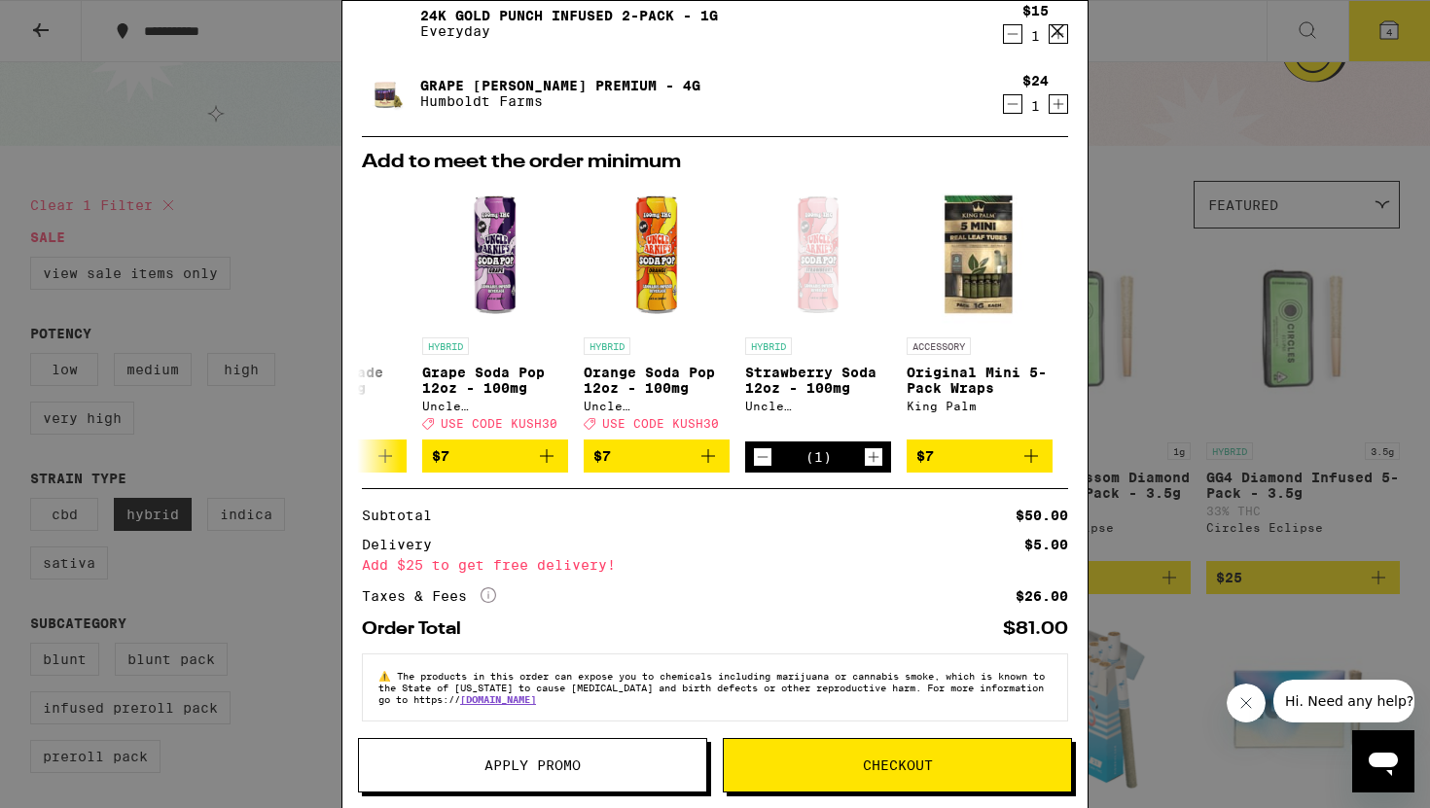
scroll to position [229, 0]
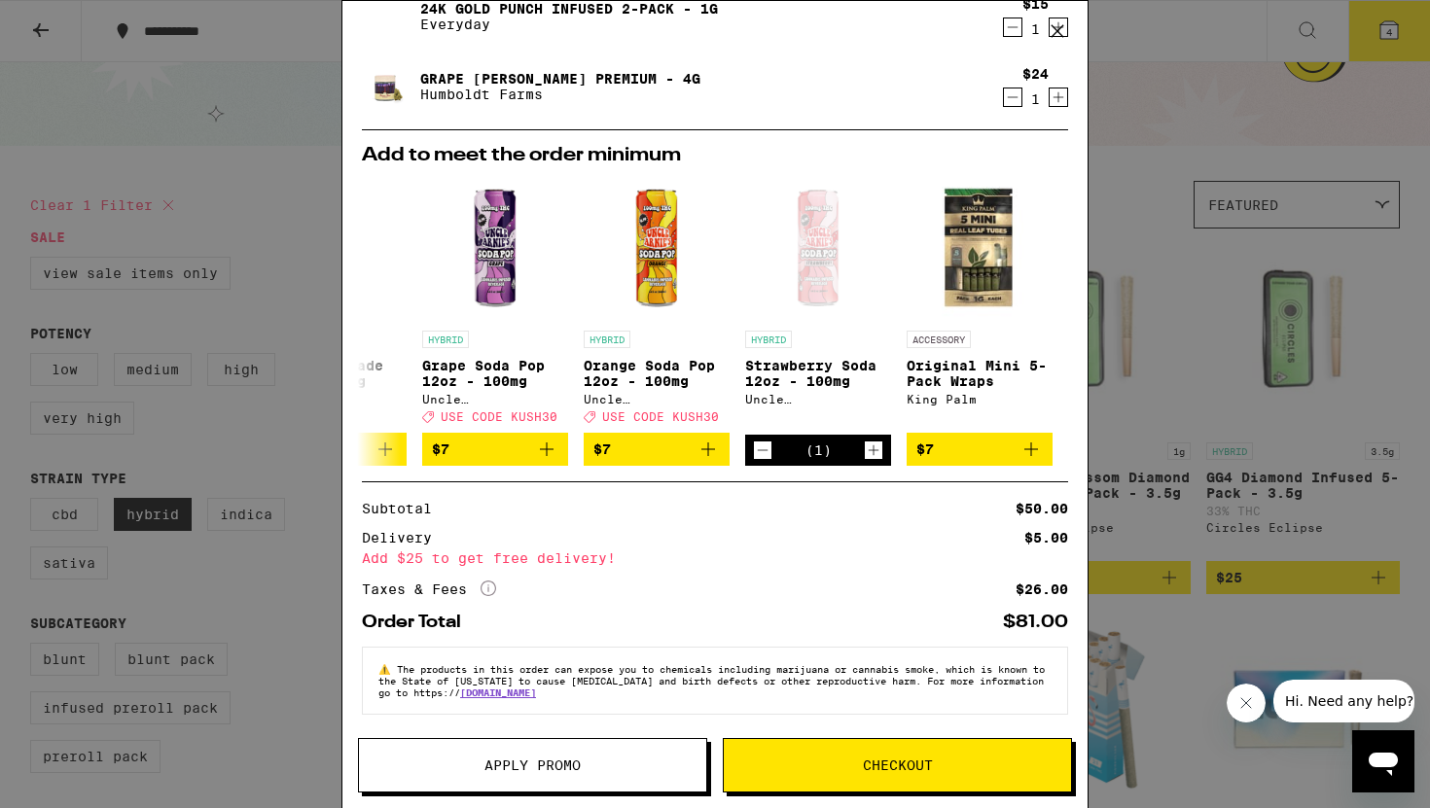
click at [897, 768] on span "Checkout" at bounding box center [898, 766] width 70 height 14
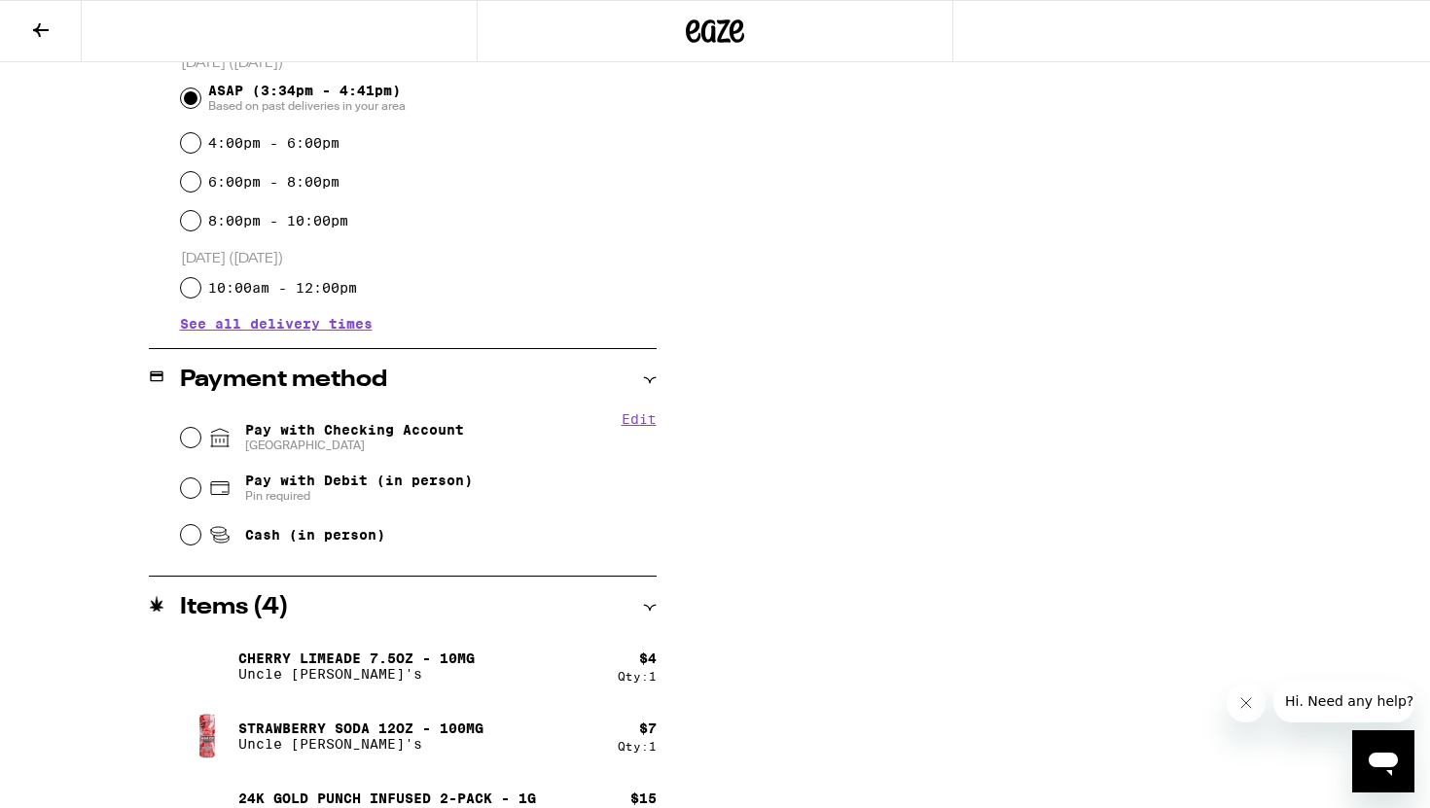
scroll to position [553, 0]
click at [191, 443] on input "Pay with Checking Account CHASE COLLEGE" at bounding box center [190, 436] width 19 height 19
radio input "true"
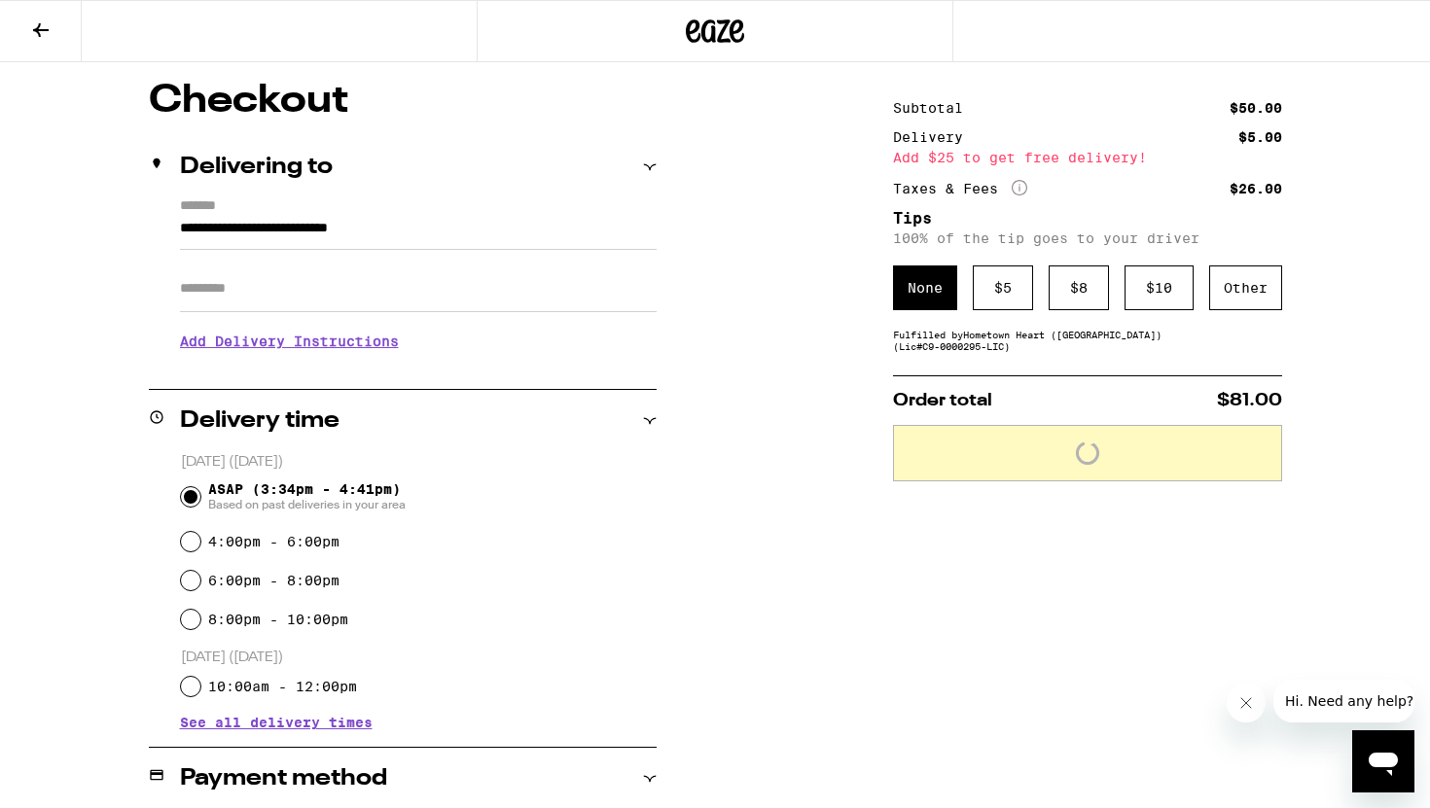
scroll to position [151, 0]
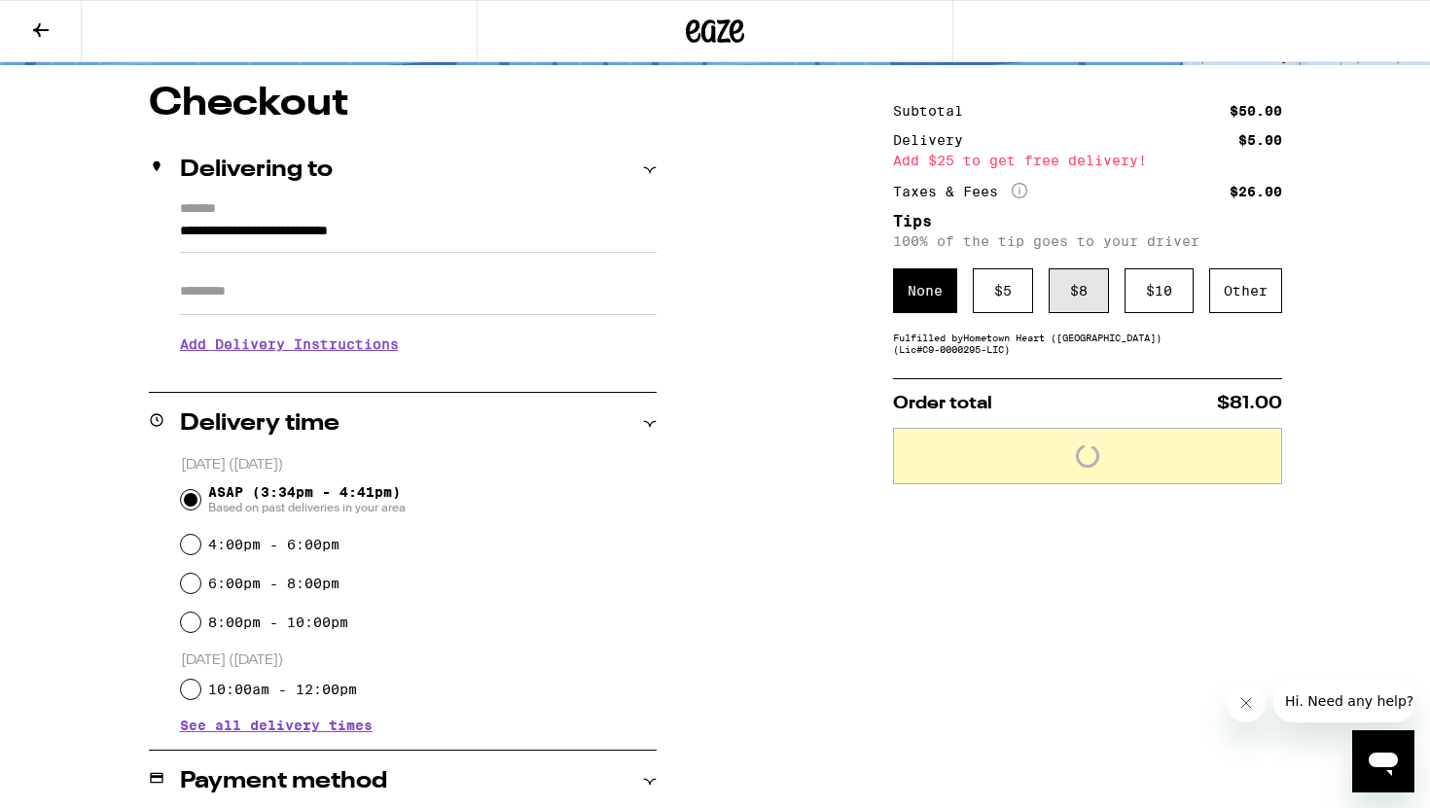
click at [1071, 291] on div "$ 8" at bounding box center [1078, 290] width 60 height 45
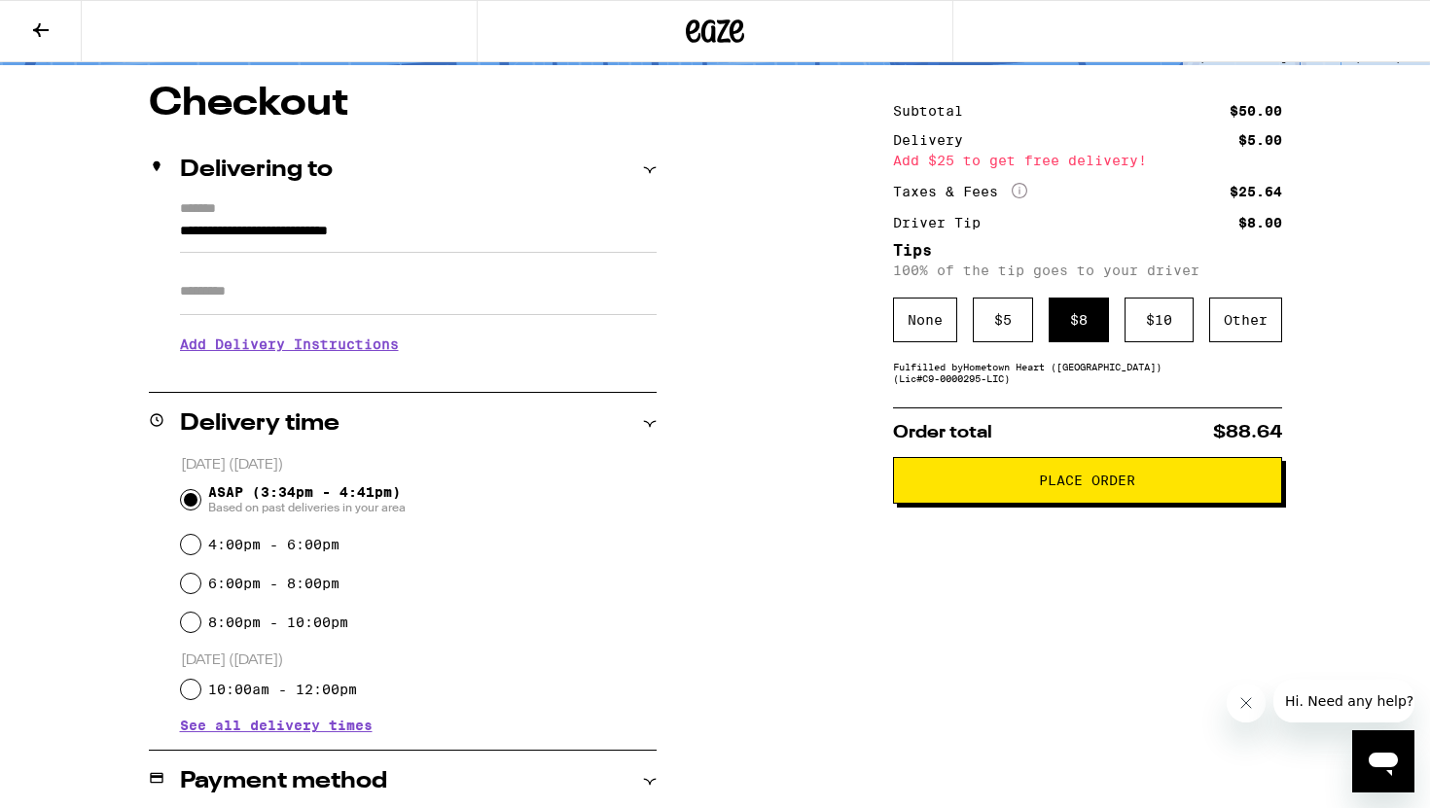
click at [1074, 487] on span "Place Order" at bounding box center [1087, 481] width 96 height 14
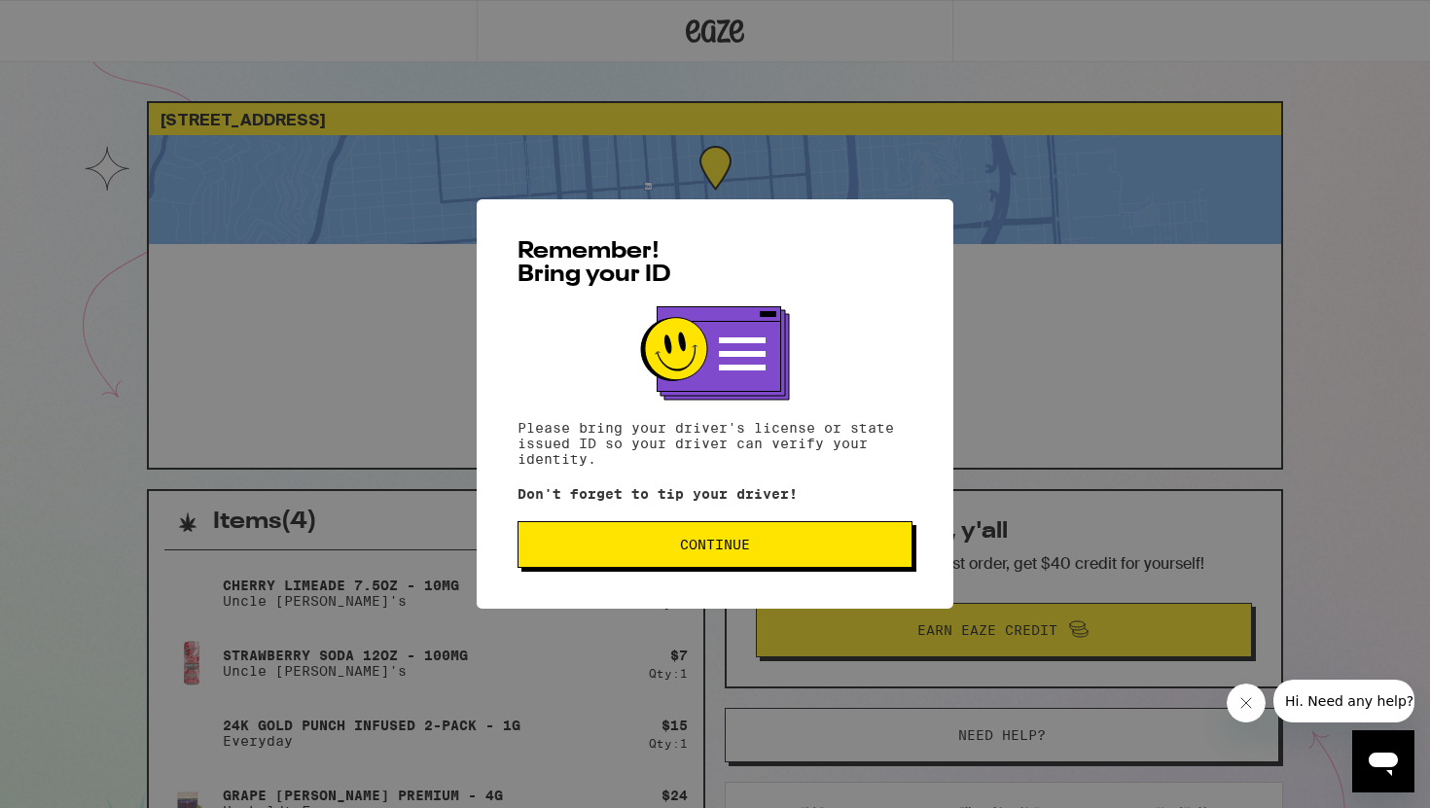
click at [862, 551] on span "Continue" at bounding box center [715, 545] width 362 height 14
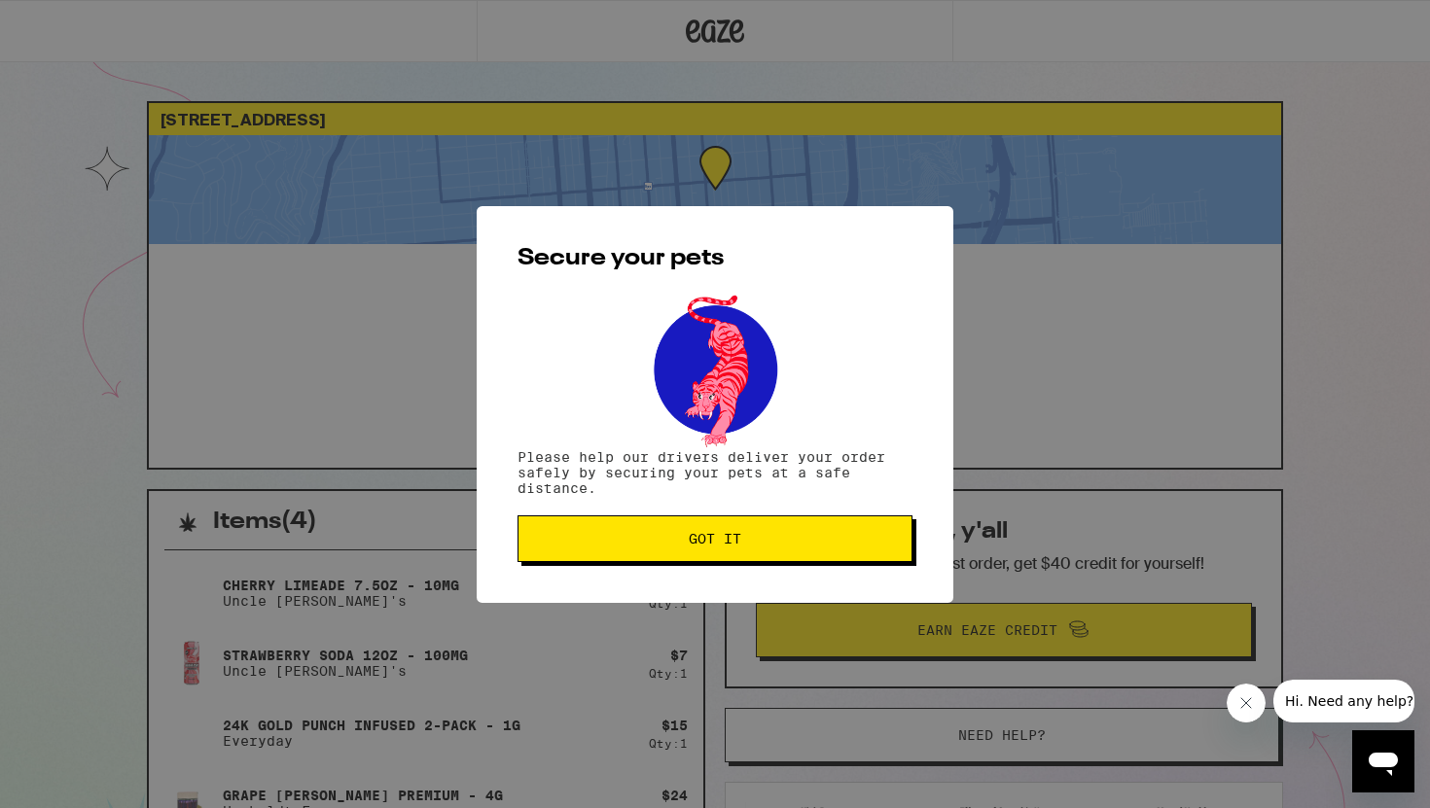
click at [862, 554] on button "Got it" at bounding box center [714, 538] width 395 height 47
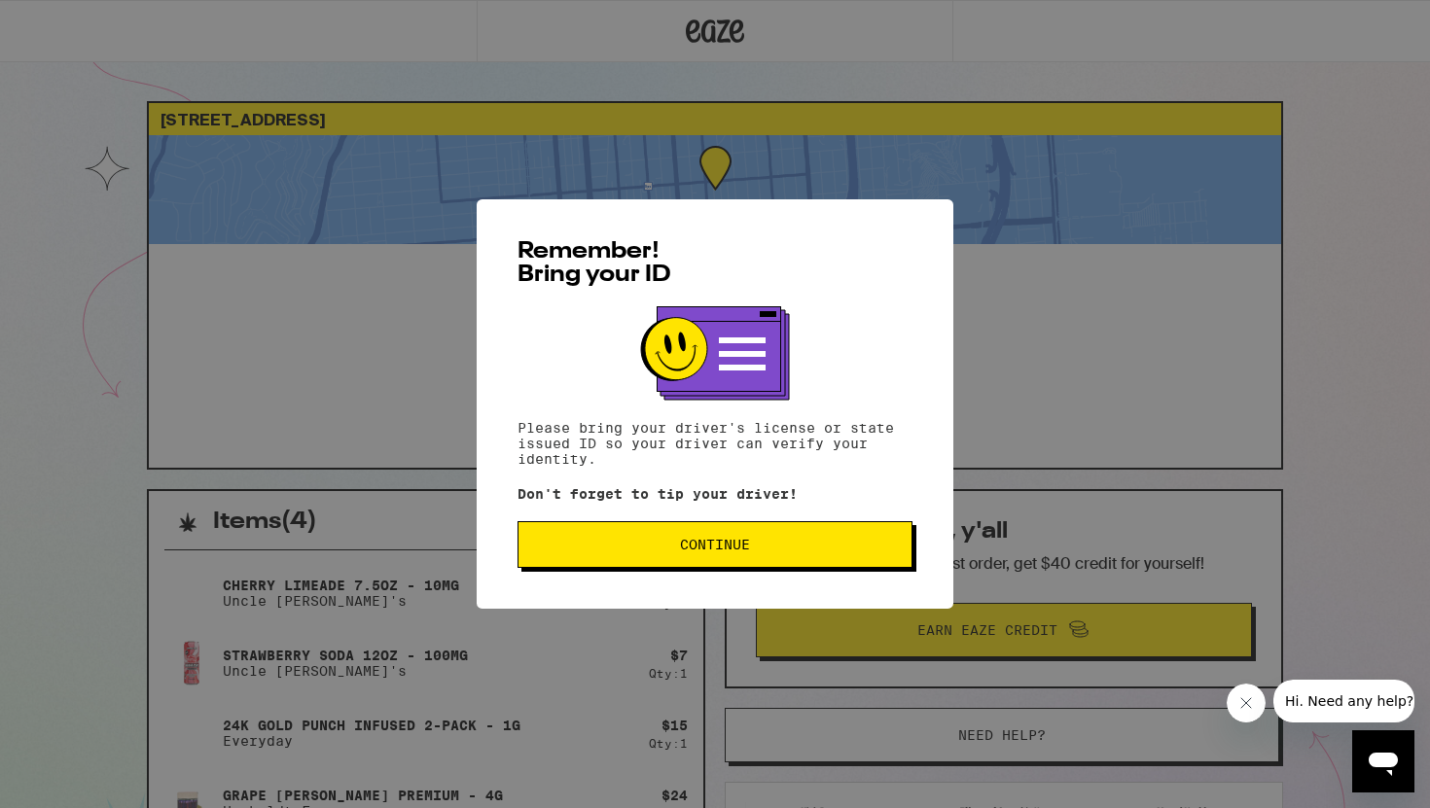
click at [881, 567] on button "Continue" at bounding box center [714, 544] width 395 height 47
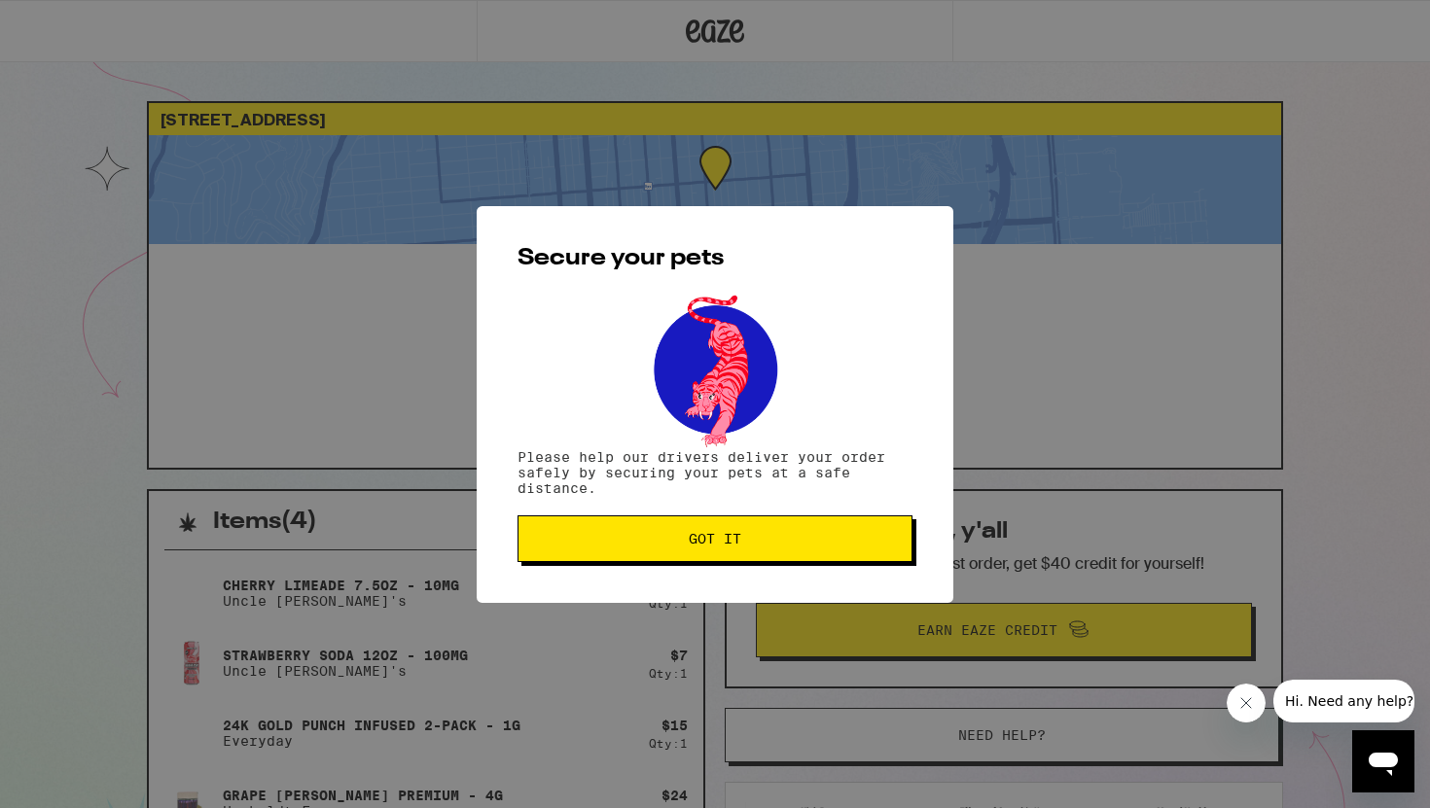
click at [880, 561] on button "Got it" at bounding box center [714, 538] width 395 height 47
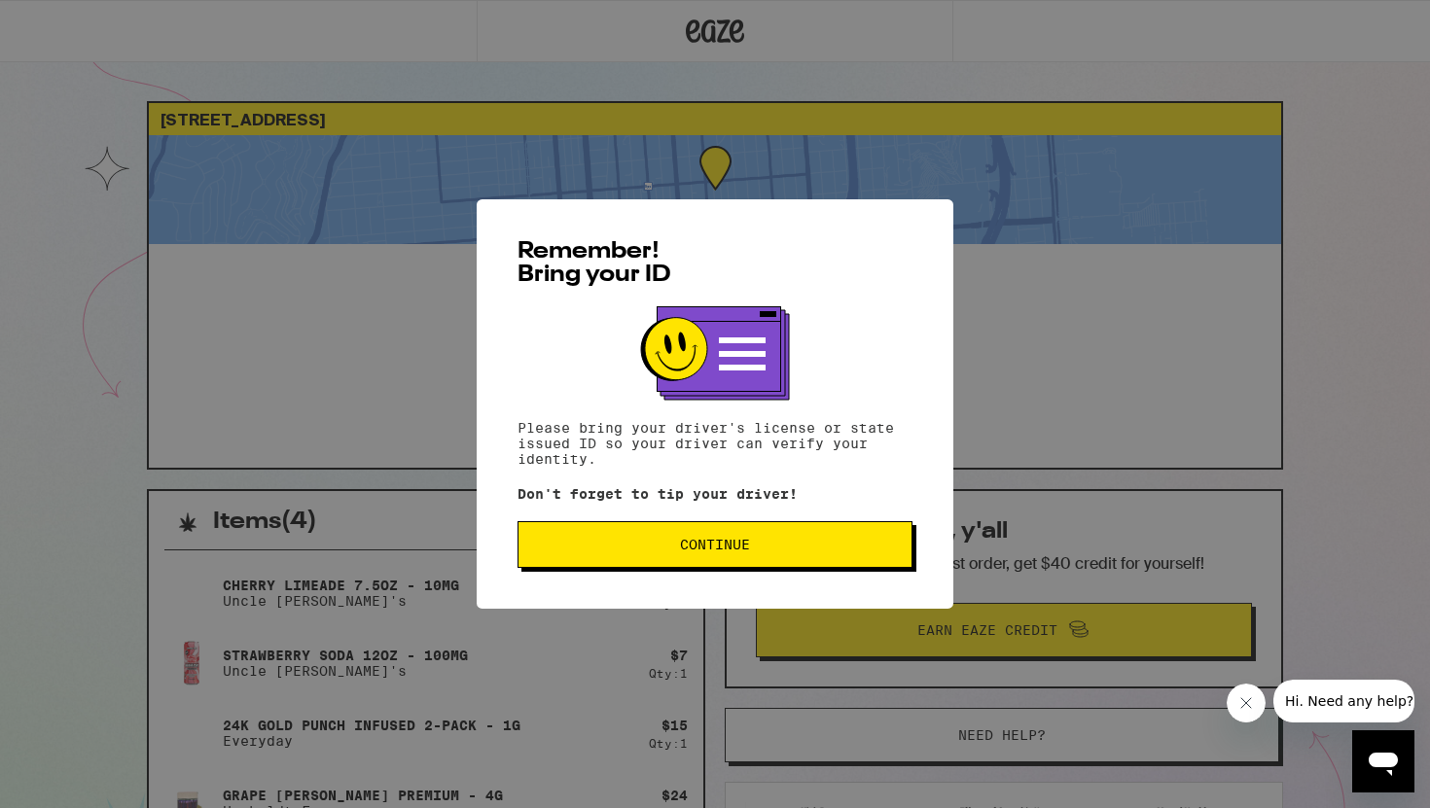
click at [700, 540] on span "Continue" at bounding box center [715, 545] width 70 height 14
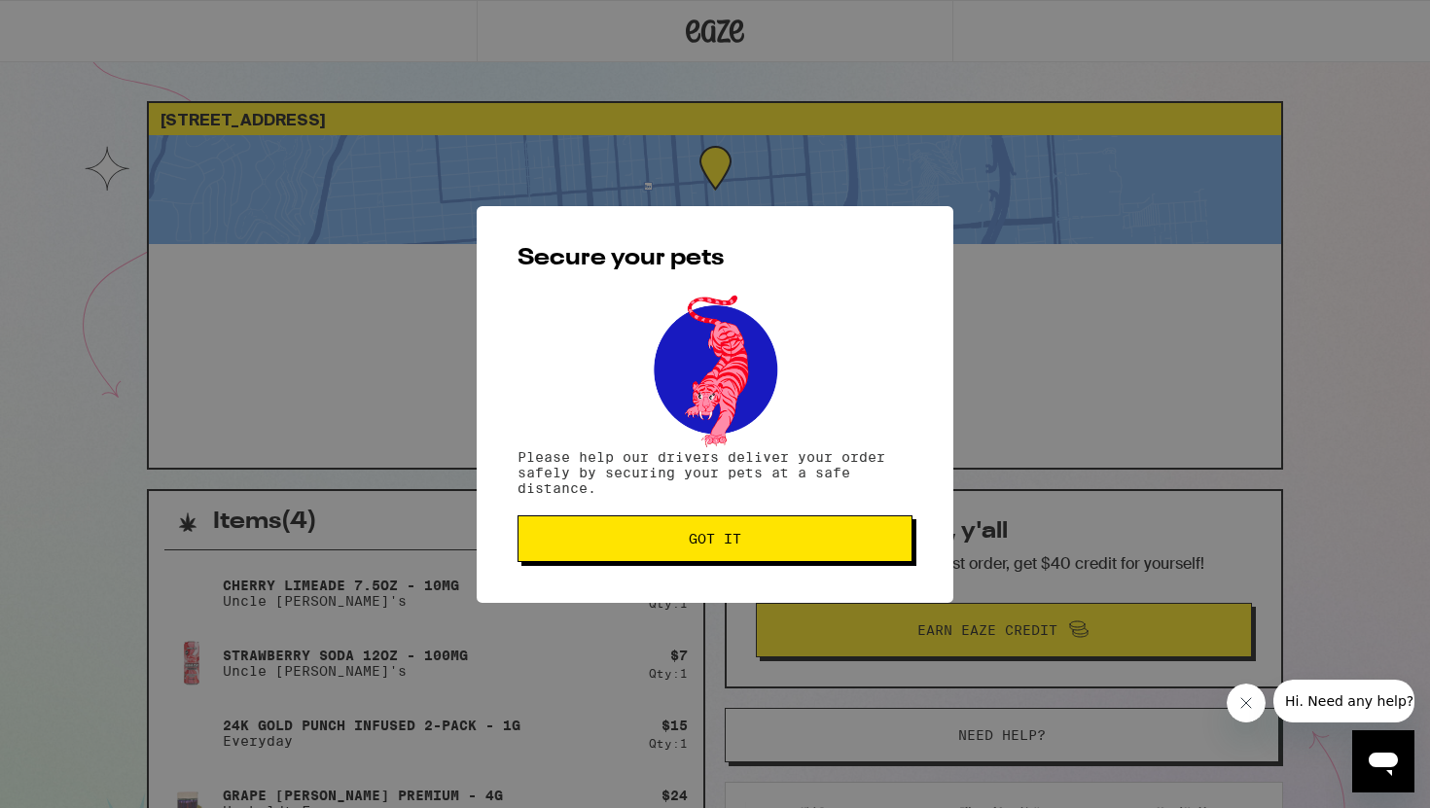
click at [700, 540] on span "Got it" at bounding box center [715, 539] width 53 height 14
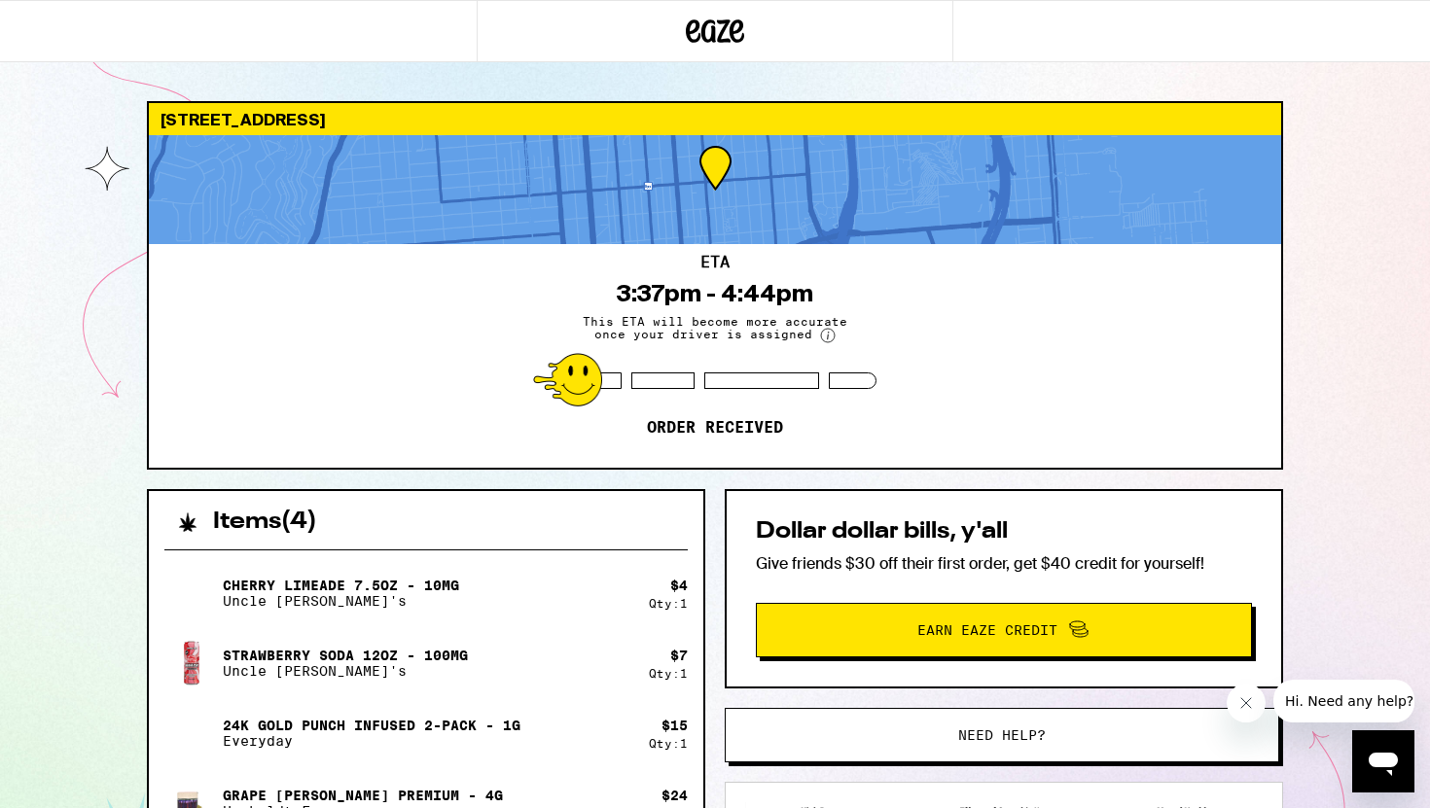
click at [734, 37] on icon at bounding box center [715, 31] width 58 height 35
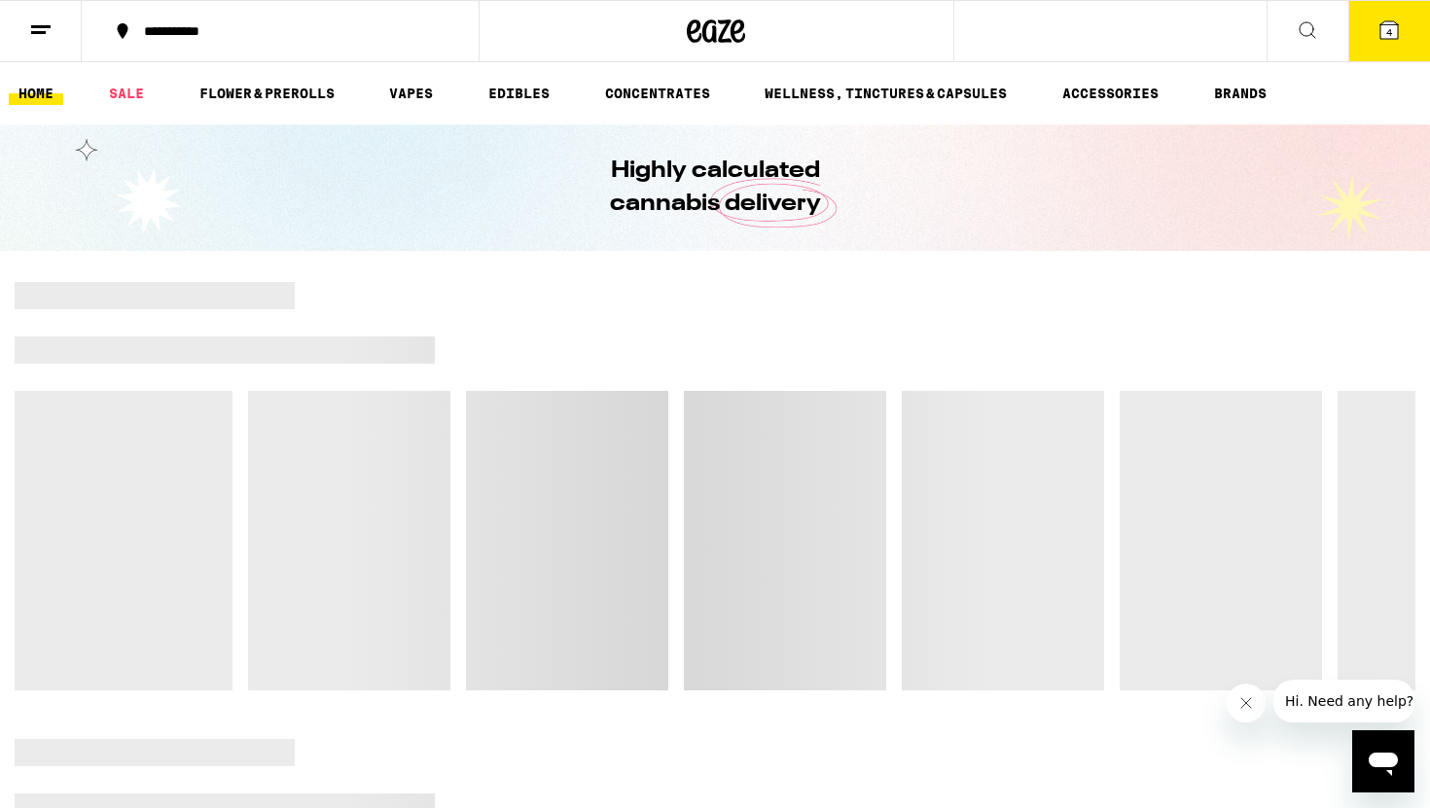
click at [29, 35] on icon at bounding box center [40, 29] width 23 height 23
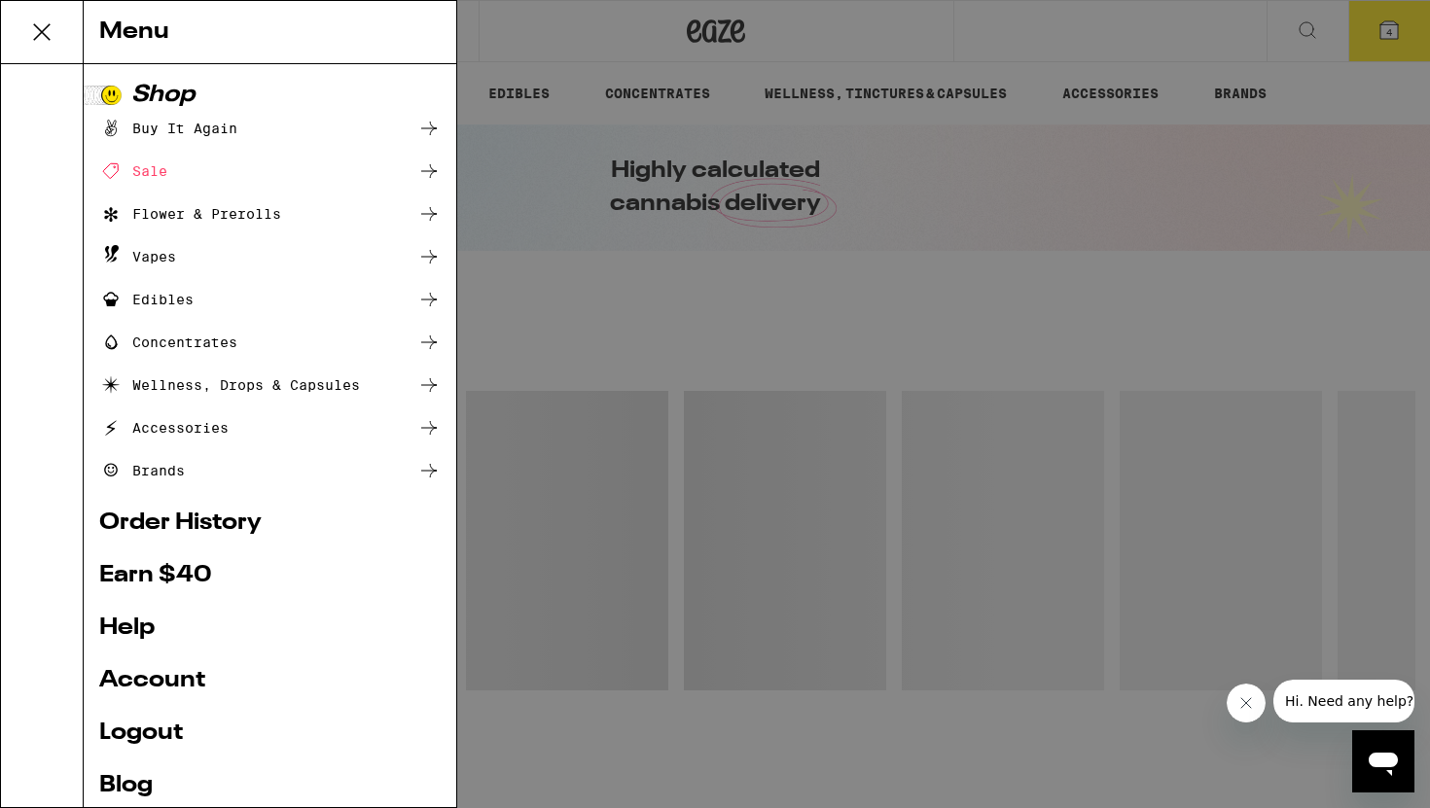
click at [178, 125] on div "Buy It Again" at bounding box center [168, 128] width 138 height 23
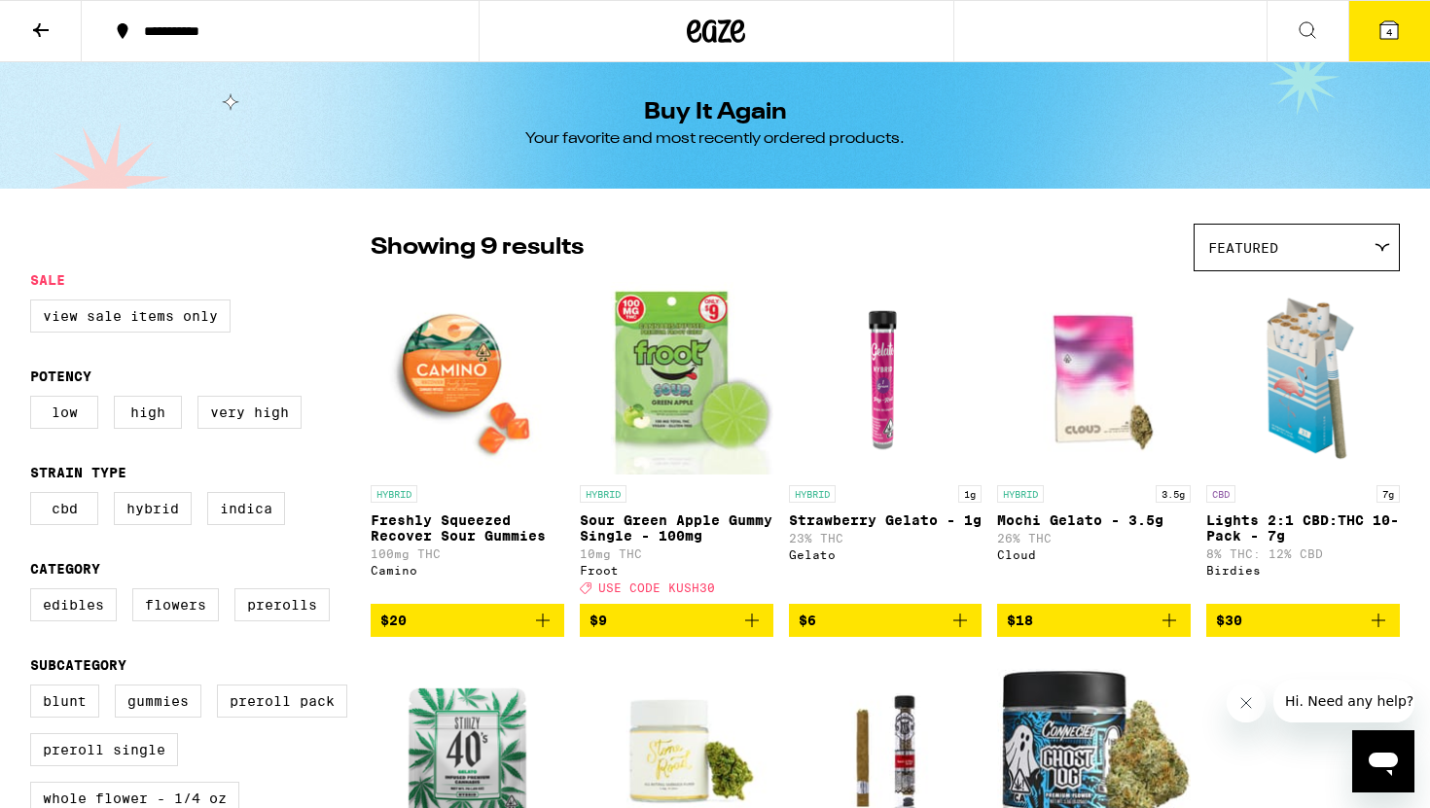
click at [34, 40] on button at bounding box center [41, 31] width 82 height 61
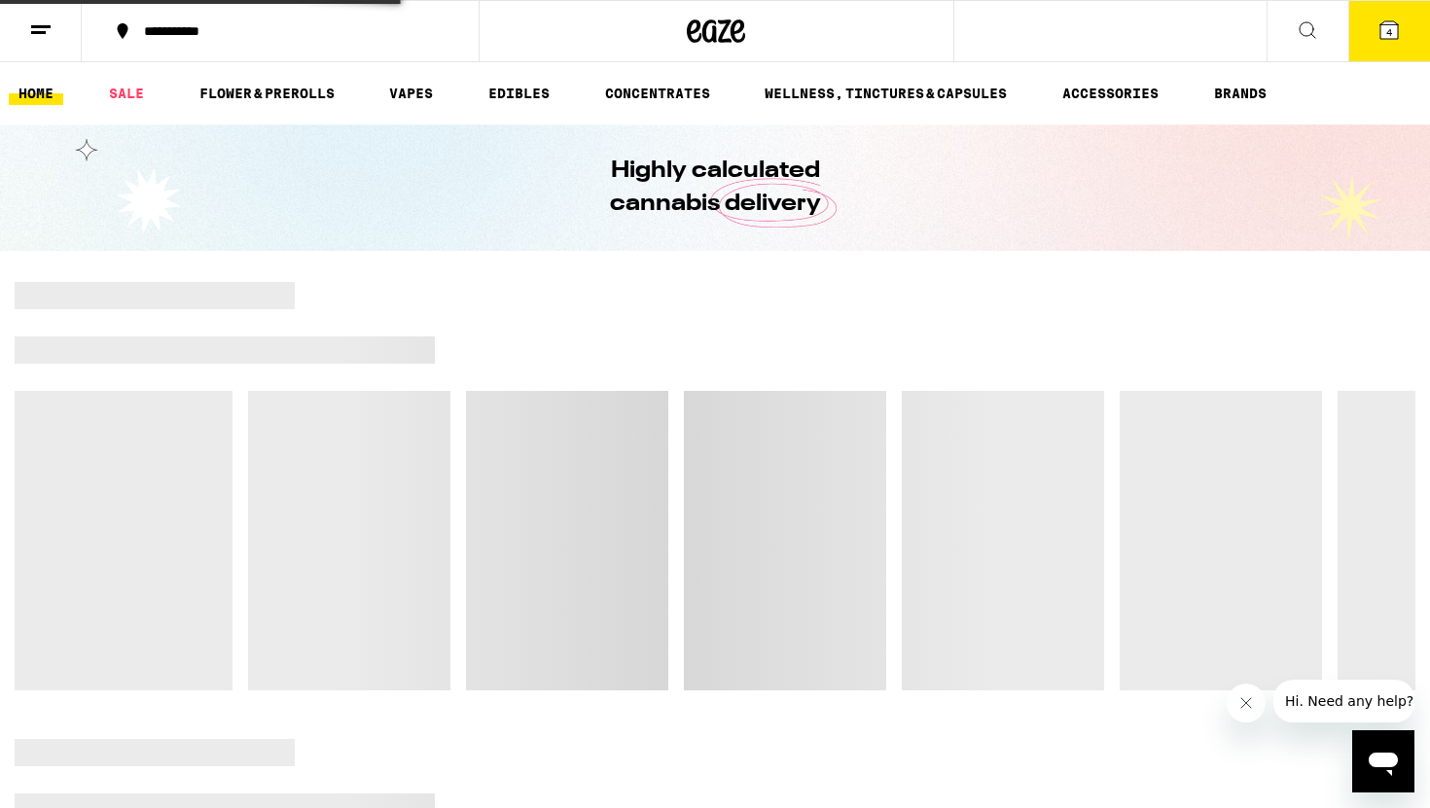
click at [34, 41] on button at bounding box center [41, 31] width 82 height 61
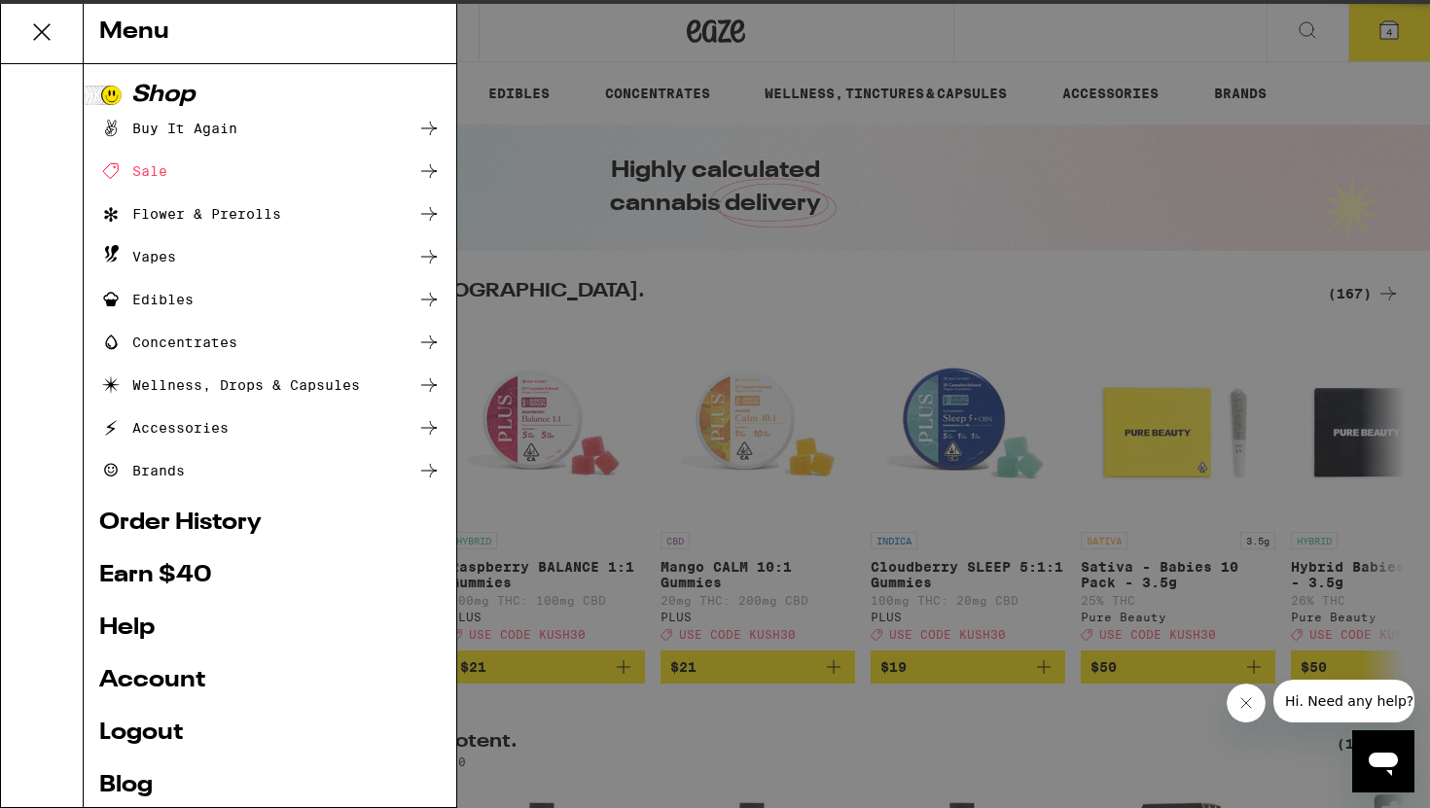
click at [45, 26] on div "Menu Shop Buy It Again Sale Flower & Prerolls Vapes Edibles Concentrates Wellne…" at bounding box center [715, 404] width 1430 height 808
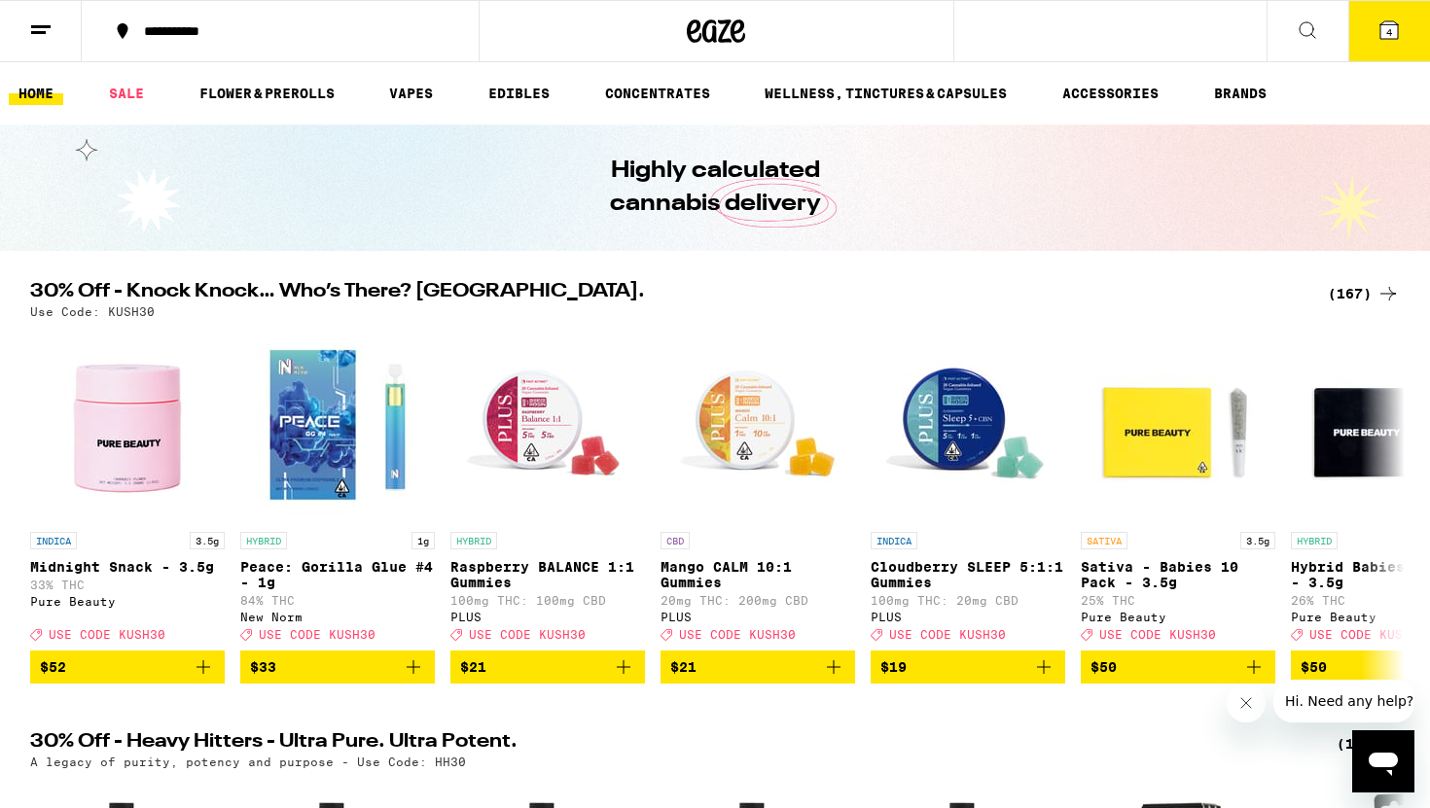
click at [45, 26] on line at bounding box center [40, 26] width 19 height 0
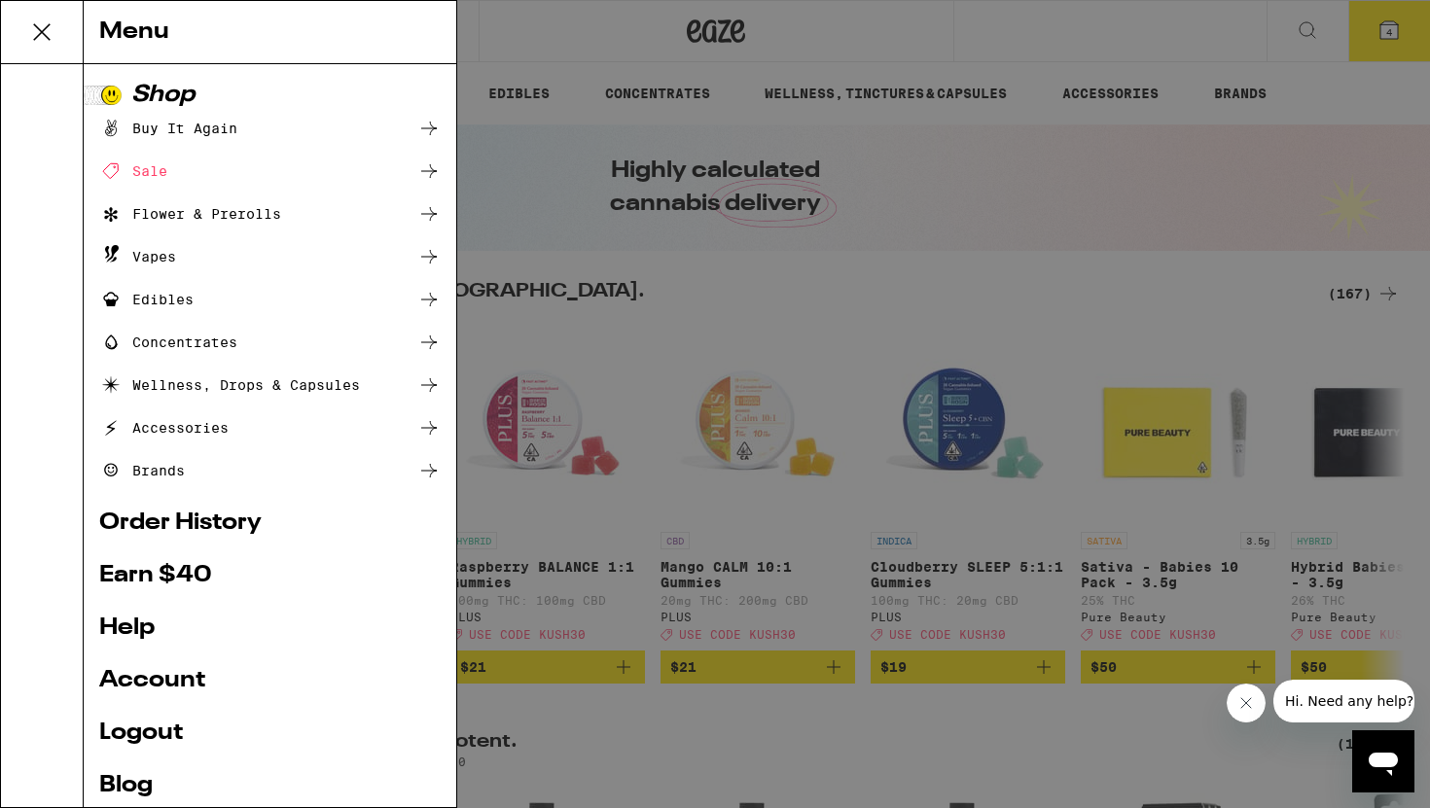
click at [241, 523] on link "Order History" at bounding box center [269, 523] width 341 height 23
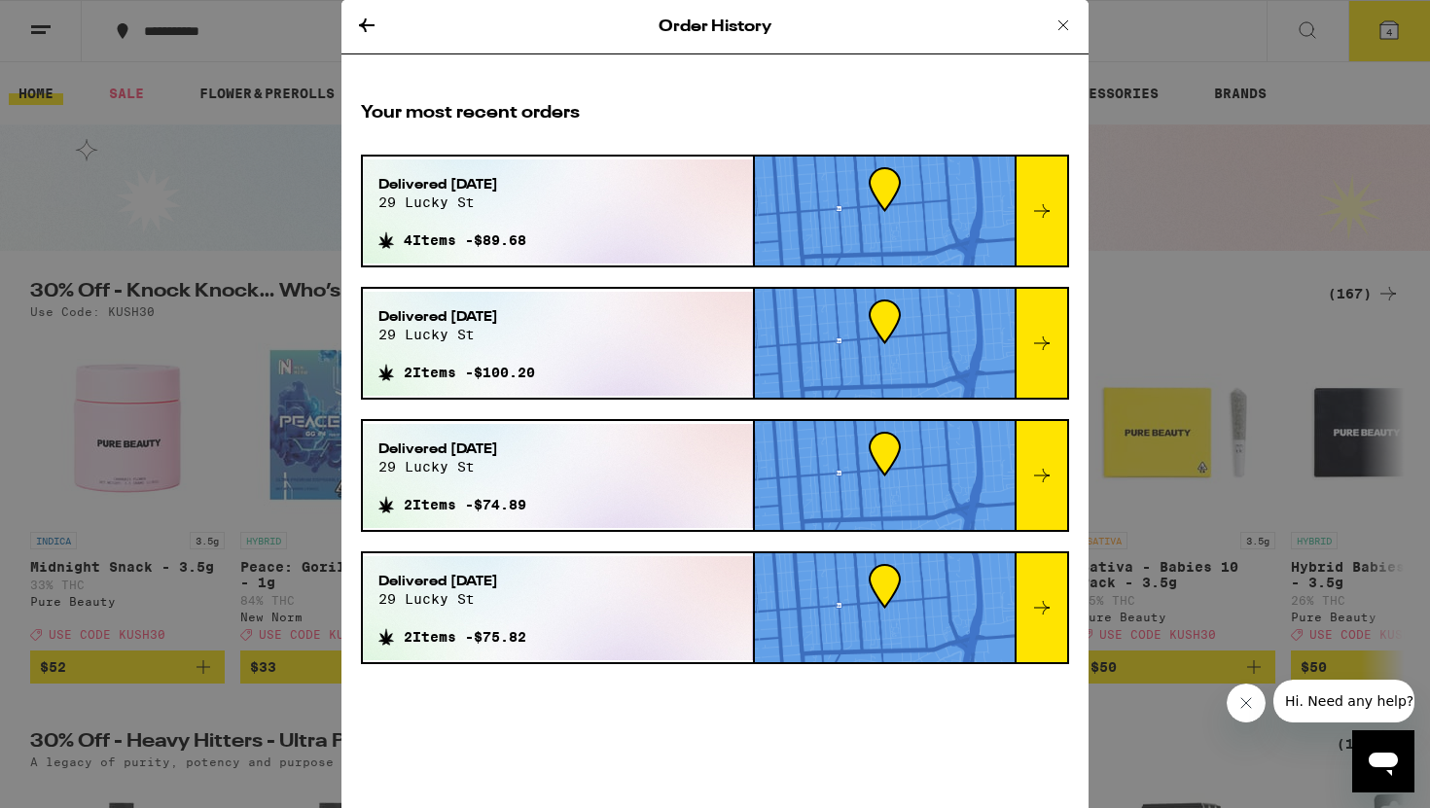
click at [367, 24] on icon at bounding box center [367, 25] width 16 height 14
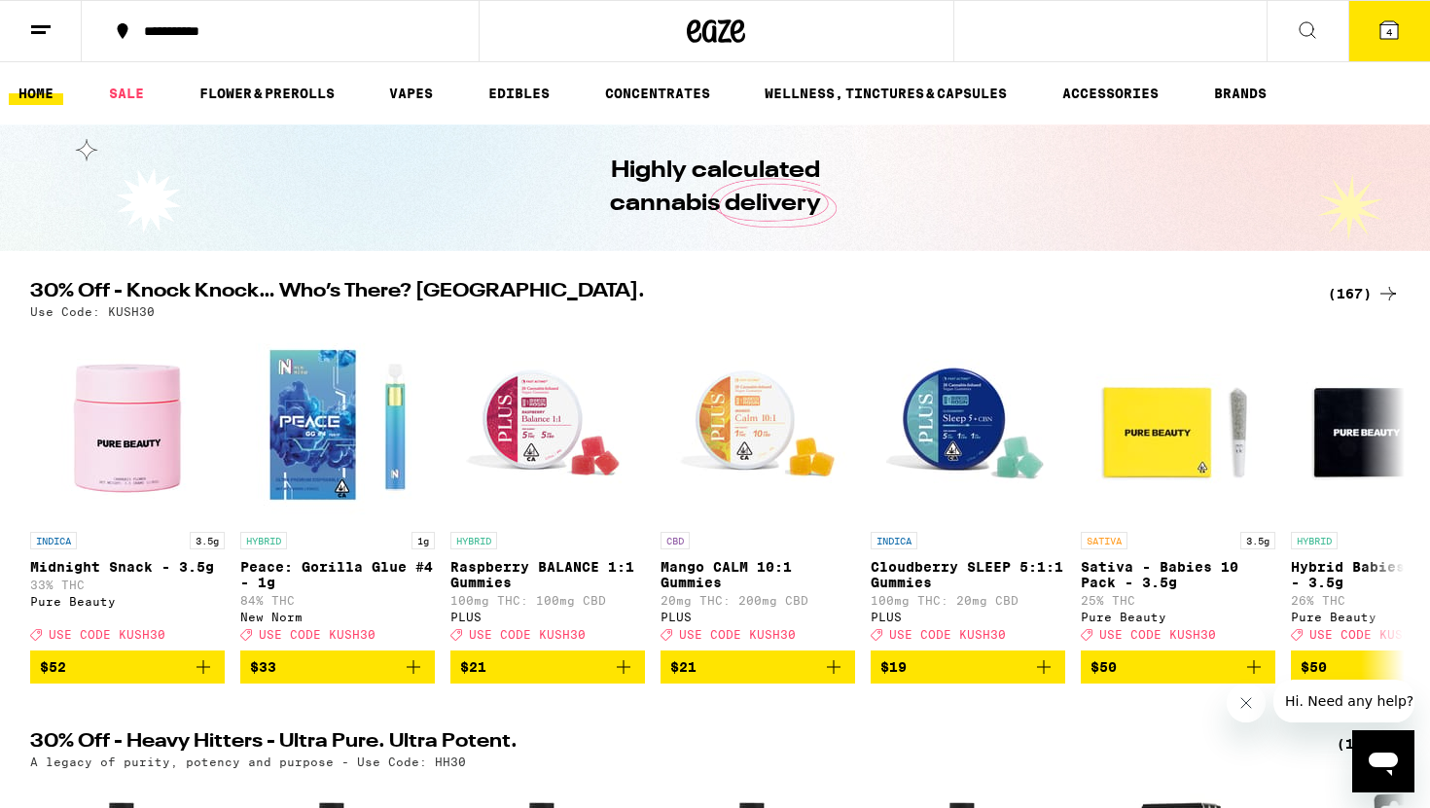
click at [1386, 29] on span "4" at bounding box center [1389, 32] width 6 height 12
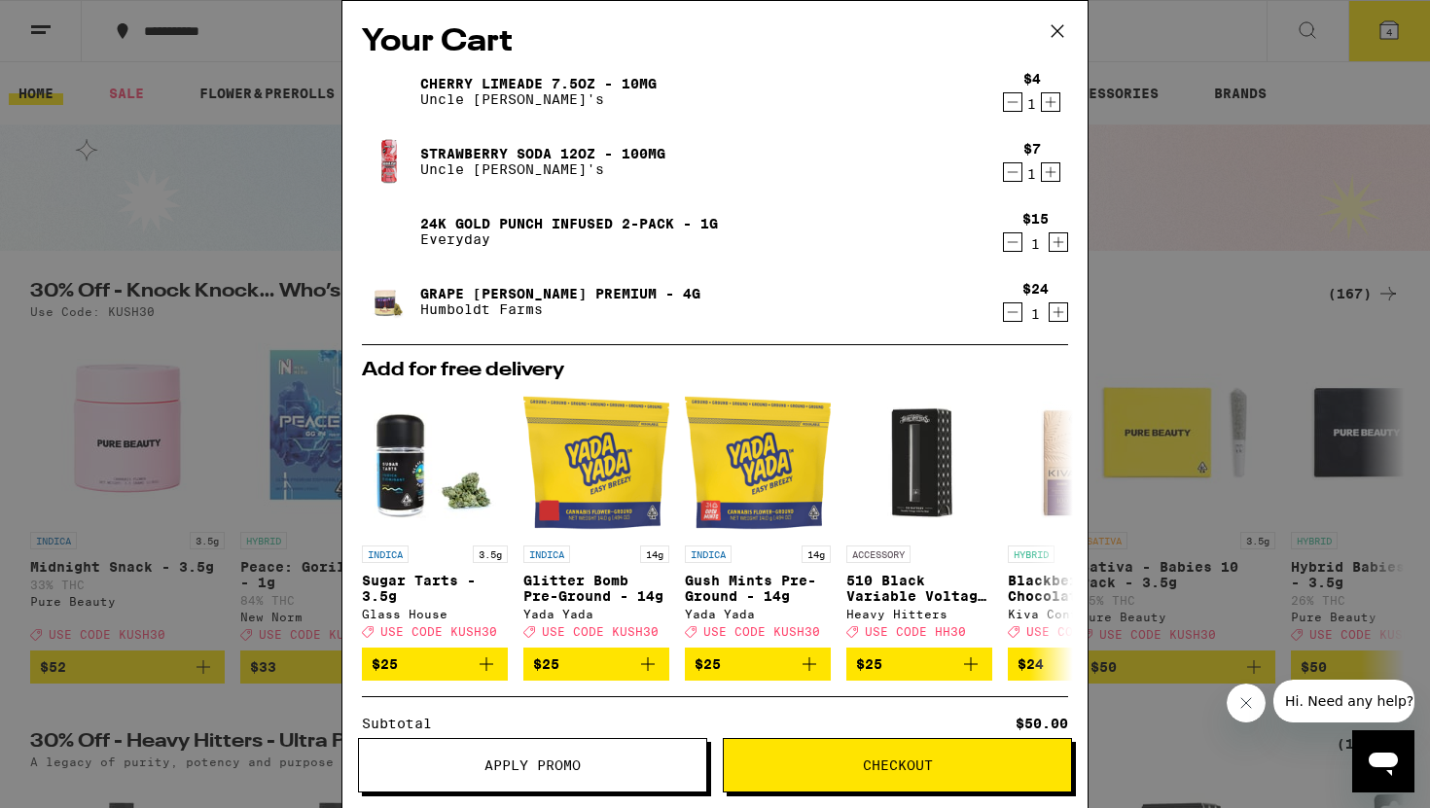
click at [1010, 99] on icon "Decrement" at bounding box center [1013, 101] width 18 height 23
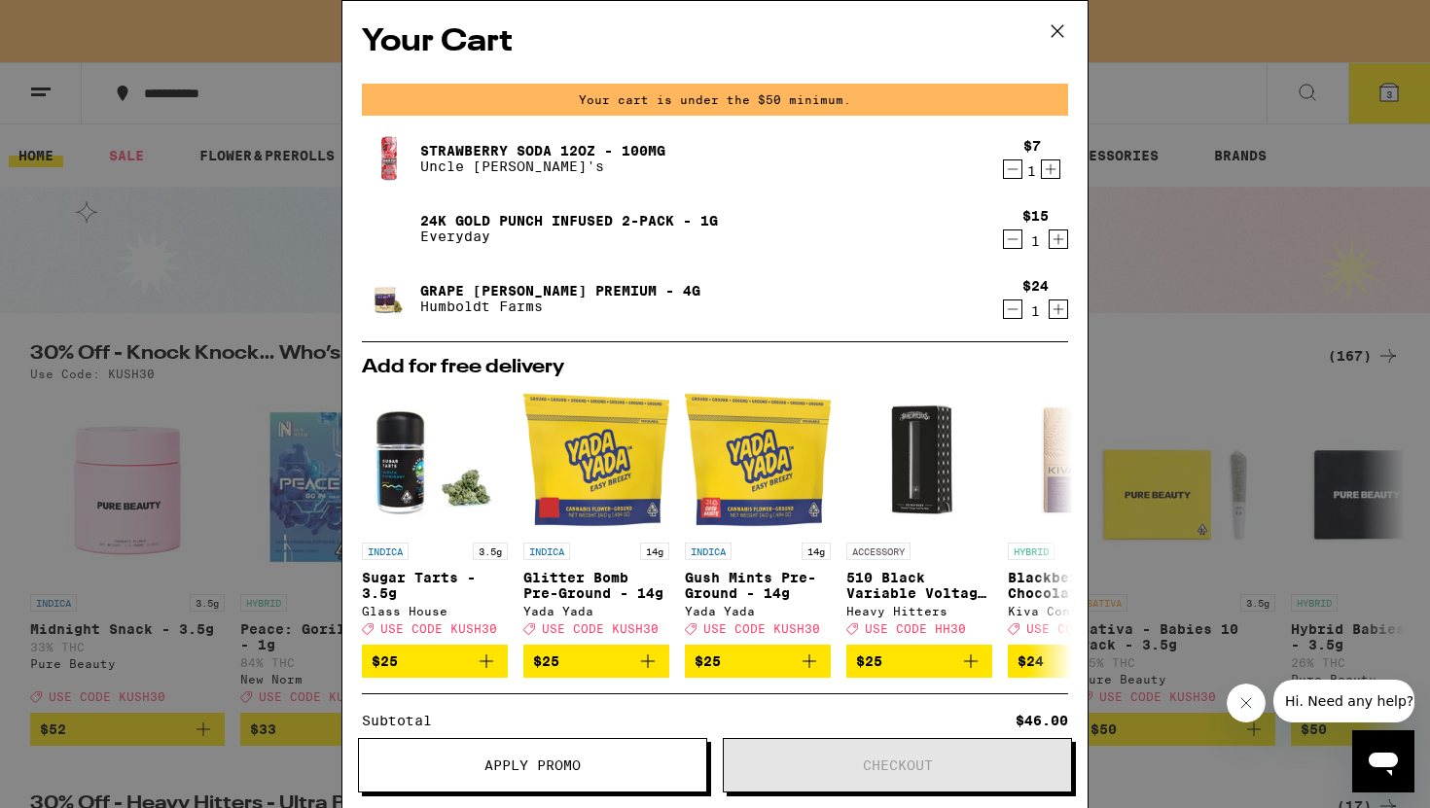
click at [1066, 13] on button at bounding box center [1057, 32] width 60 height 62
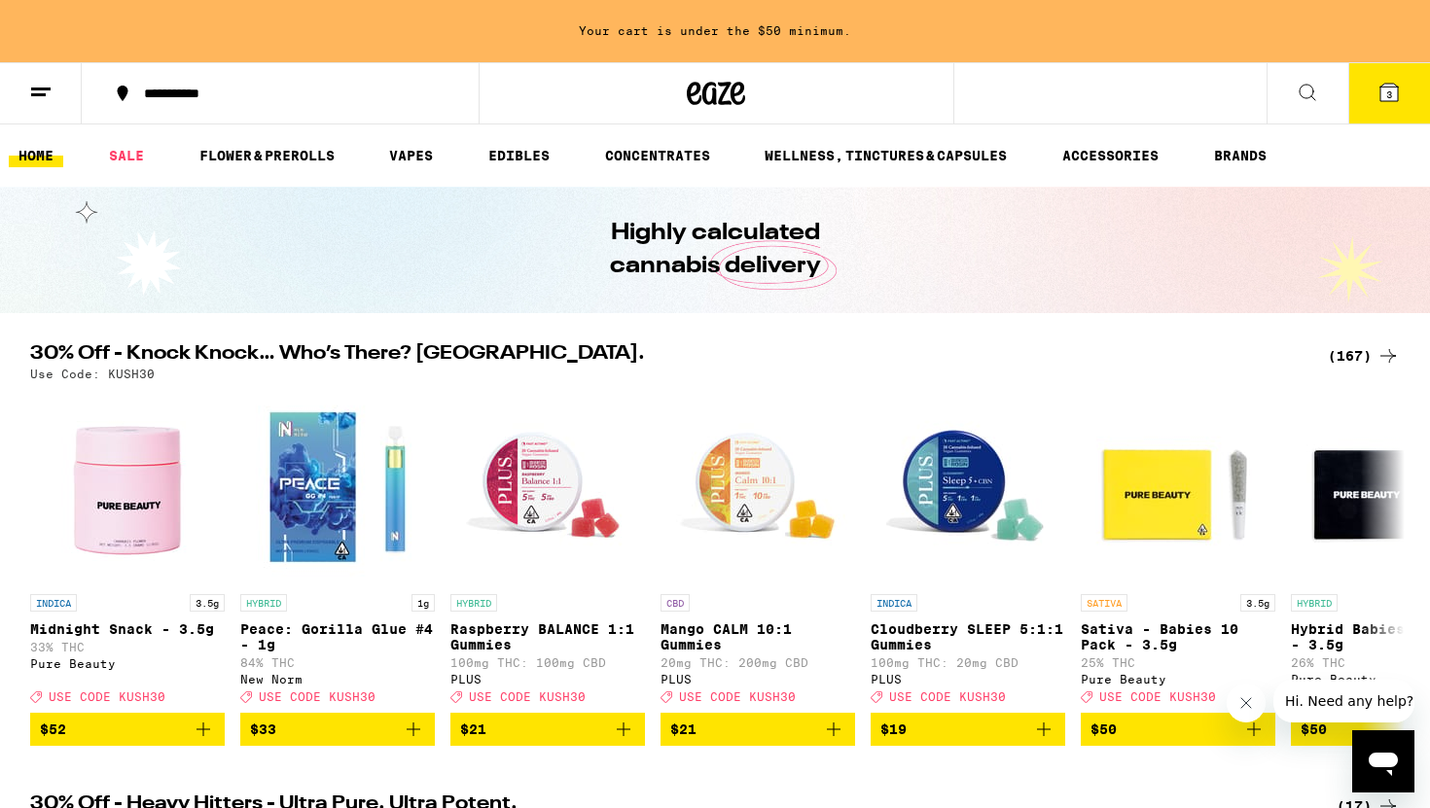
click at [1373, 102] on button "3" at bounding box center [1389, 93] width 82 height 60
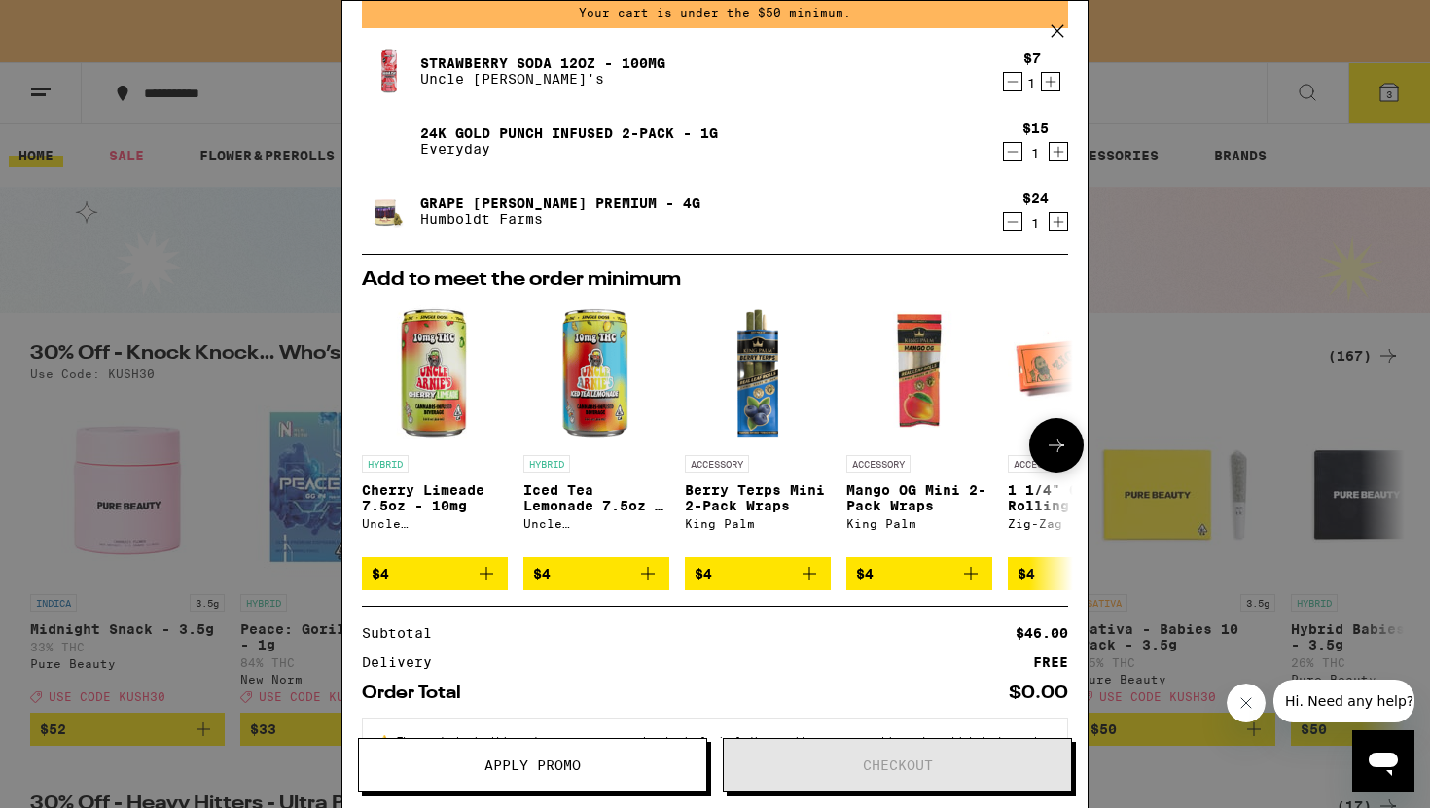
scroll to position [98, 0]
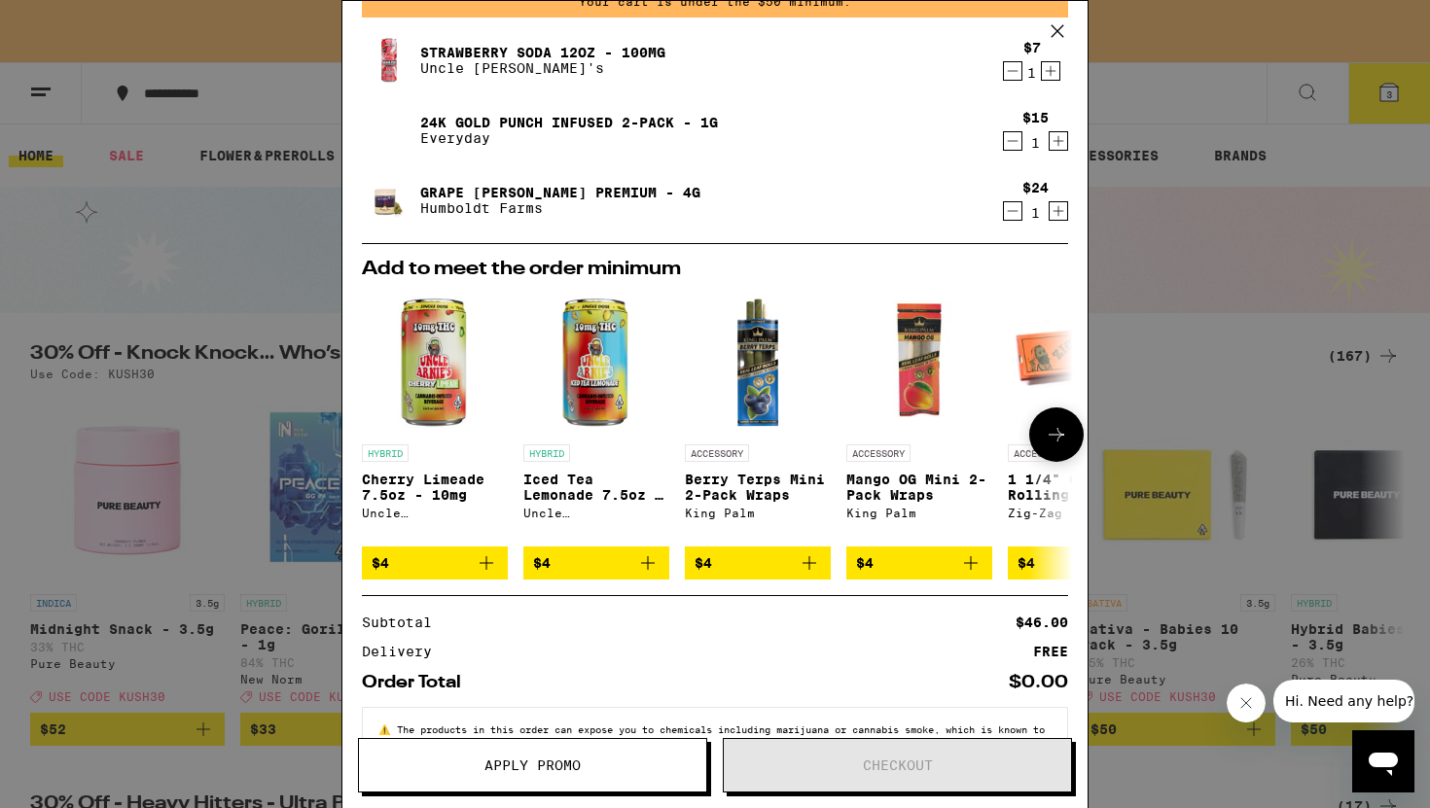
click at [1053, 440] on icon at bounding box center [1055, 434] width 23 height 23
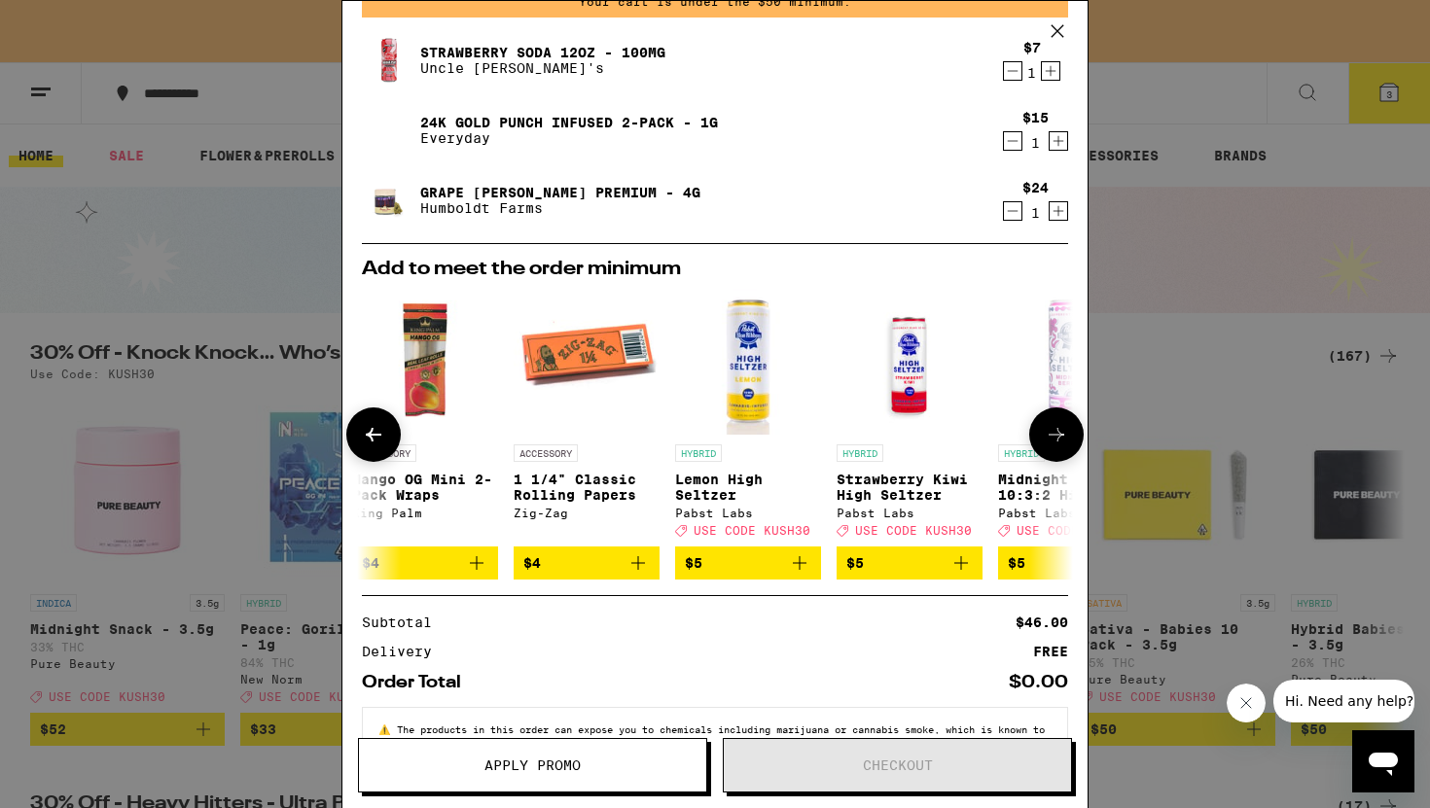
click at [1053, 440] on icon at bounding box center [1055, 434] width 23 height 23
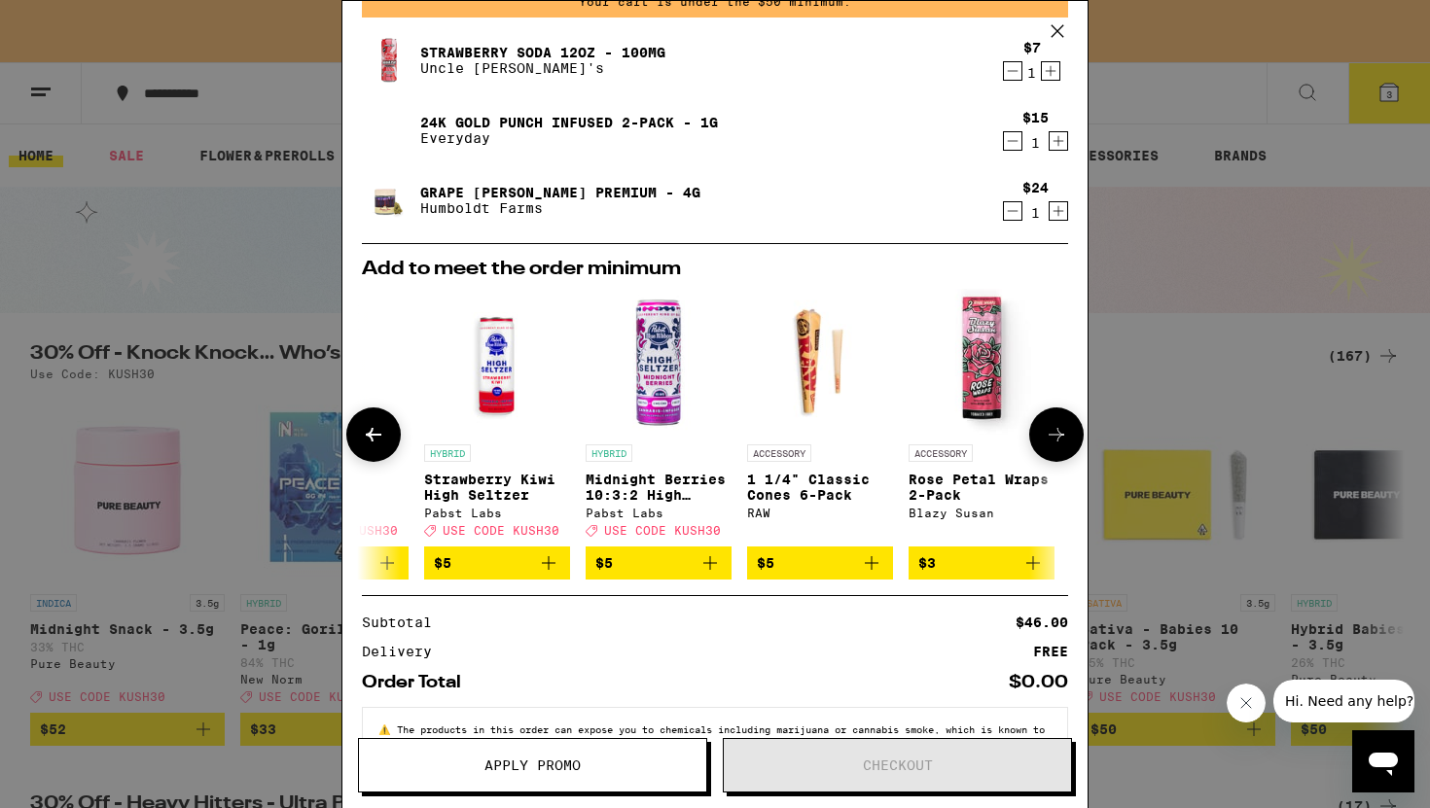
scroll to position [0, 908]
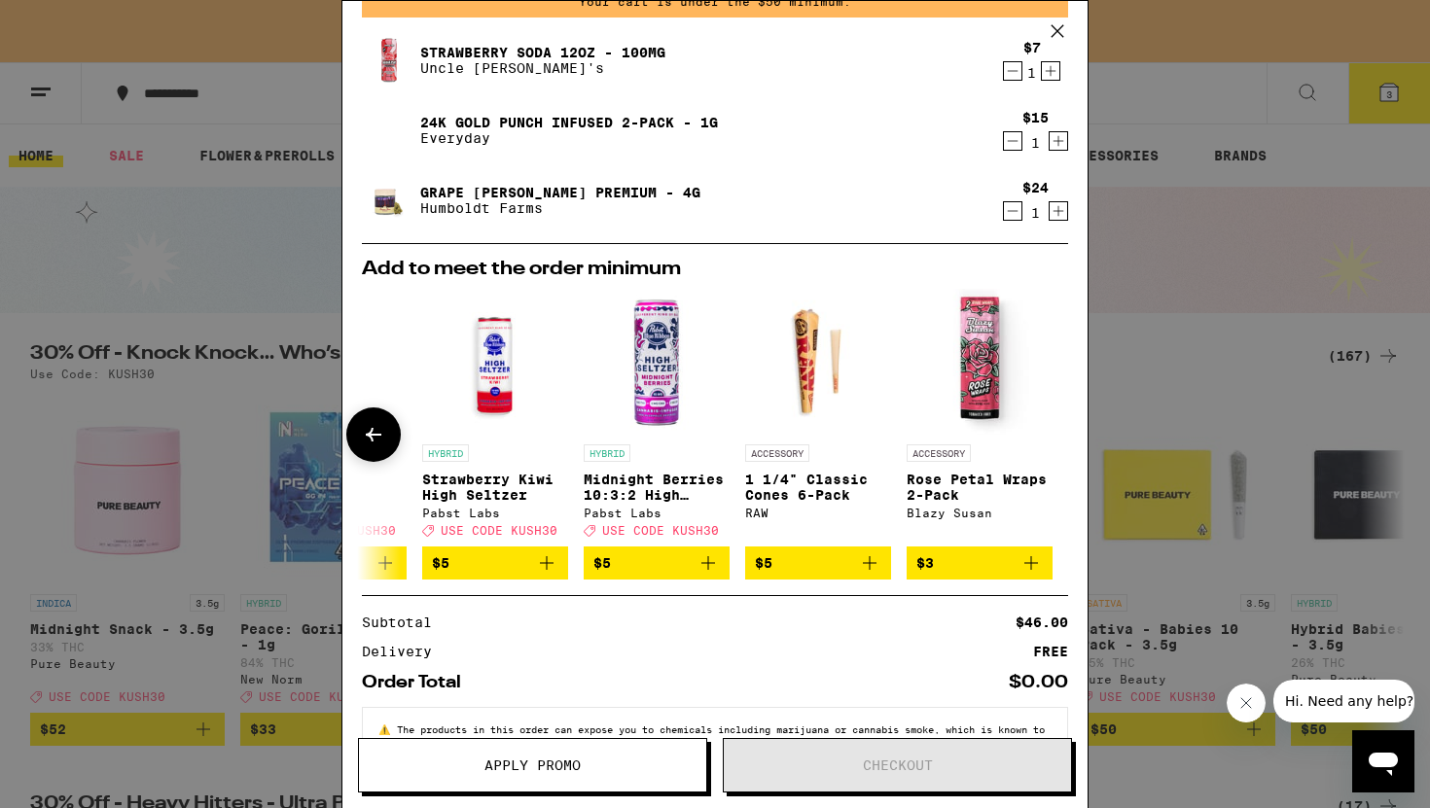
click at [401, 448] on div "HYBRID" at bounding box center [334, 453] width 146 height 18
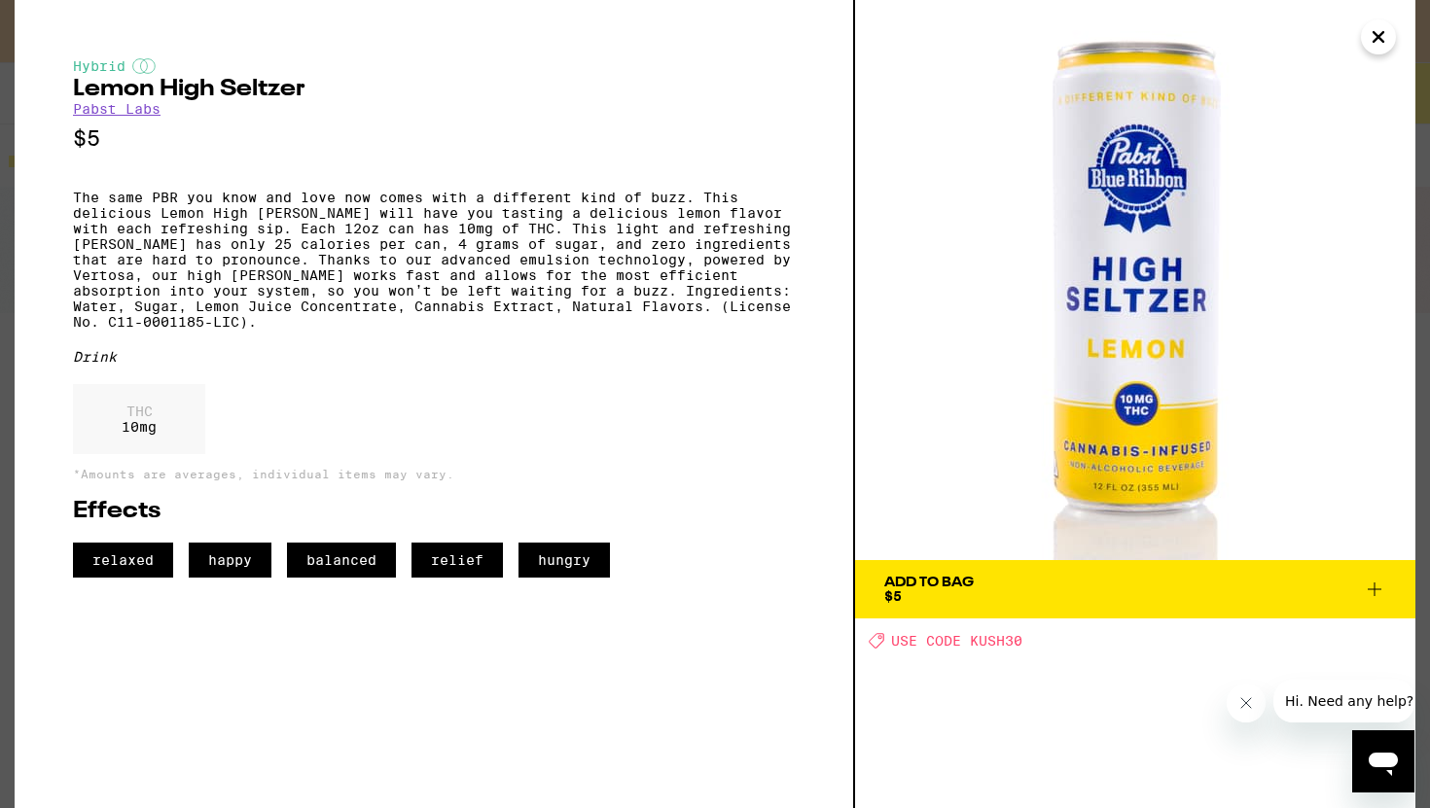
click at [1385, 46] on icon "Close" at bounding box center [1377, 36] width 23 height 29
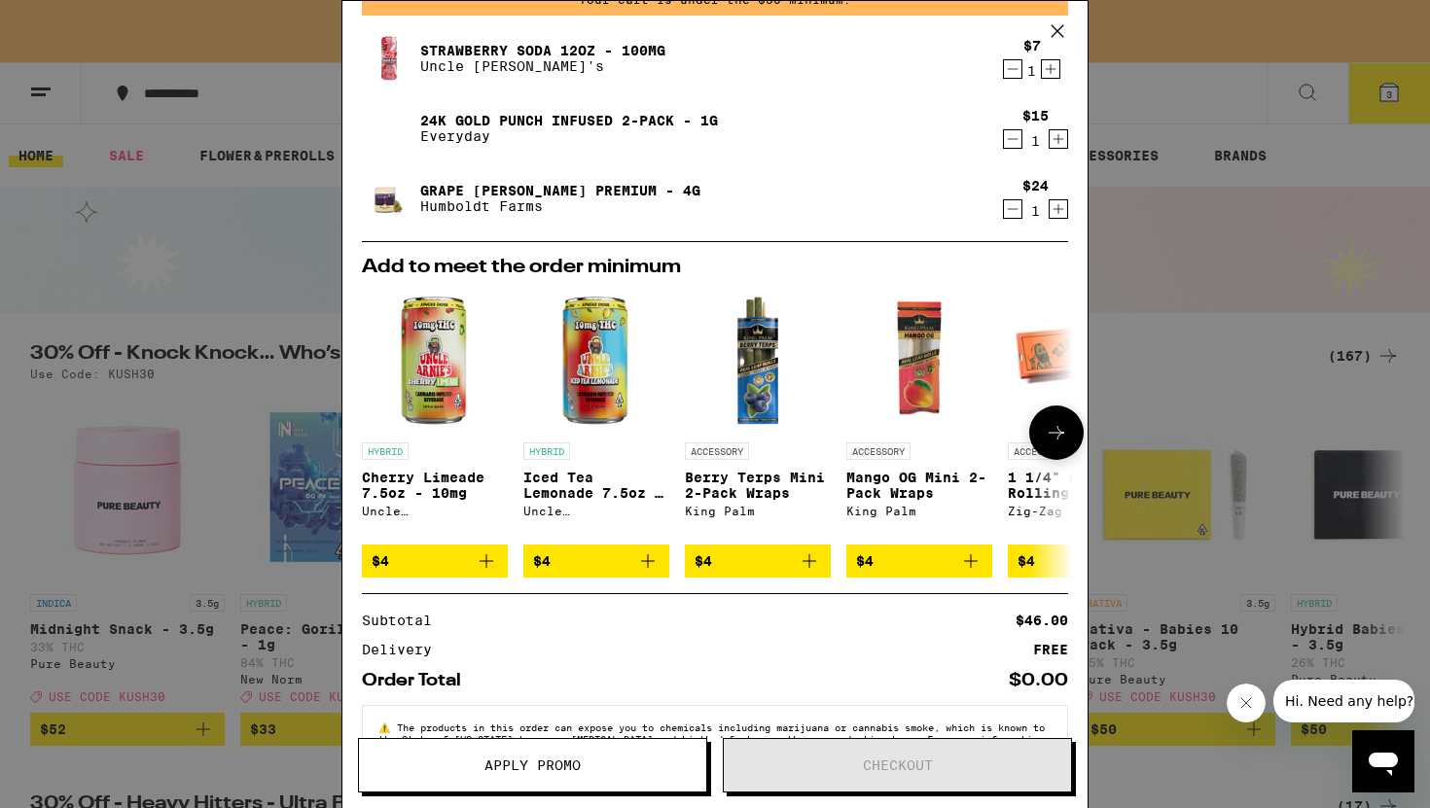
scroll to position [102, 0]
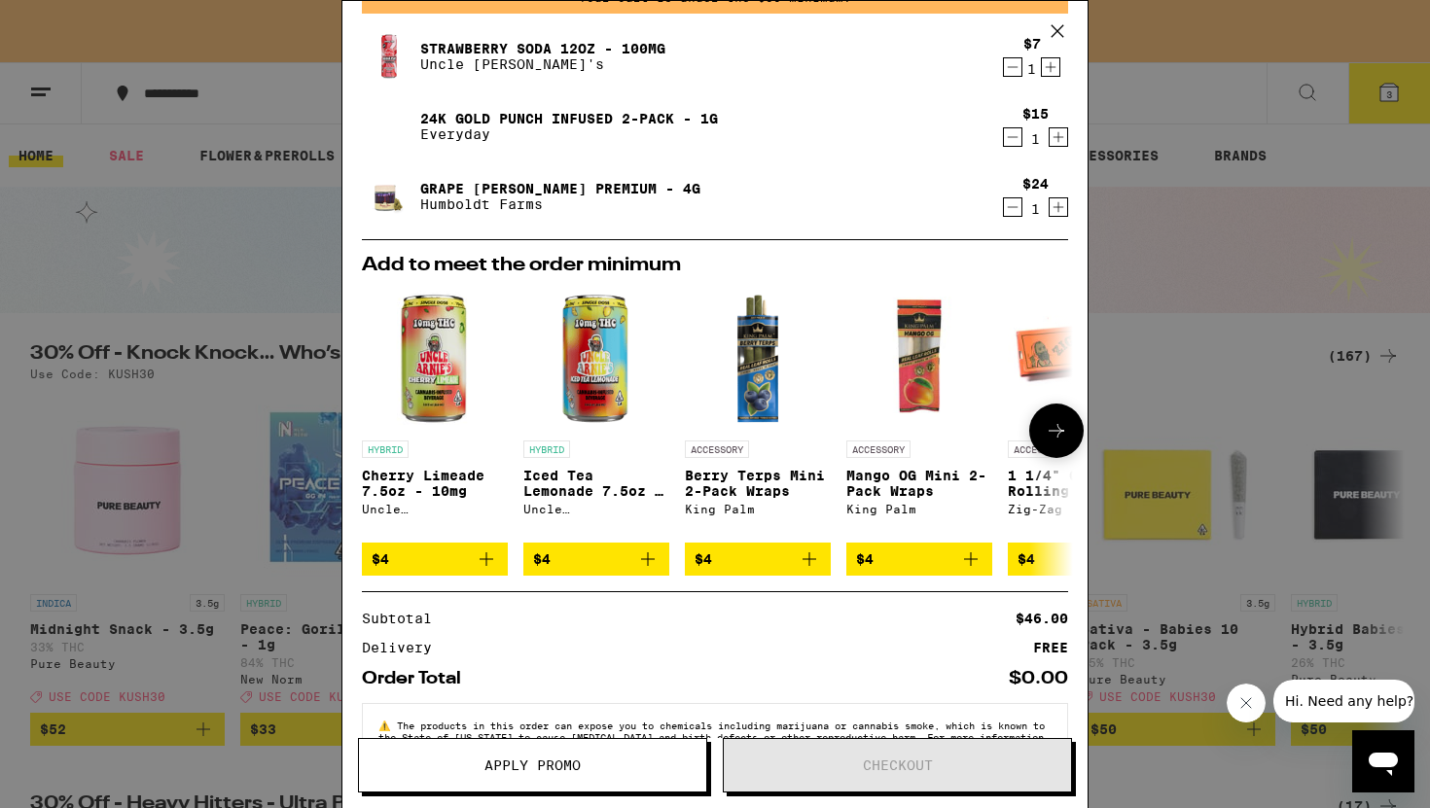
click at [656, 571] on icon "Add to bag" at bounding box center [647, 559] width 23 height 23
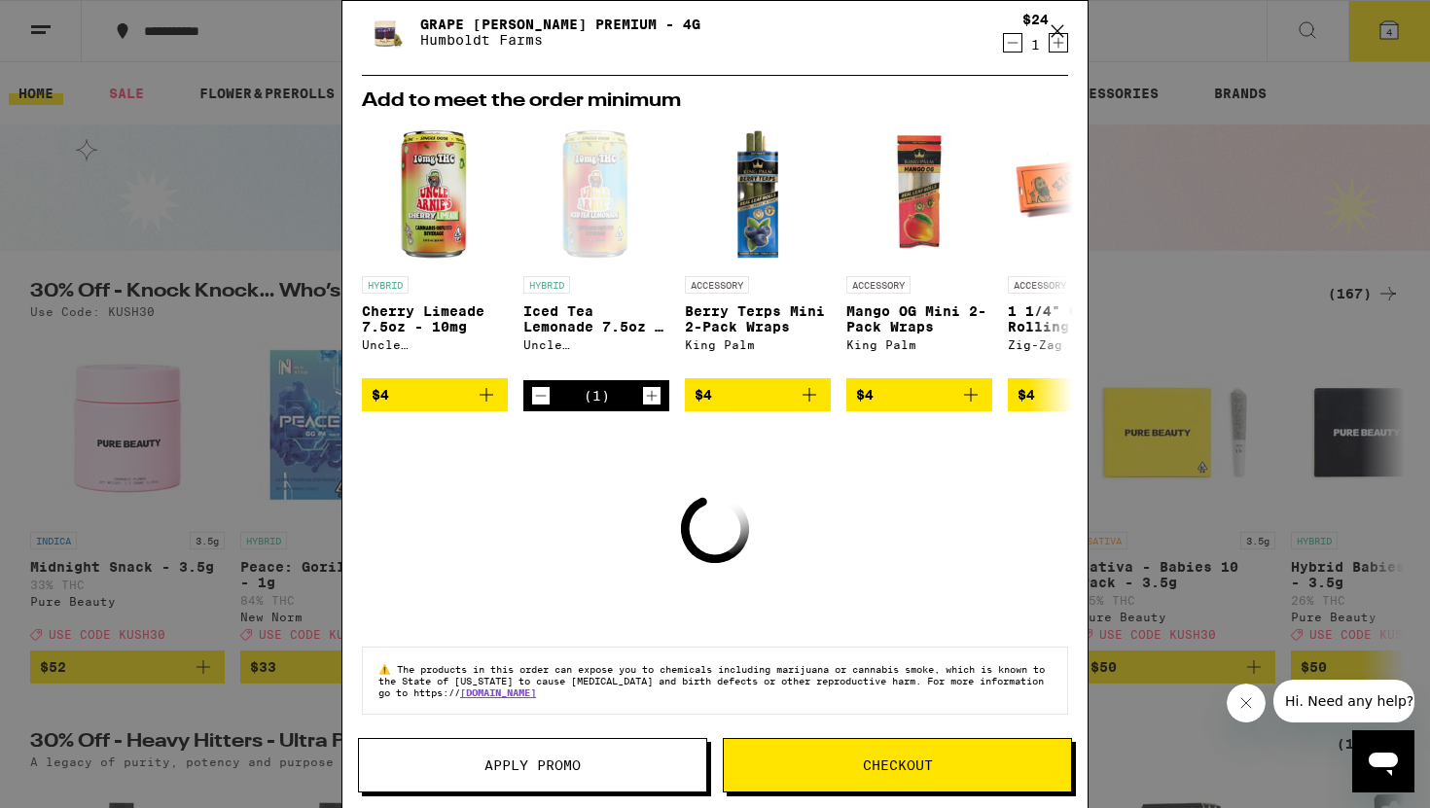
scroll to position [229, 0]
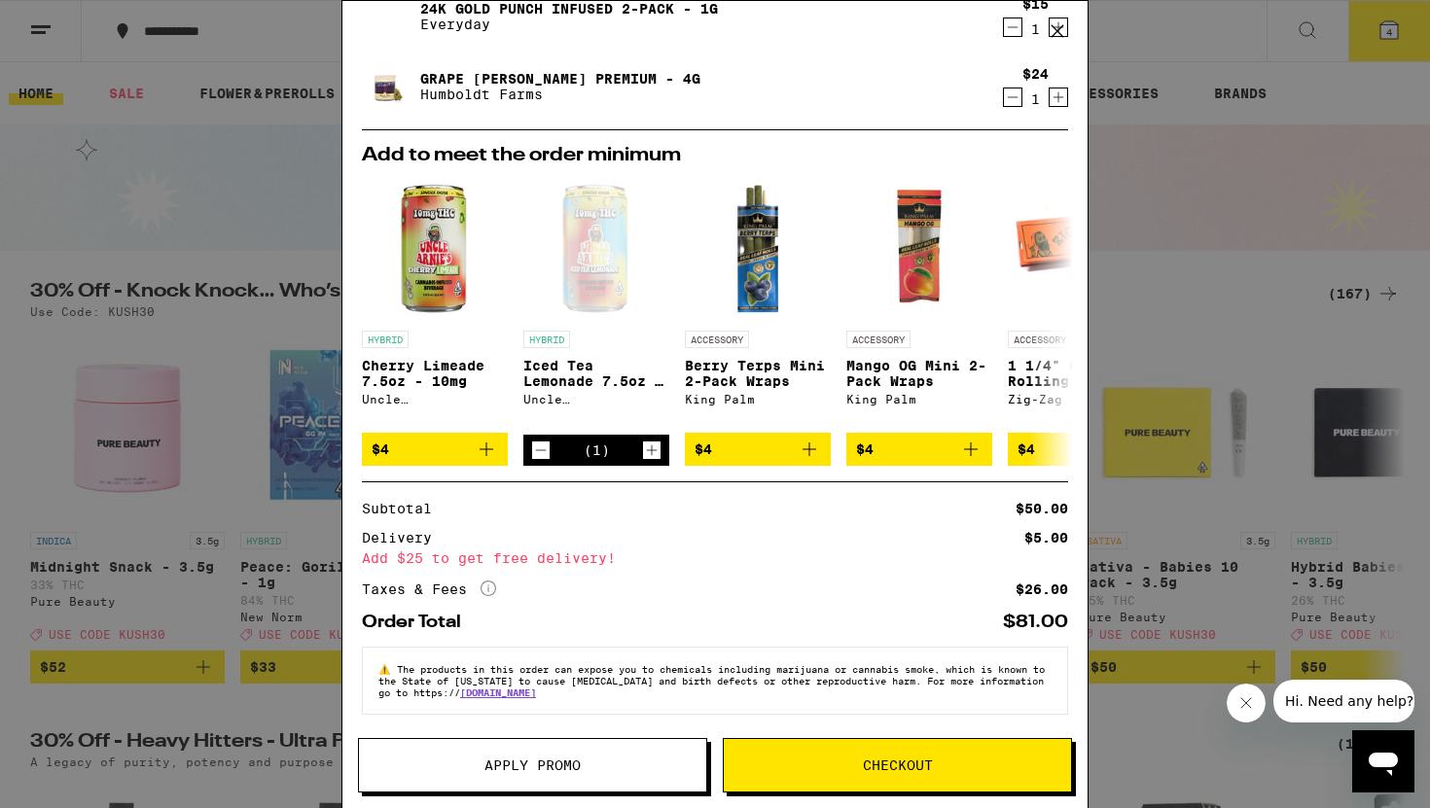
click at [839, 761] on span "Checkout" at bounding box center [897, 766] width 347 height 14
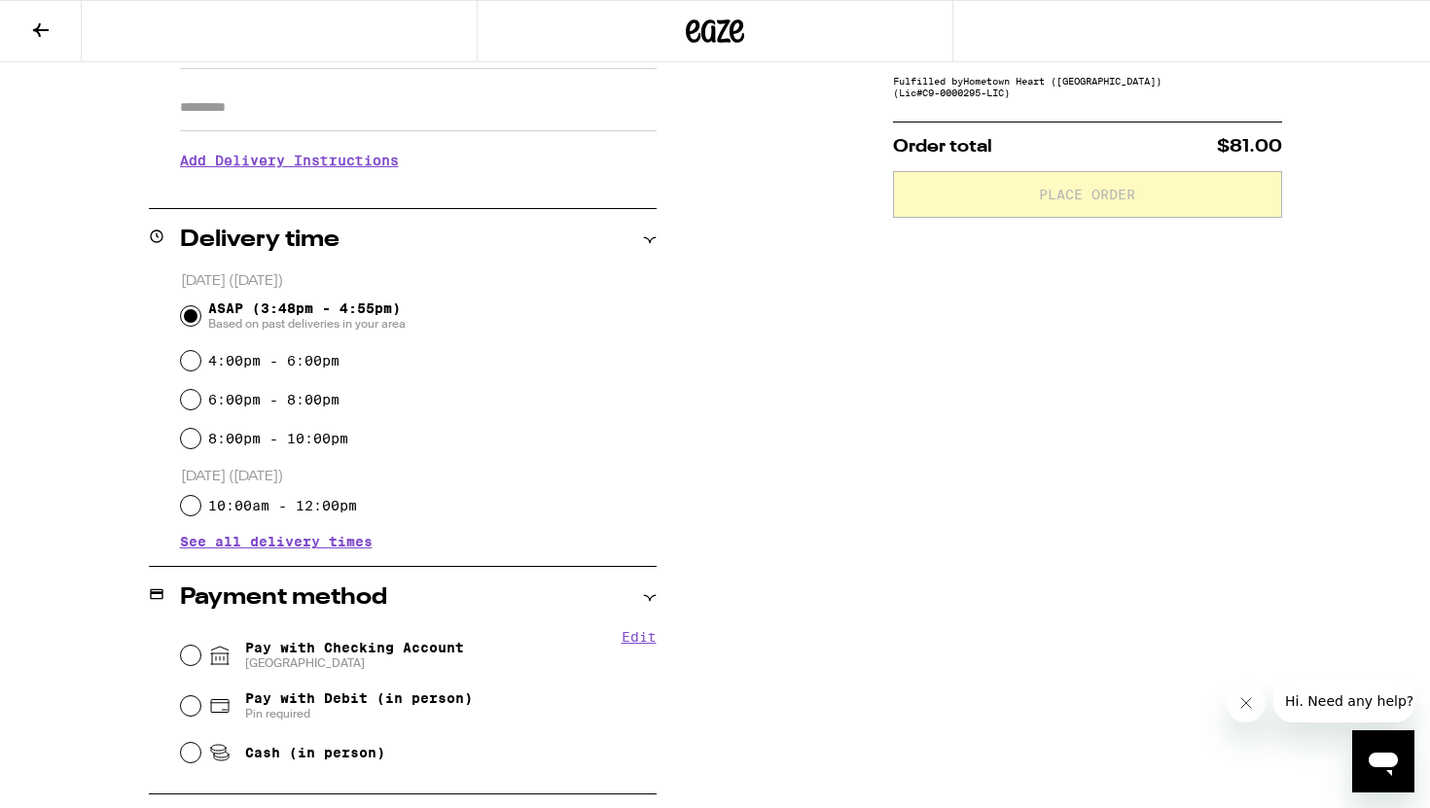
scroll to position [341, 0]
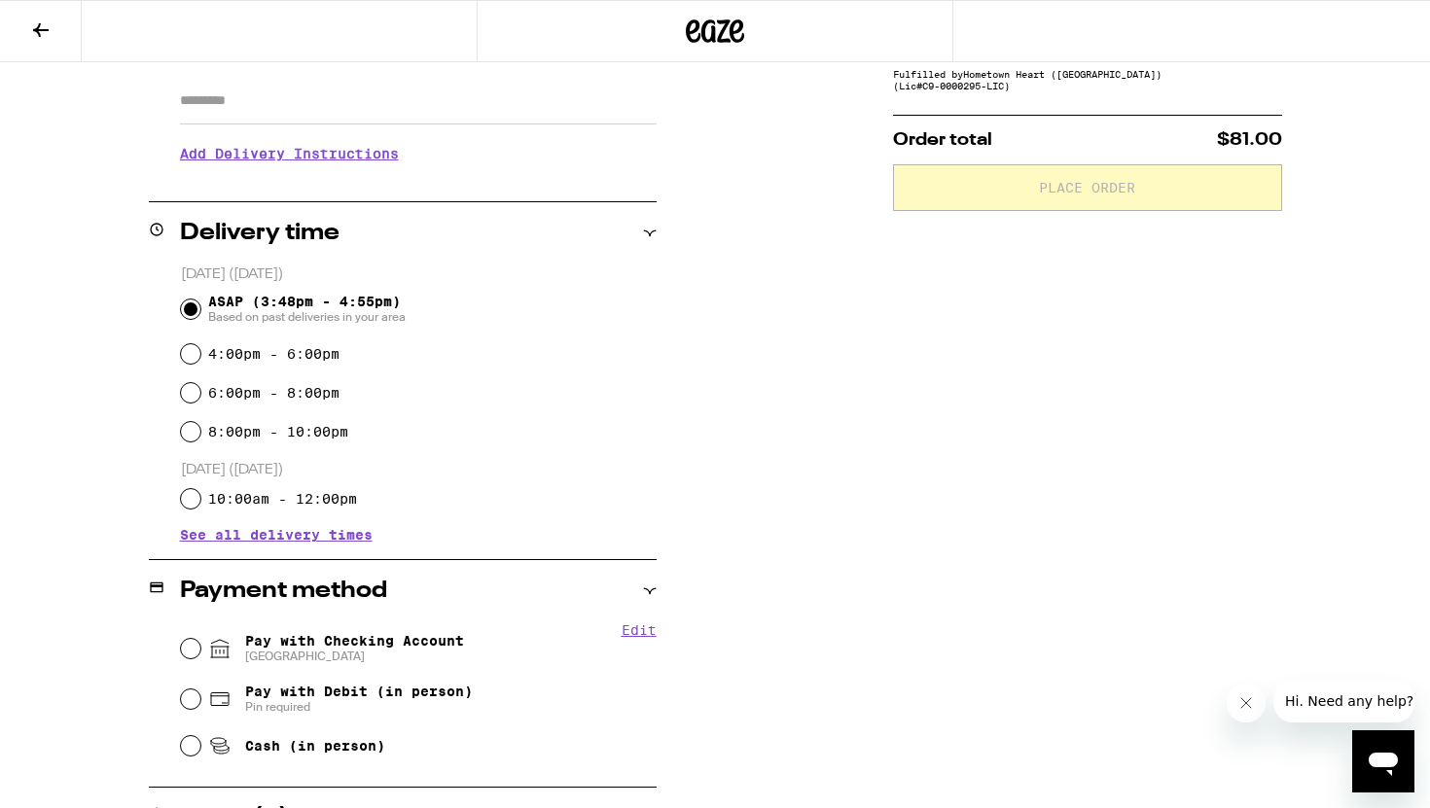
click at [442, 658] on span "[GEOGRAPHIC_DATA]" at bounding box center [354, 657] width 219 height 16
click at [200, 658] on input "Pay with Checking Account CHASE COLLEGE" at bounding box center [190, 648] width 19 height 19
radio input "true"
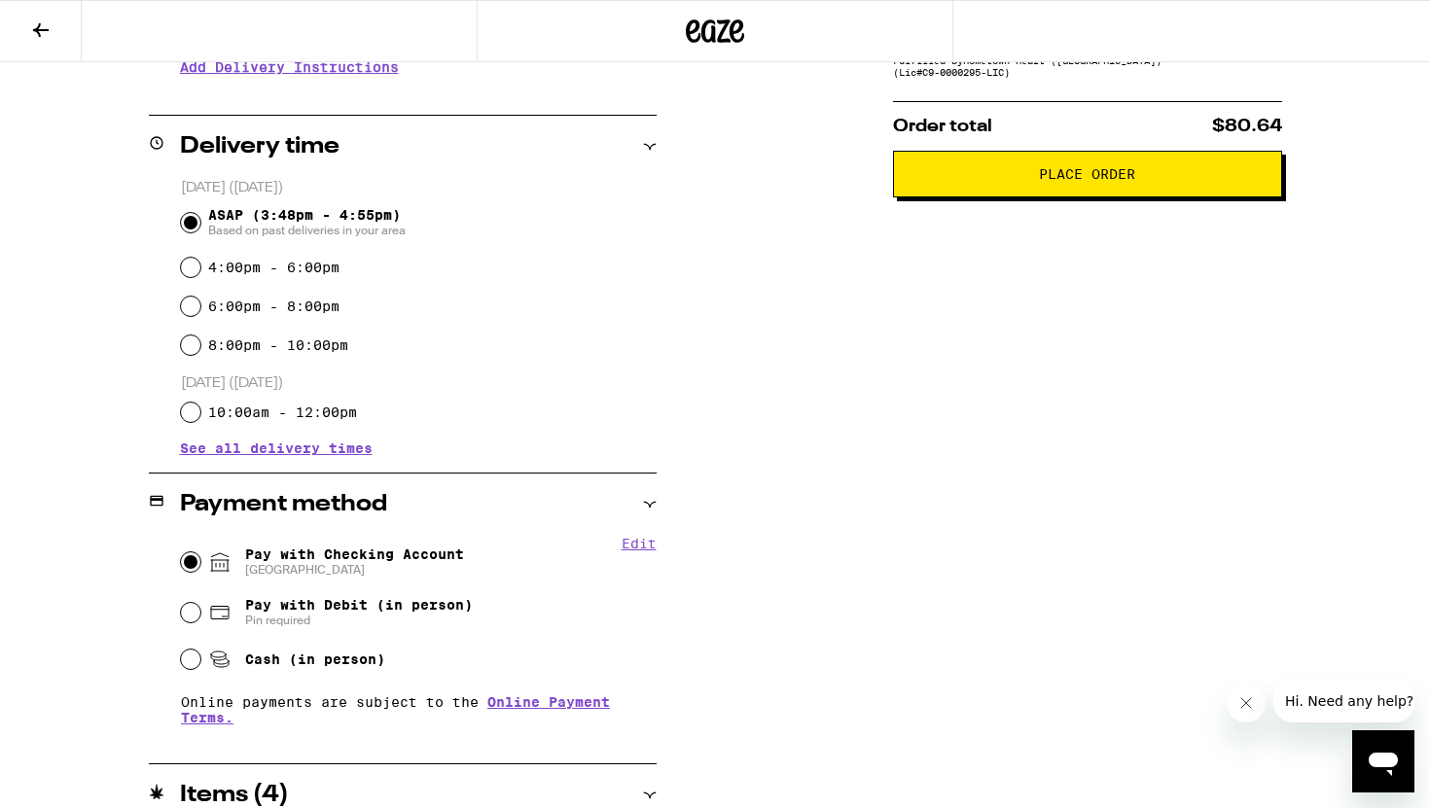
scroll to position [349, 0]
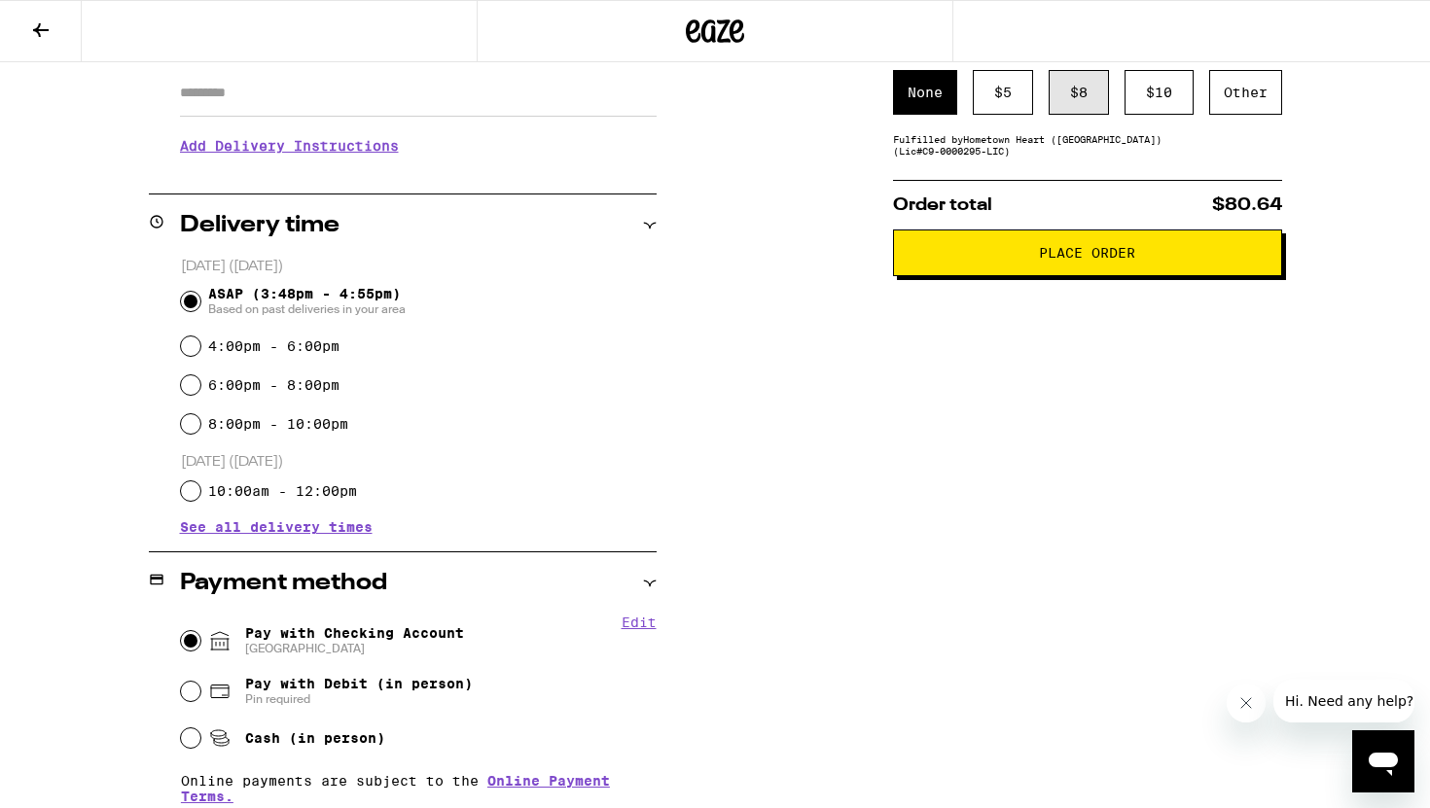
click at [1060, 115] on div "$ 8" at bounding box center [1078, 92] width 60 height 45
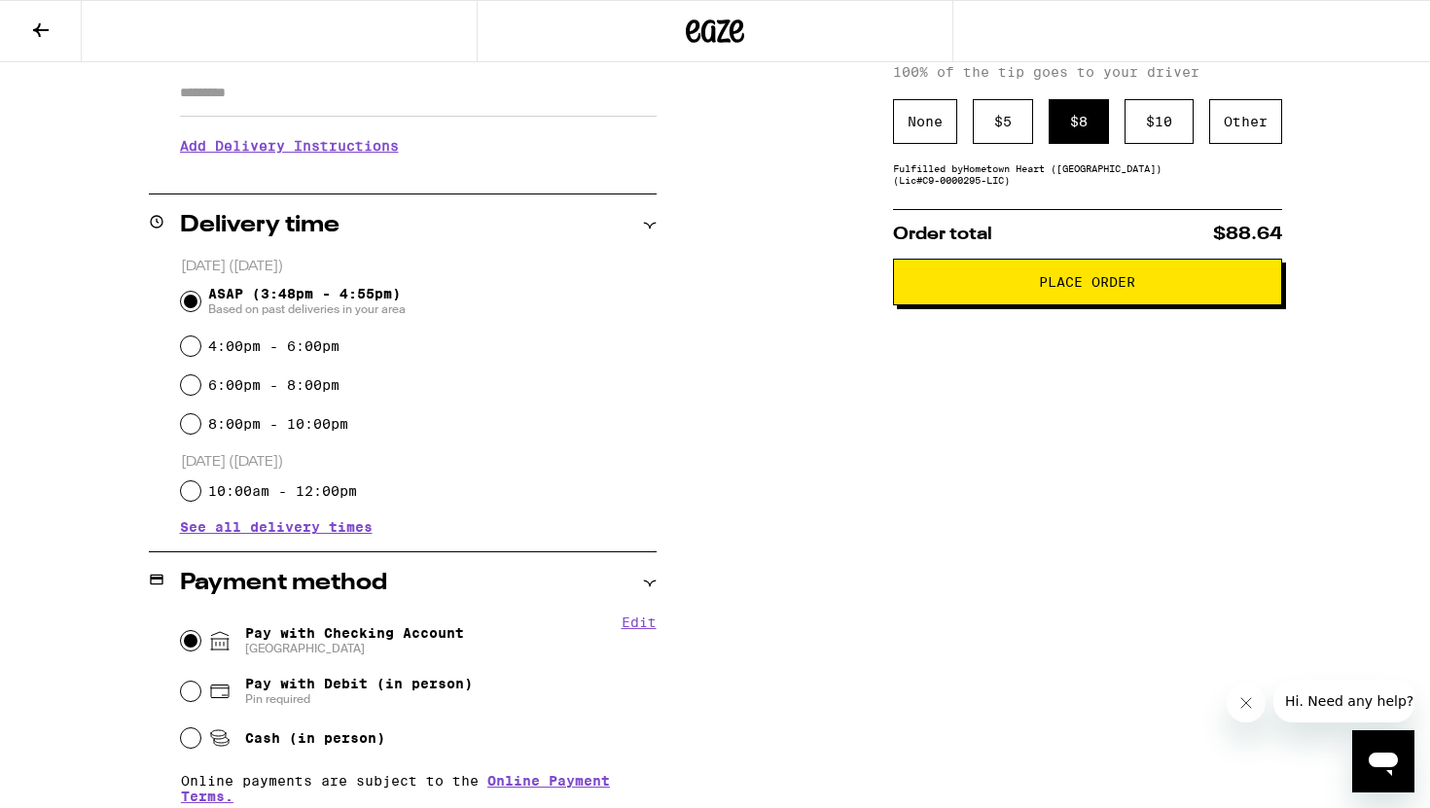
click at [1049, 289] on span "Place Order" at bounding box center [1087, 282] width 96 height 14
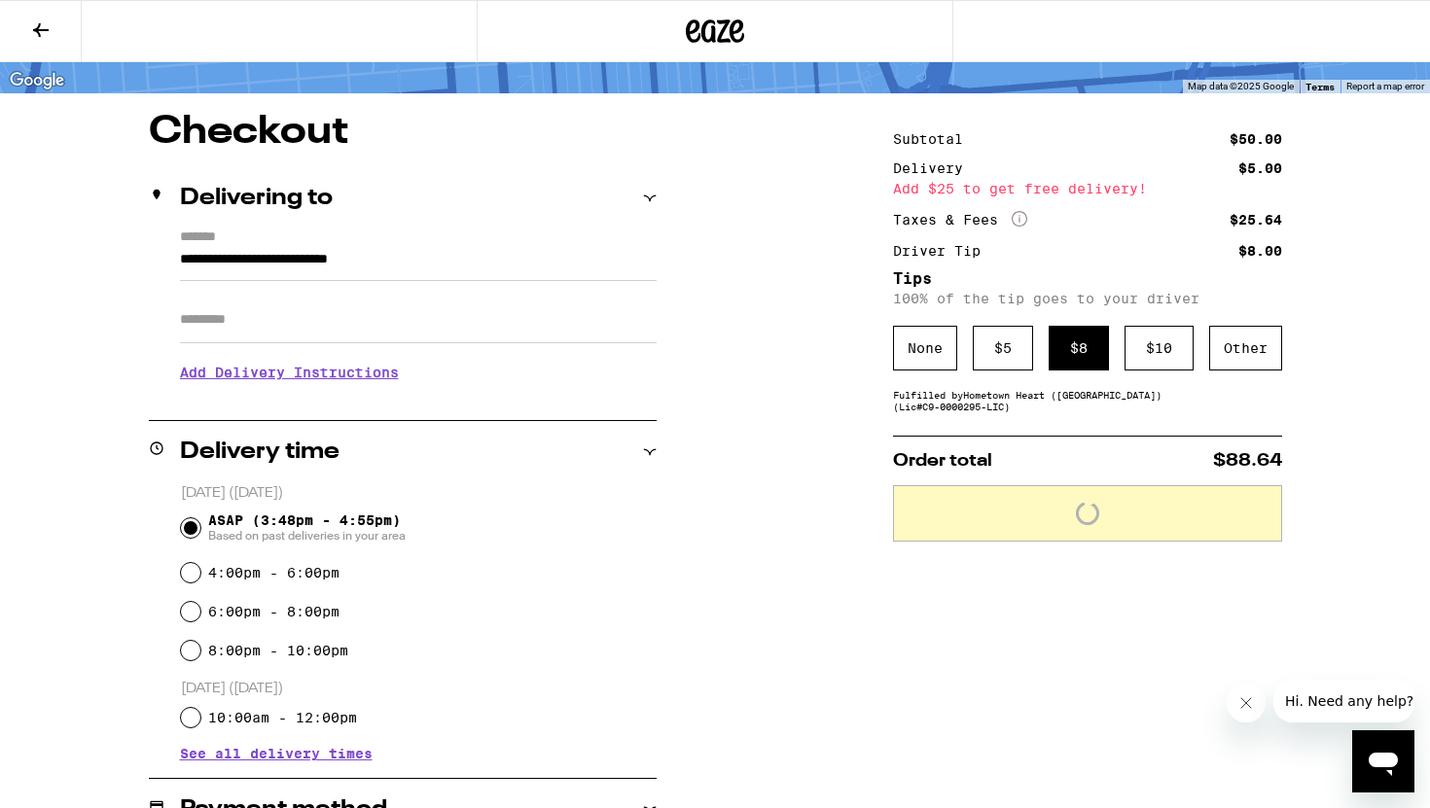
scroll to position [0, 0]
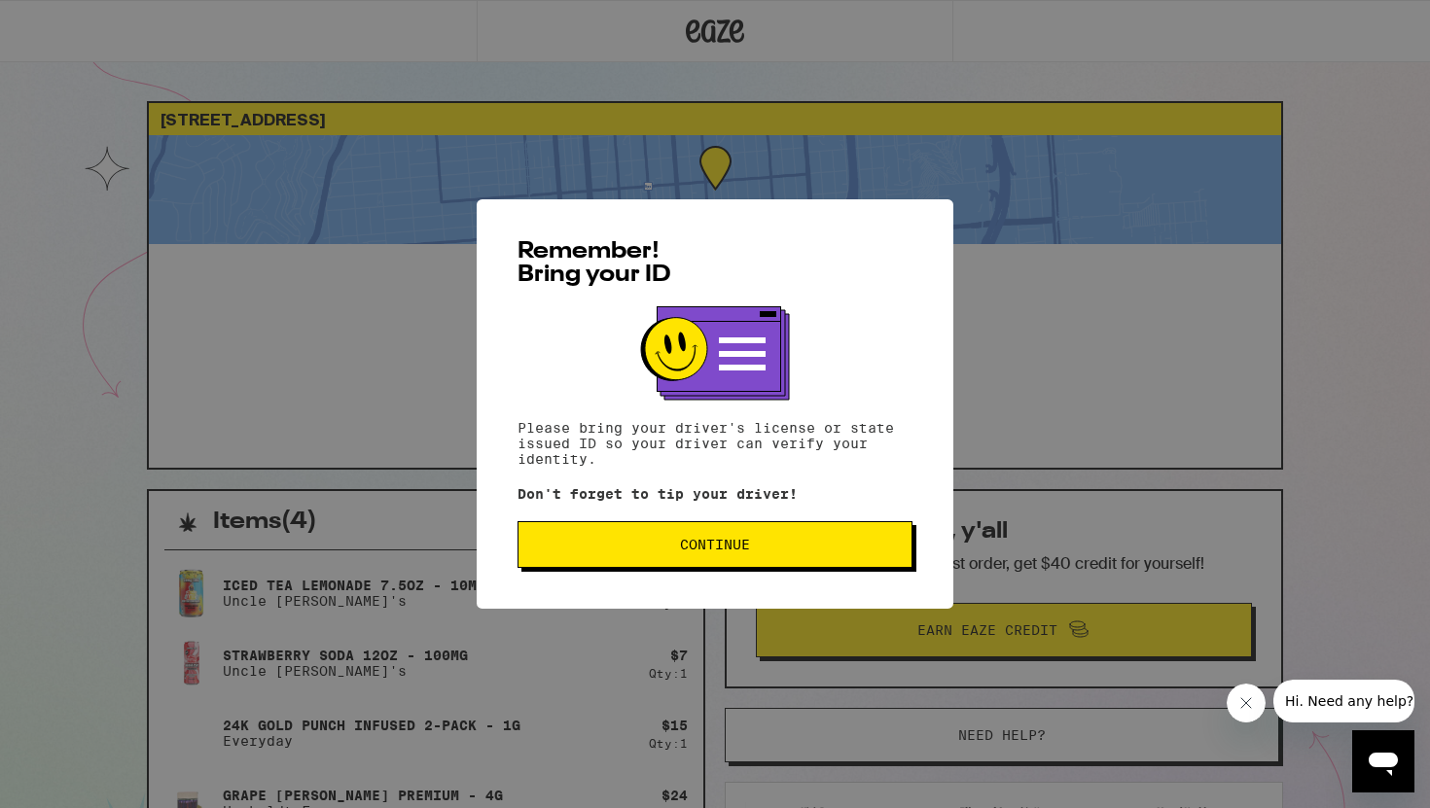
click at [712, 539] on button "Continue" at bounding box center [714, 544] width 395 height 47
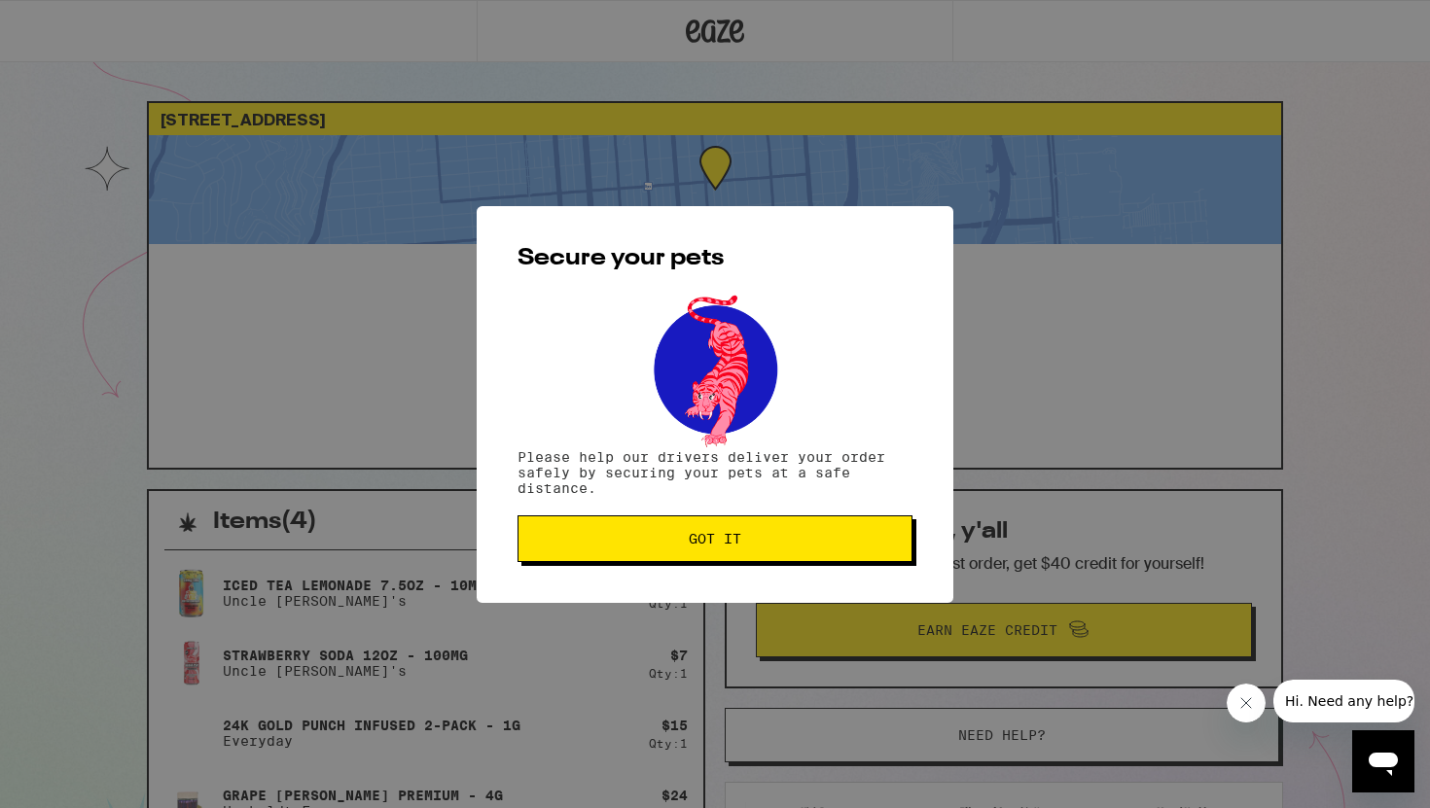
click at [702, 546] on span "Got it" at bounding box center [715, 539] width 53 height 14
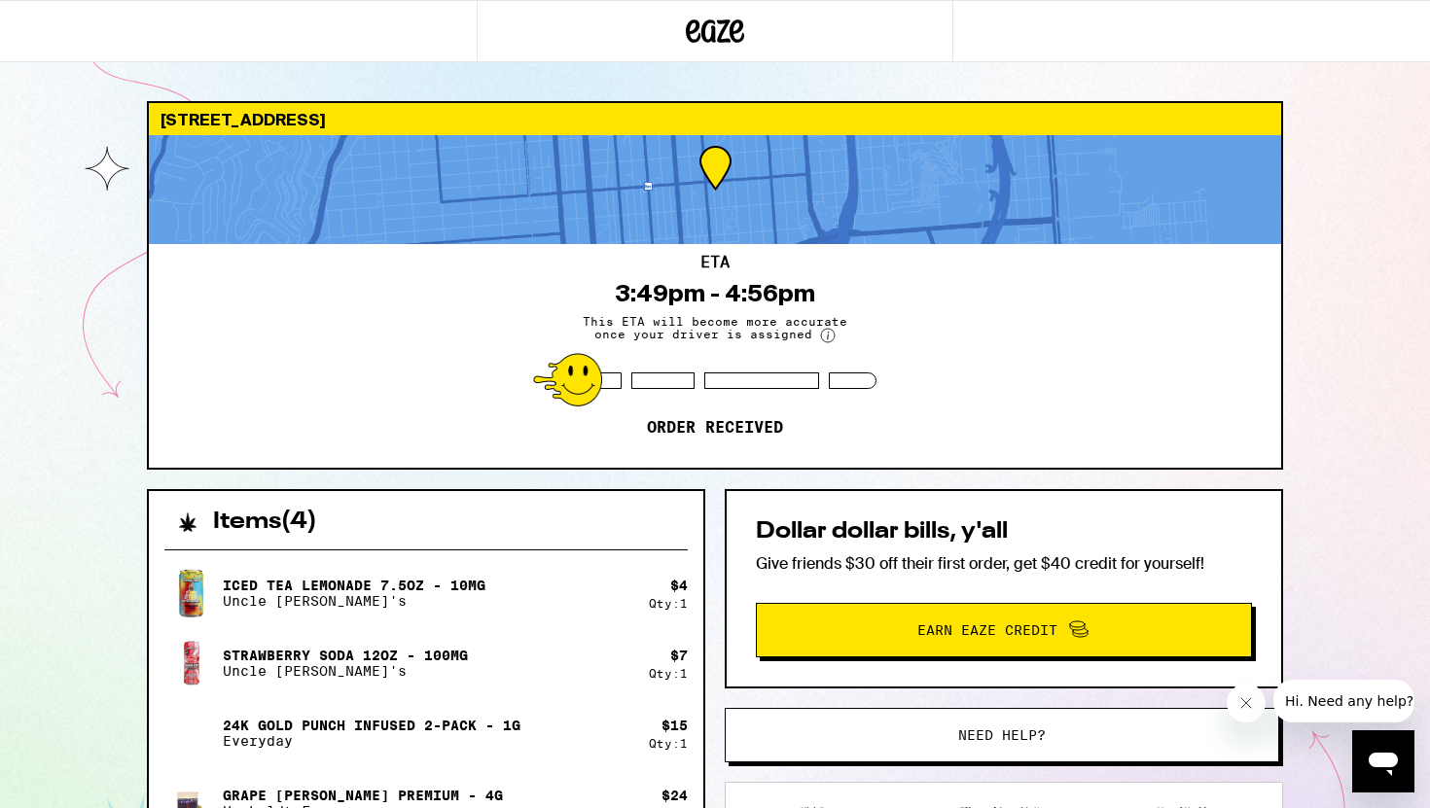
scroll to position [317, 0]
